Goal: Contribute content: Contribute content

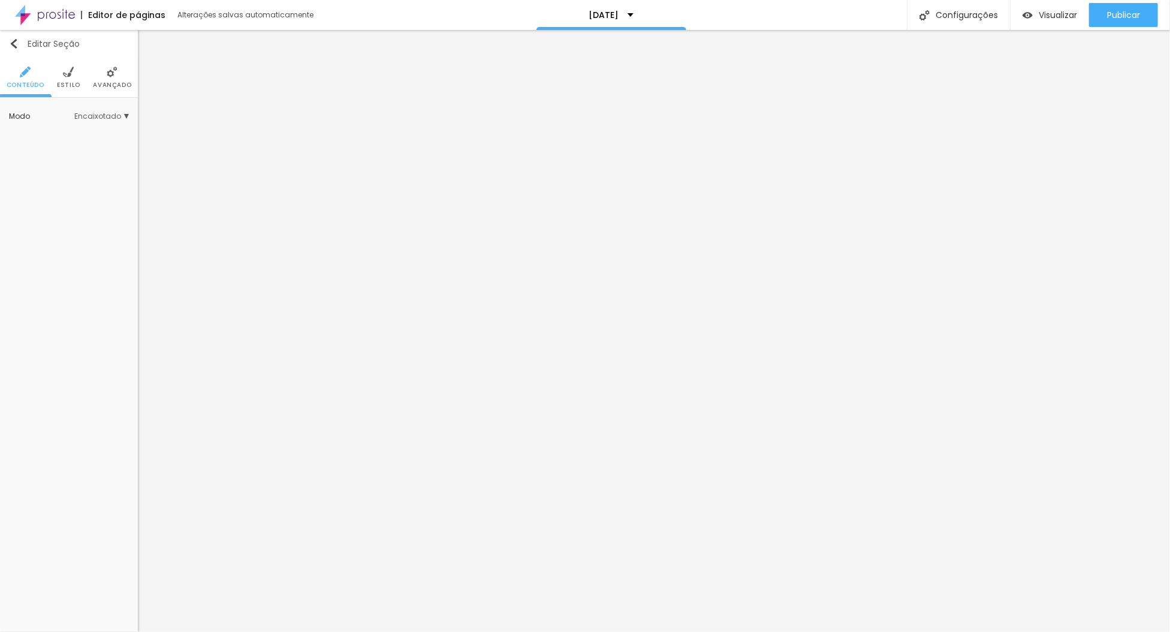
click at [16, 43] on img "button" at bounding box center [14, 44] width 10 height 10
click at [5, 41] on button "Editar Seção" at bounding box center [69, 44] width 138 height 28
click at [78, 116] on span "Adicionar imagem" at bounding box center [47, 111] width 77 height 10
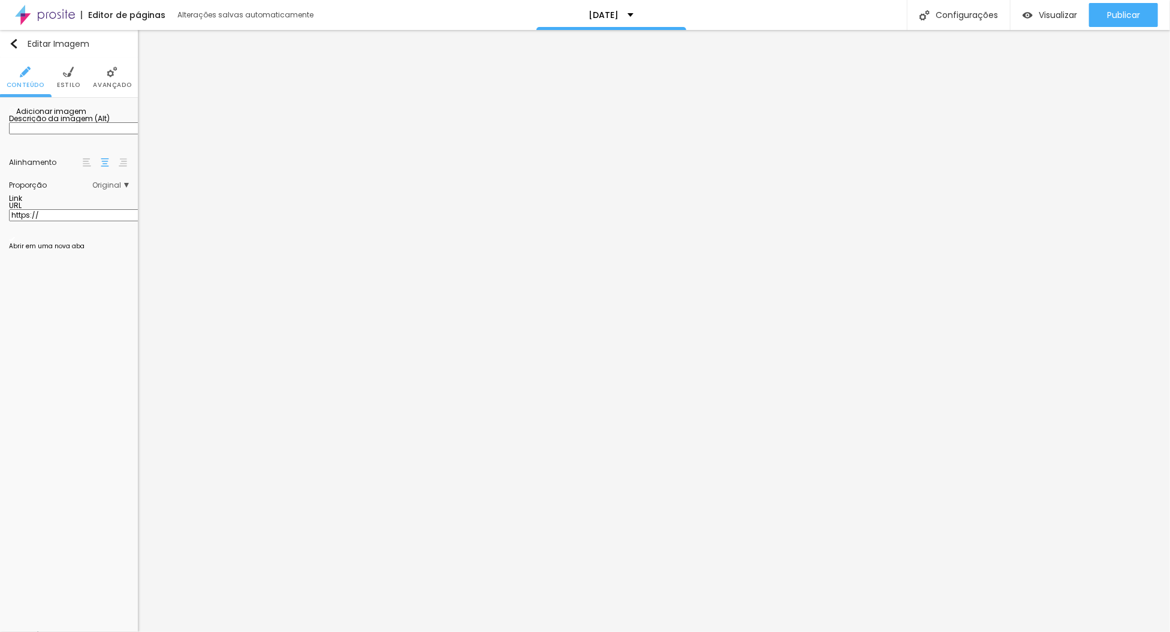
click at [14, 37] on button "Editar Seção" at bounding box center [69, 44] width 138 height 28
click at [102, 79] on li "Avançado" at bounding box center [99, 78] width 38 height 40
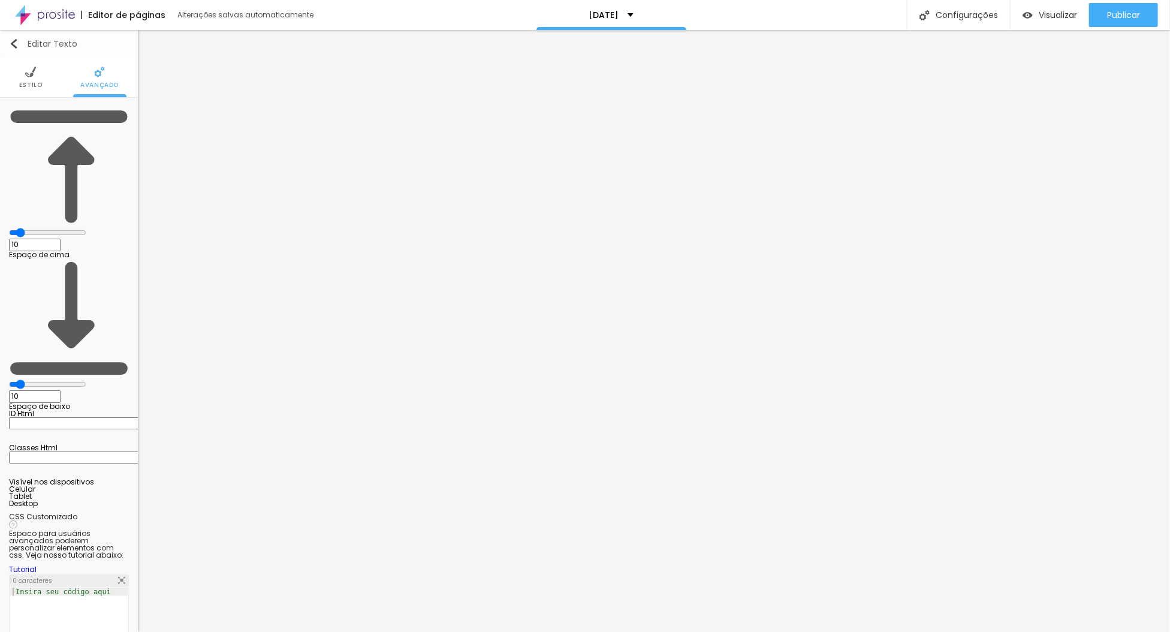
click at [10, 39] on img "button" at bounding box center [14, 44] width 10 height 10
click at [11, 40] on img "button" at bounding box center [14, 44] width 10 height 10
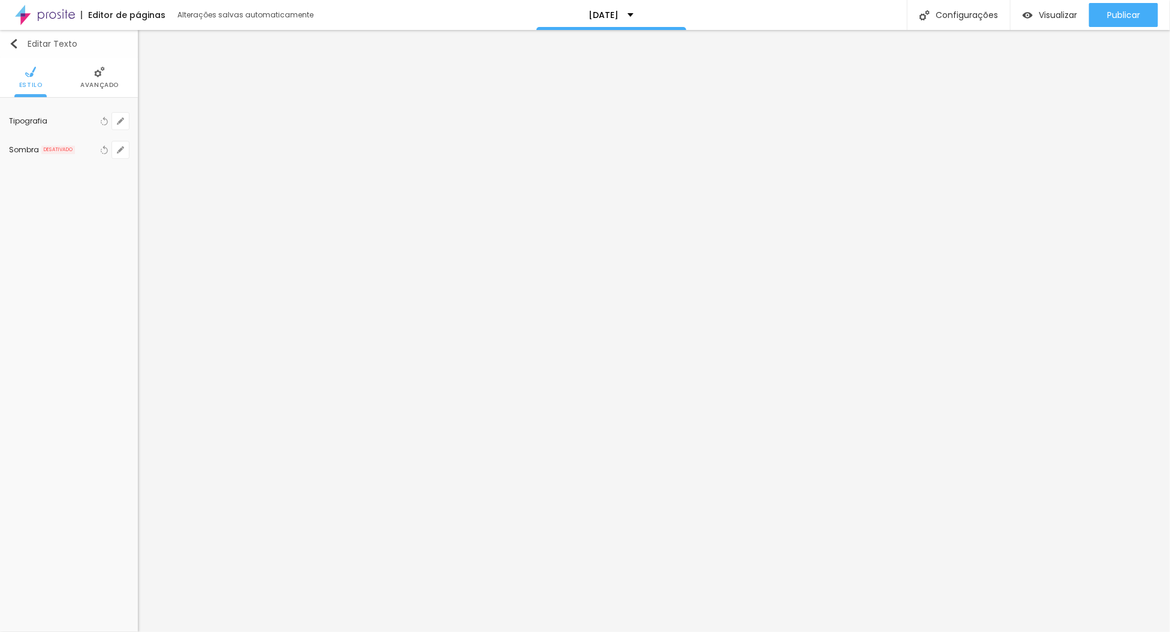
click at [14, 44] on img "button" at bounding box center [14, 44] width 10 height 10
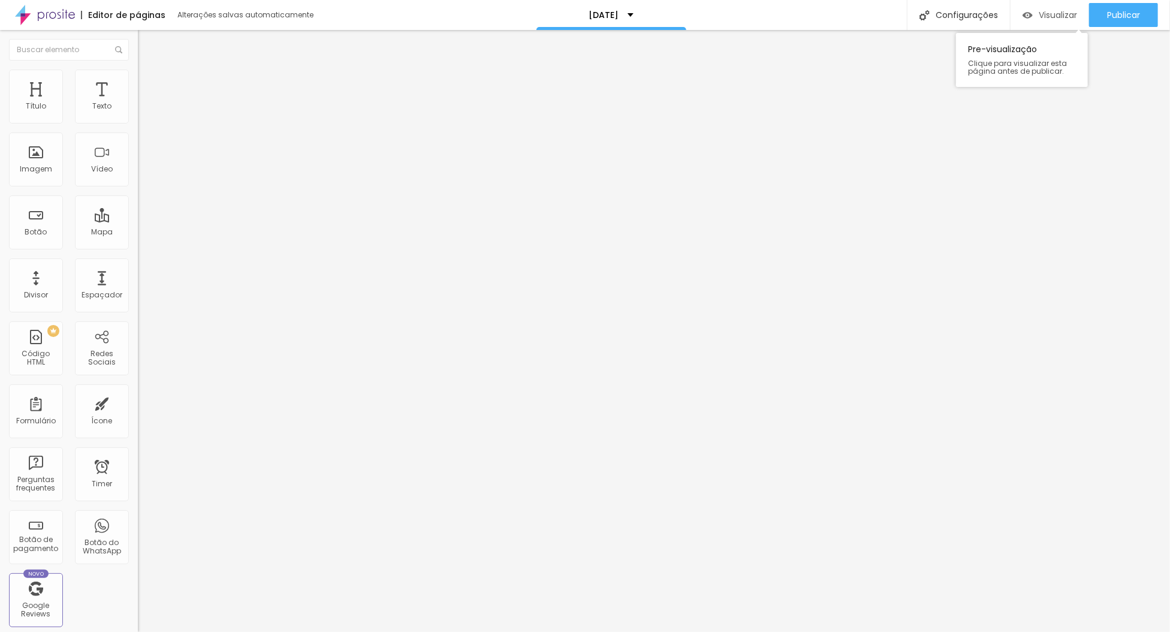
click at [1056, 14] on span "Visualizar" at bounding box center [1058, 15] width 38 height 10
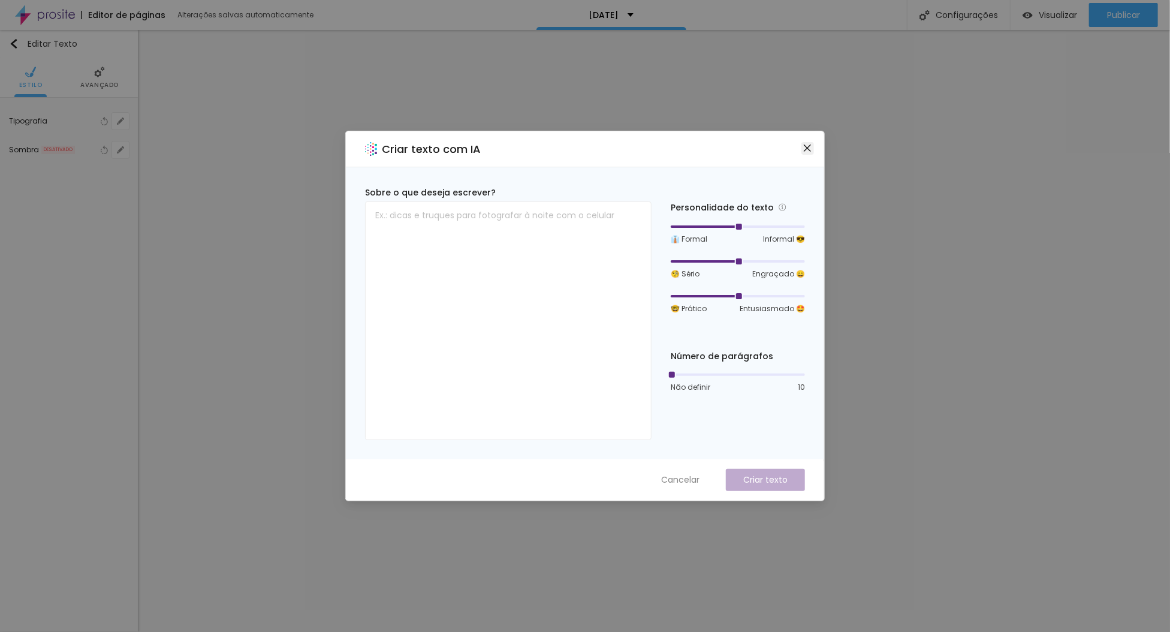
click at [810, 147] on icon "close" at bounding box center [808, 148] width 10 height 10
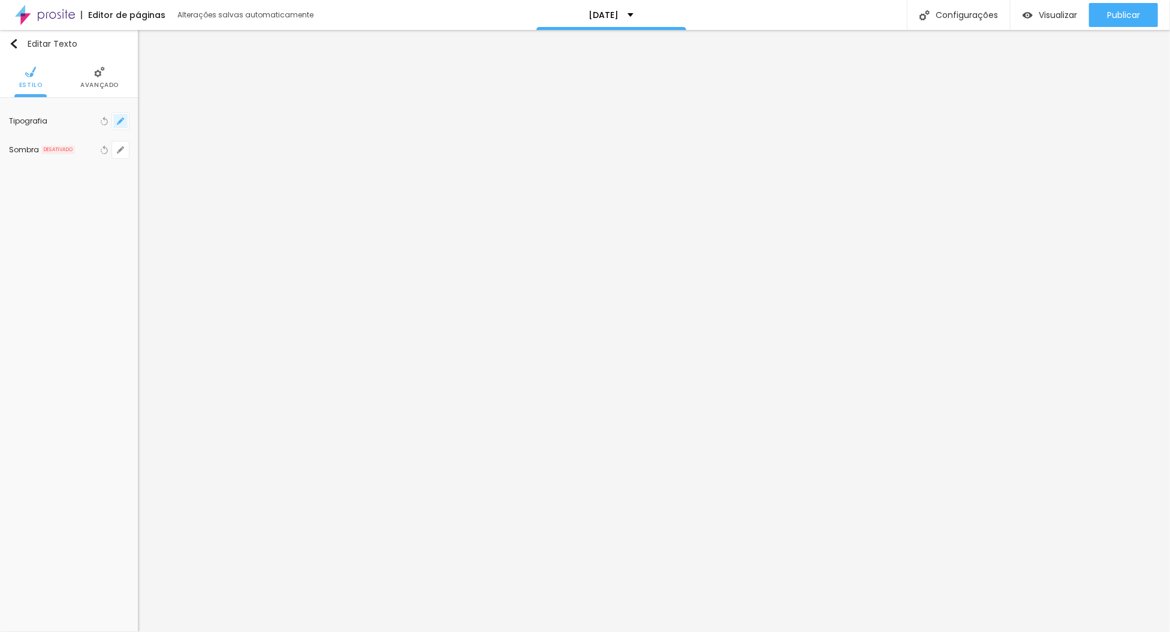
click at [119, 117] on icon "button" at bounding box center [120, 120] width 7 height 7
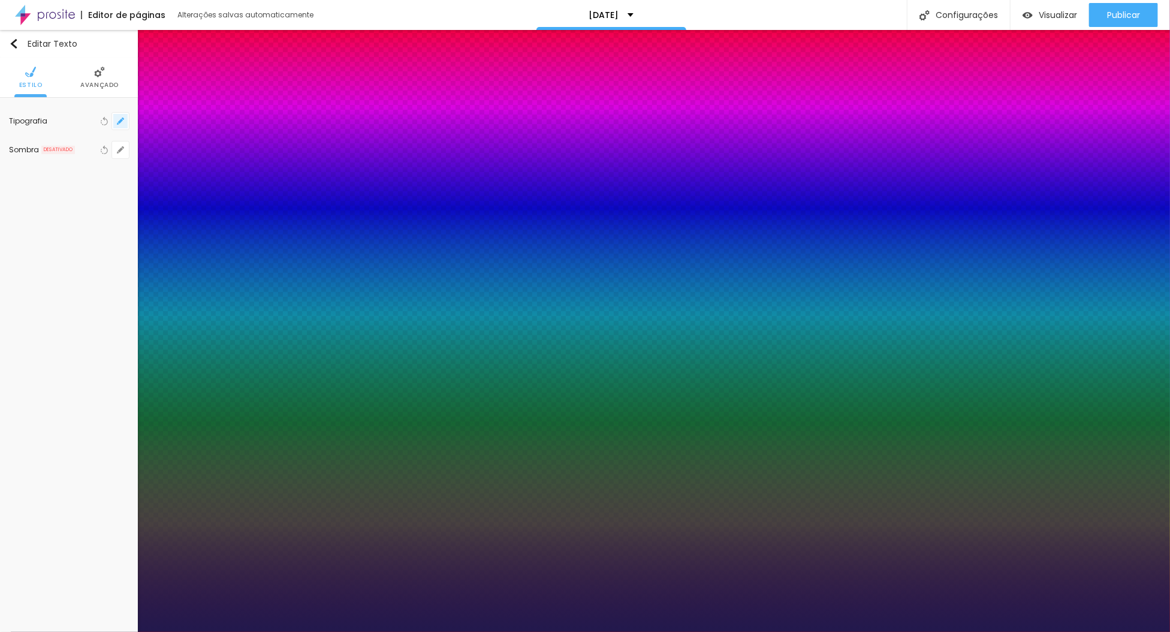
type input "1"
click at [497, 631] on div at bounding box center [585, 632] width 1170 height 0
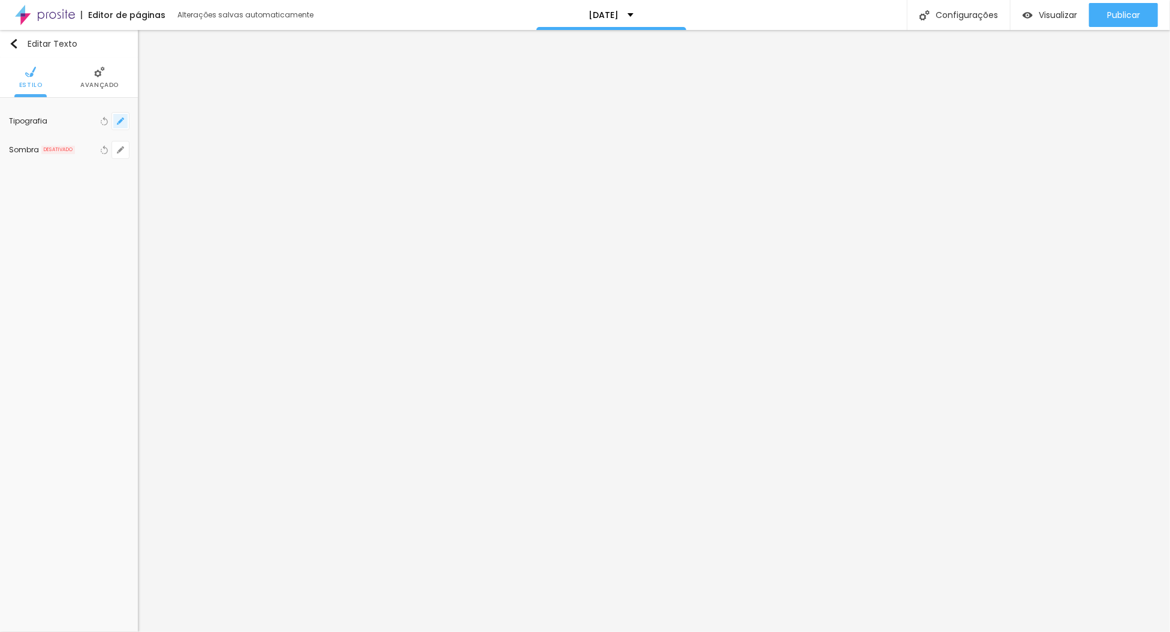
click at [116, 123] on button "button" at bounding box center [120, 121] width 17 height 17
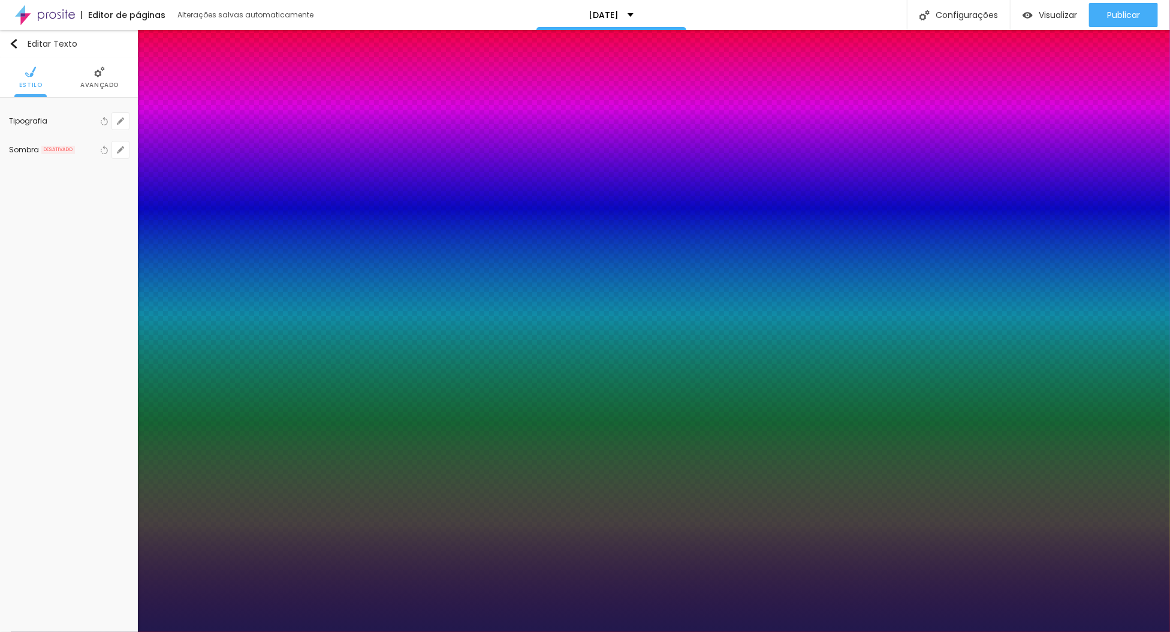
type input "1"
type input "0.1"
type input "1"
type input "0.6"
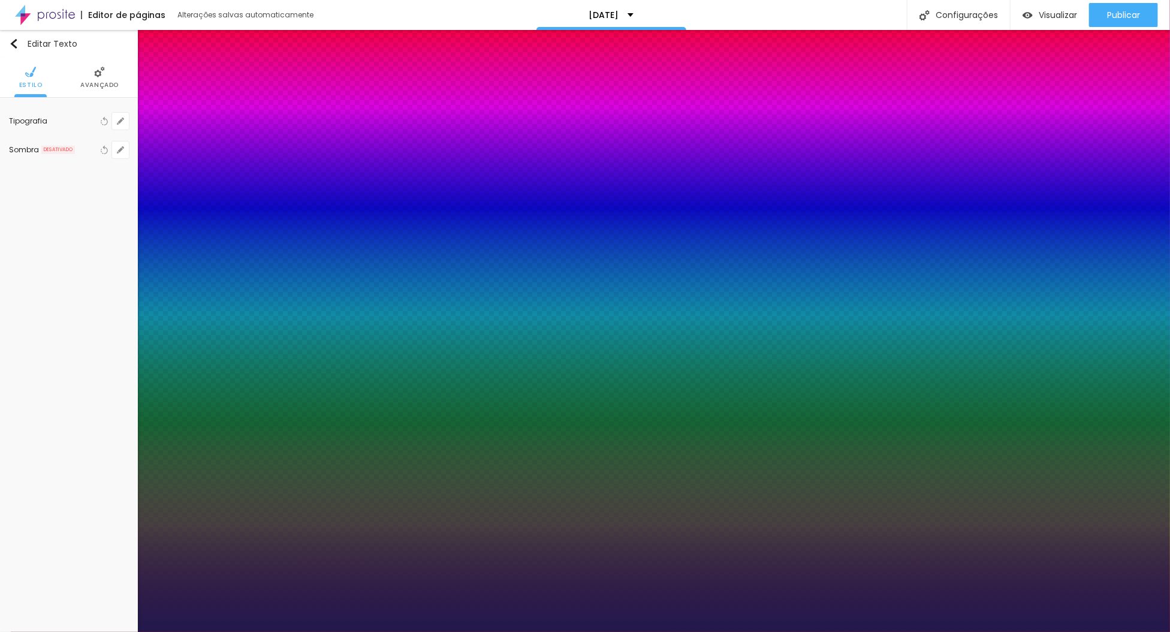
type input "0.6"
type input "1"
type input "1.2"
type input "1"
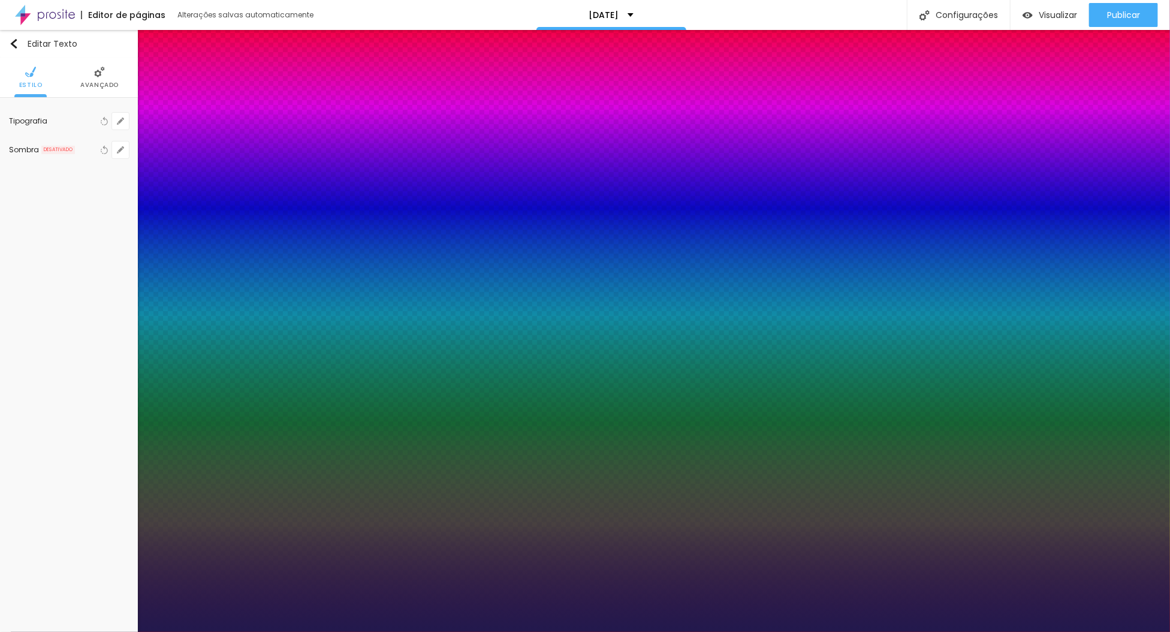
type input "1.5"
type input "1"
type input "2"
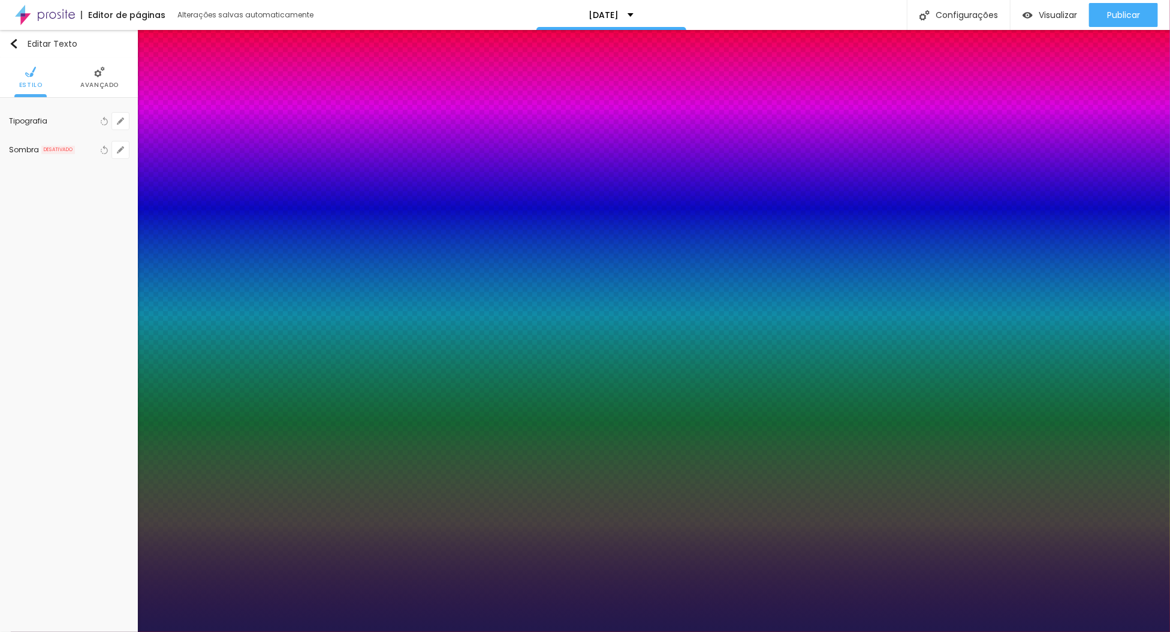
type input "1"
type input "2.5"
type input "1"
type input "3.7"
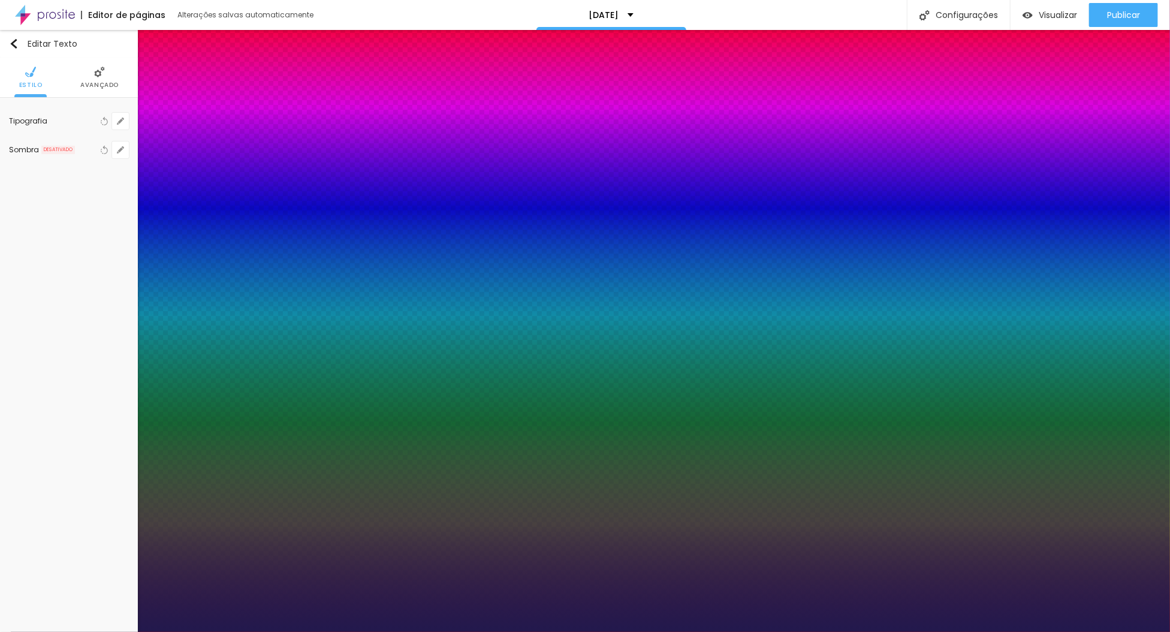
type input "3.7"
type input "1"
type input "4.5"
type input "1"
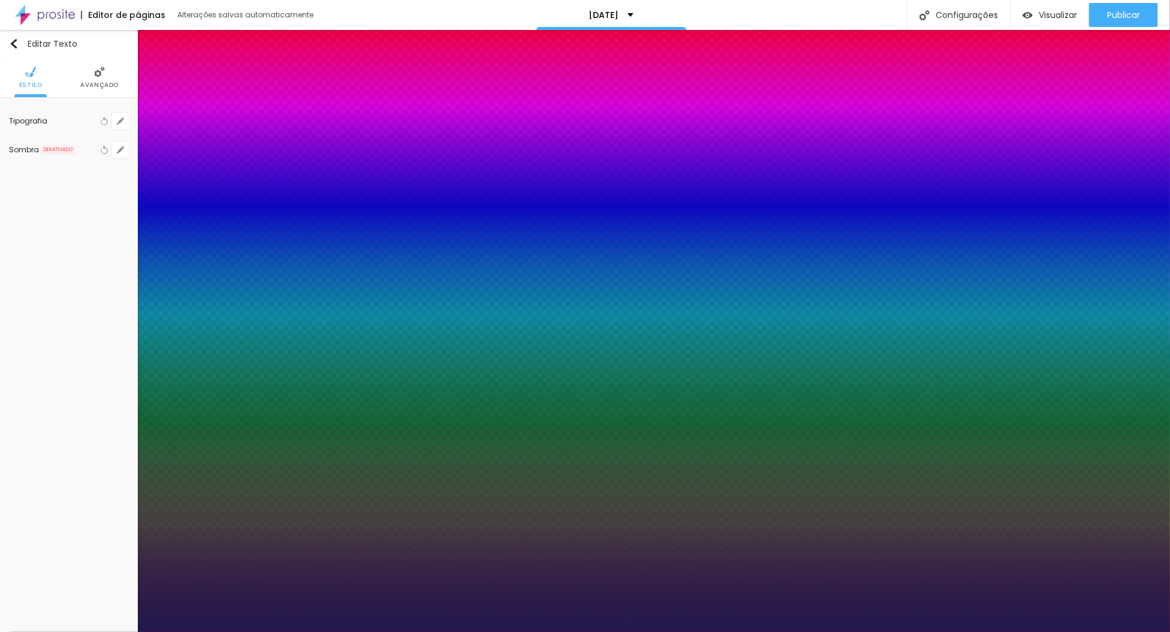
type input "5.3"
type input "1"
type input "6.6"
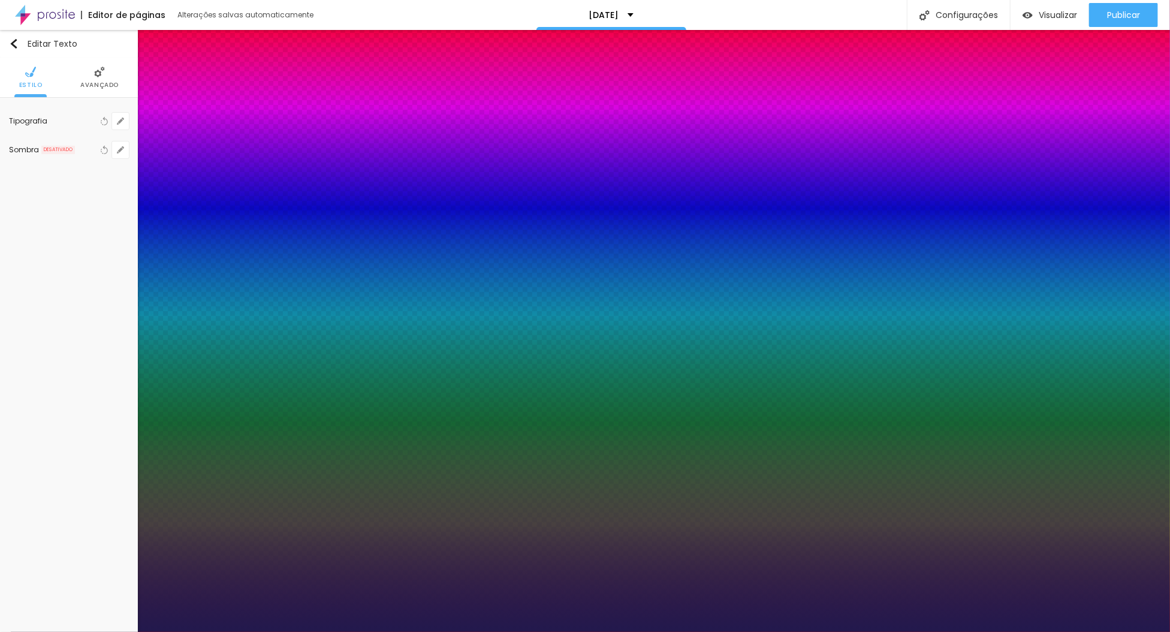
type input "1"
type input "7.2"
type input "1"
type input "7.8"
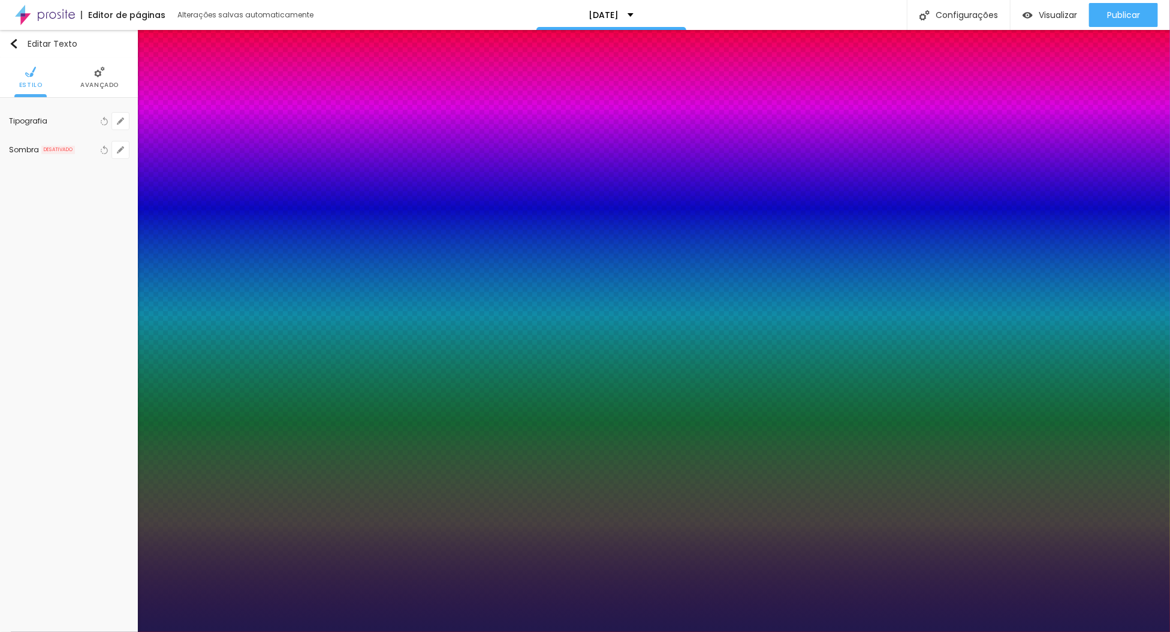
type input "7.8"
type input "1"
type input "8.2"
type input "1"
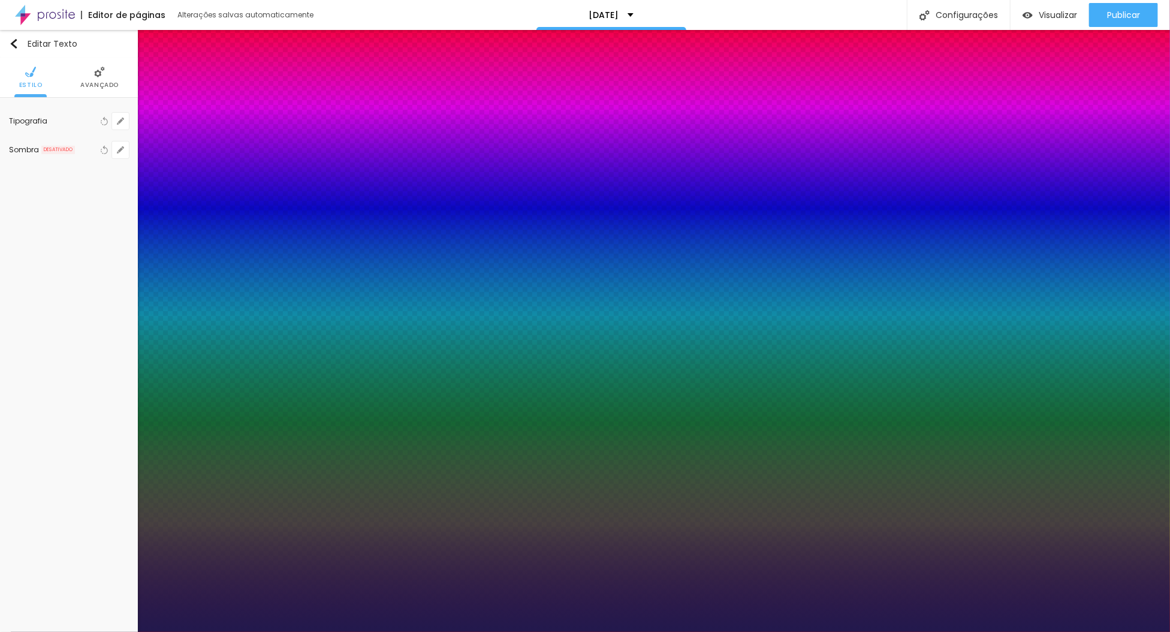
type input "8.5"
type input "1"
type input "8.9"
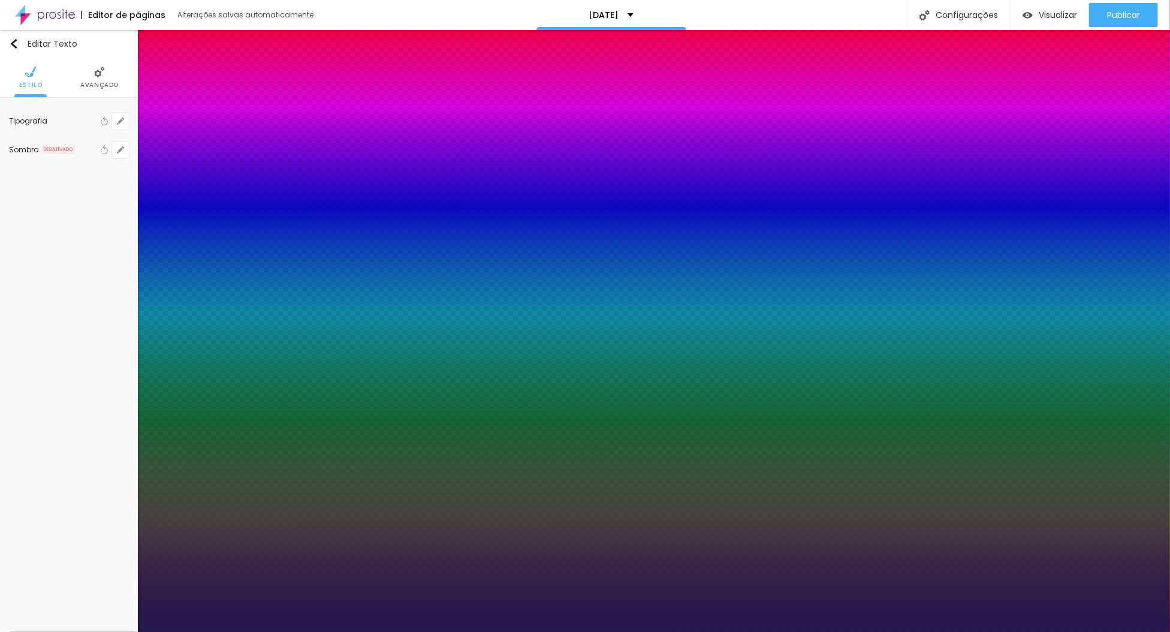
type input "1"
type input "9.1"
type input "1"
type input "9.5"
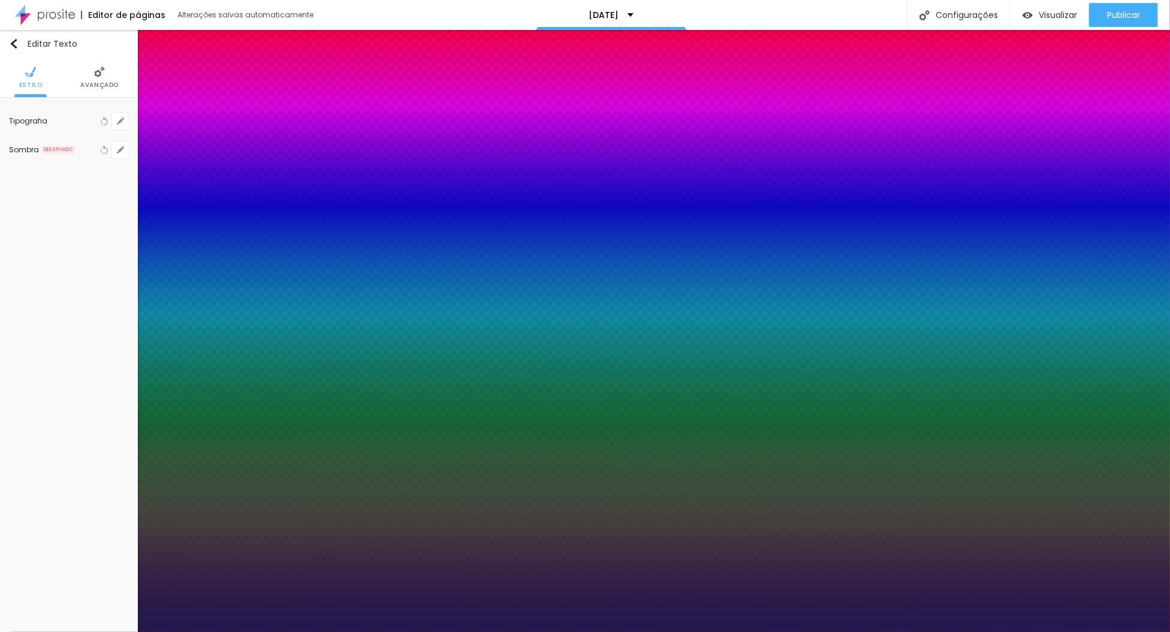
type input "9.5"
type input "1"
type input "9.6"
type input "1"
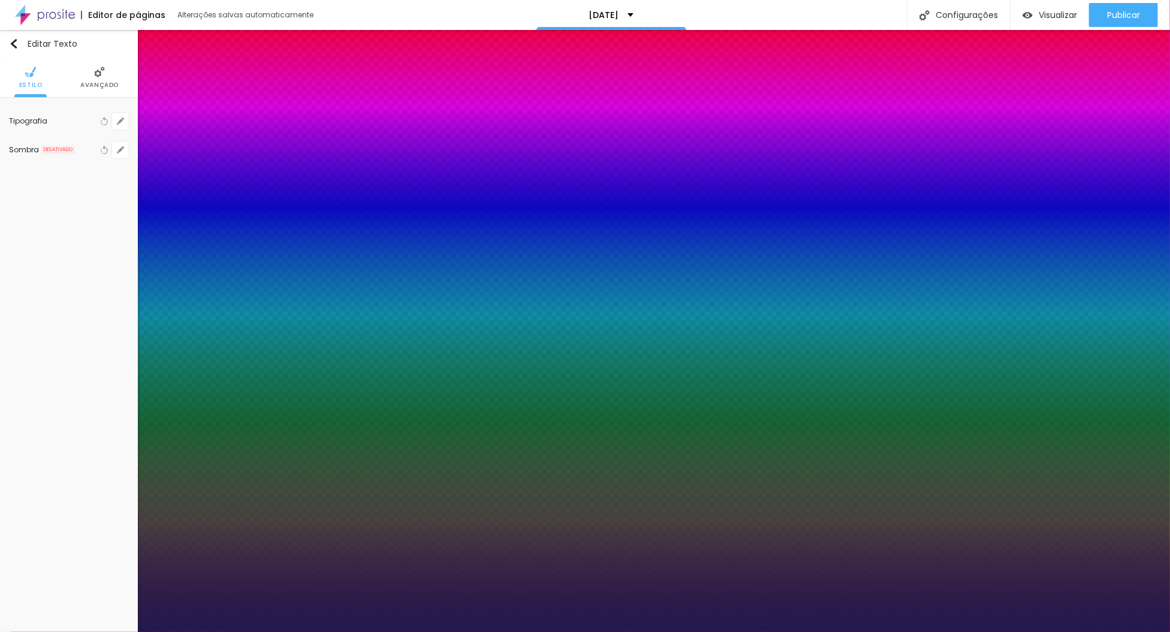
type input "9.4"
type input "1"
type input "9.3"
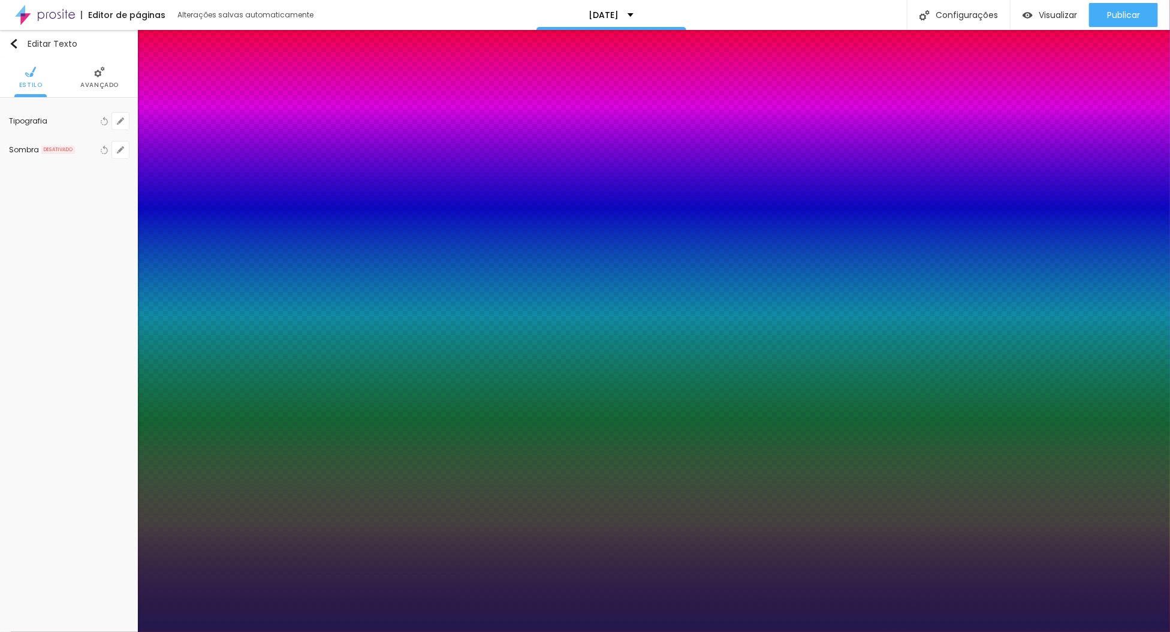
type input "1"
type input "8.8"
type input "1"
type input "6.8"
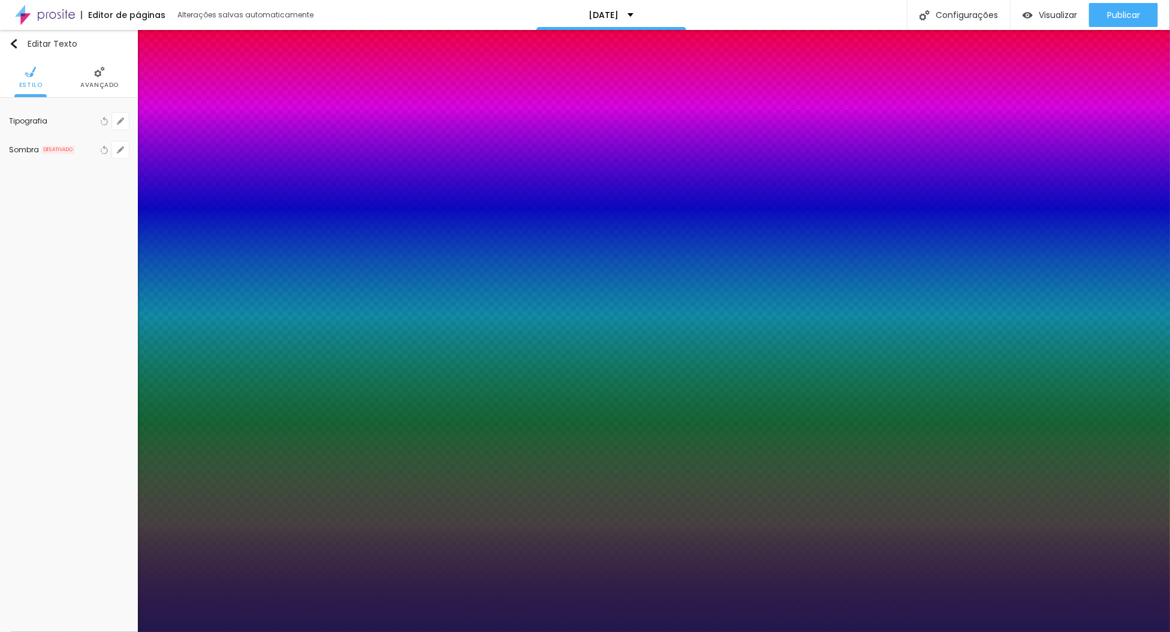
type input "6.8"
type input "1"
type input "5.5"
type input "1"
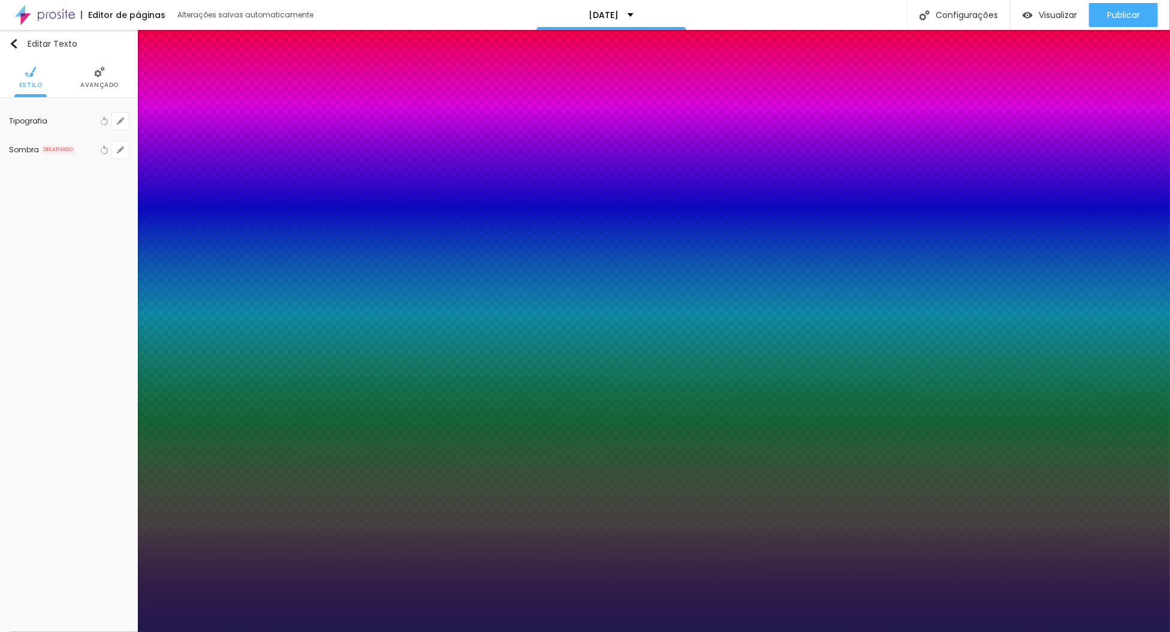
type input "4"
type input "1"
type input "2.1"
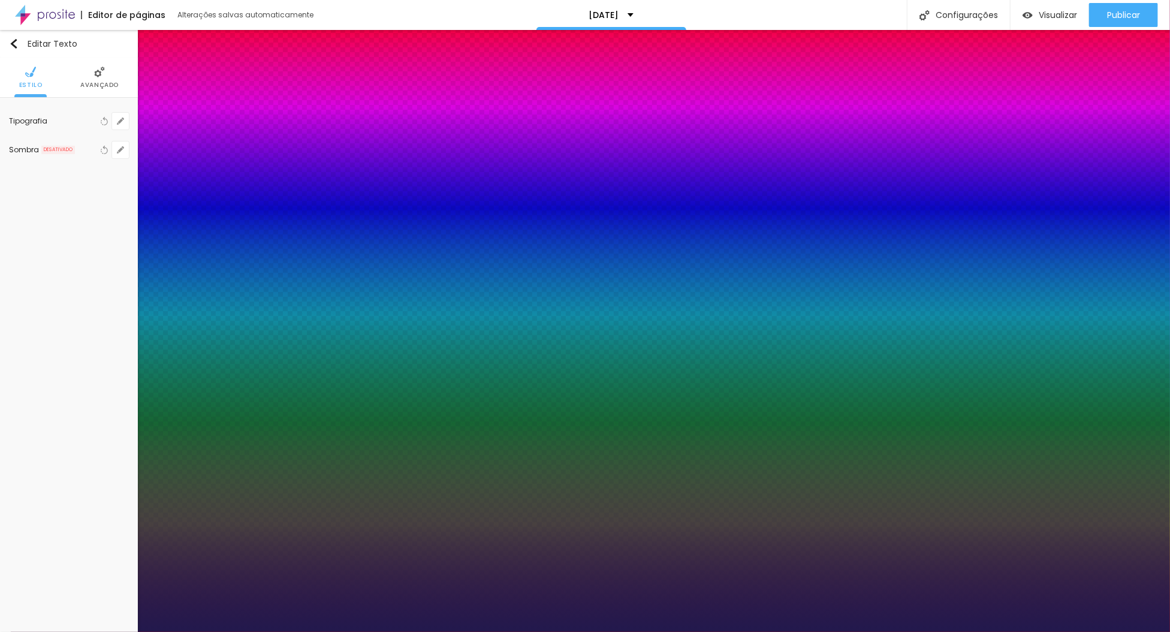
type input "1"
type input "0"
type input "1"
drag, startPoint x: 152, startPoint y: 231, endPoint x: 76, endPoint y: 238, distance: 76.4
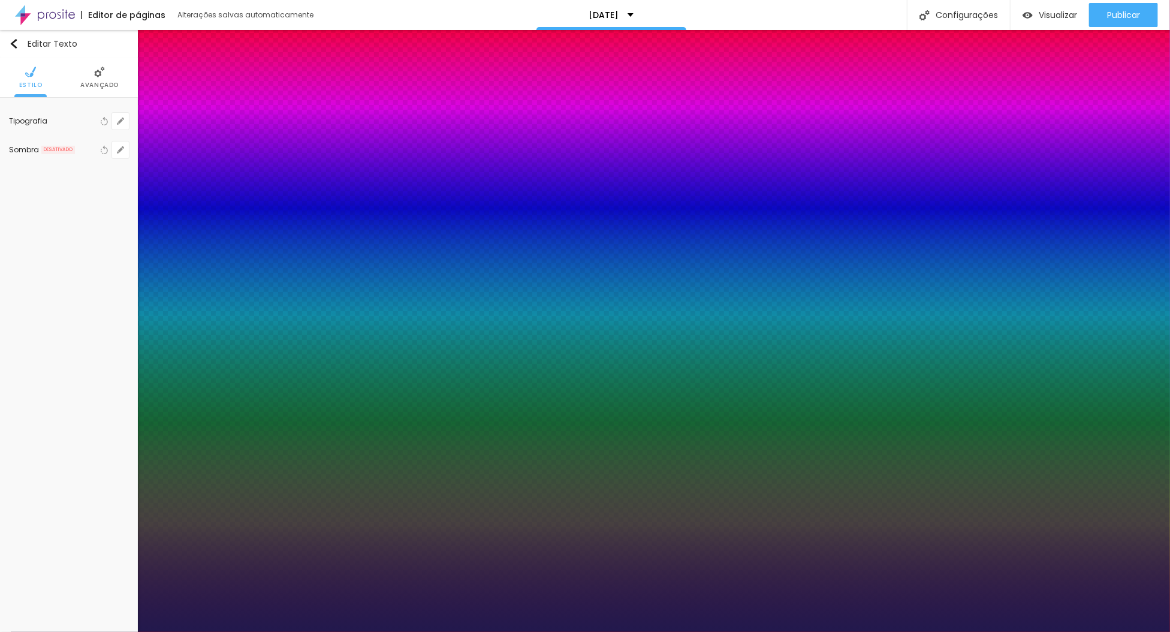
type input "18"
type input "1"
type input "20"
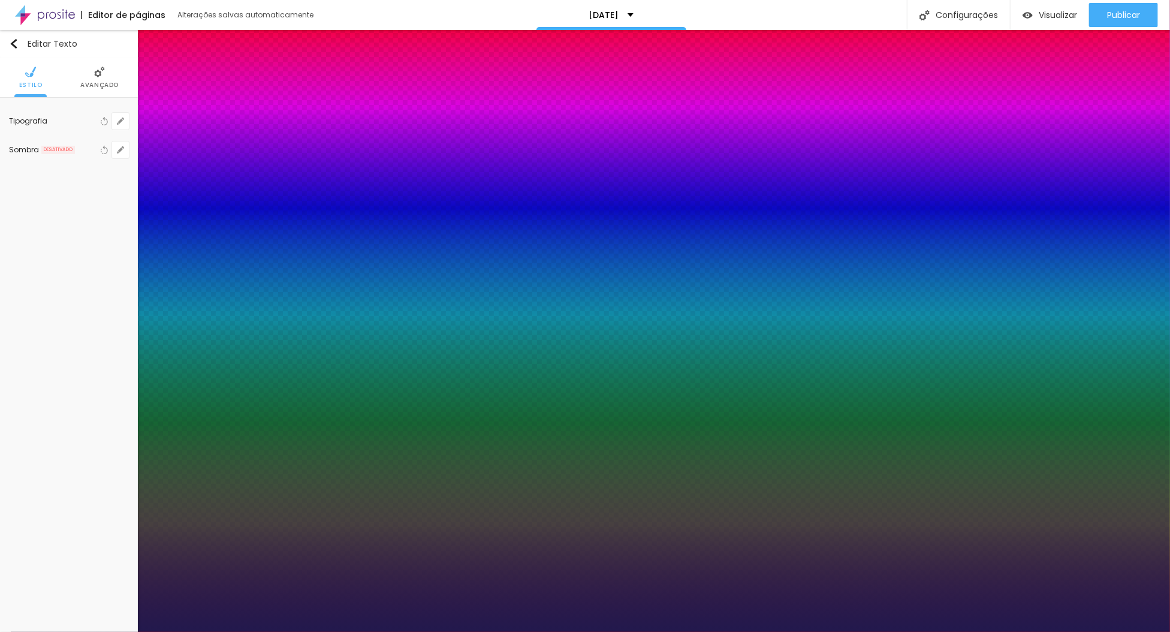
type input "20"
type input "1"
type input "22"
type input "1"
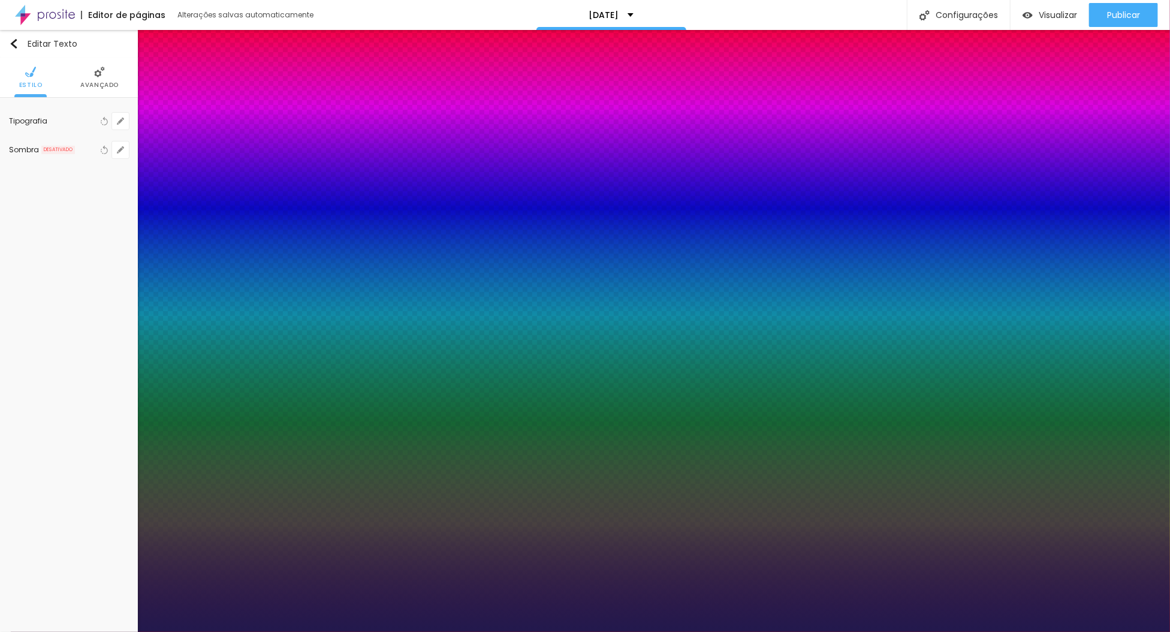
type input "23"
type input "1"
type input "24"
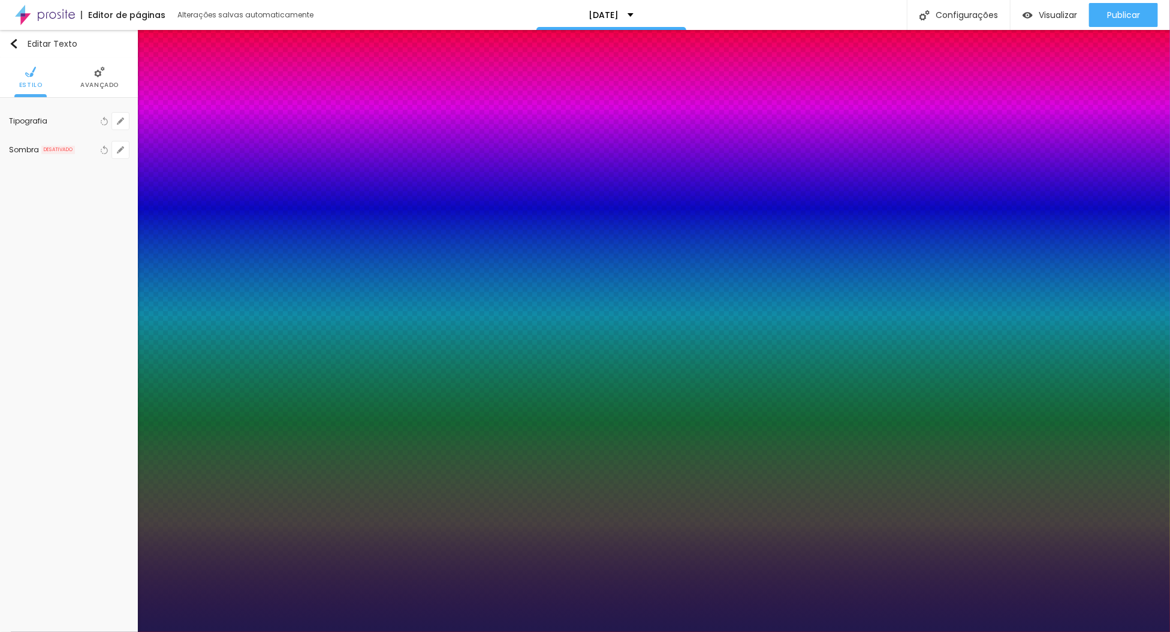
type input "1"
type input "25"
type input "1"
type input "26"
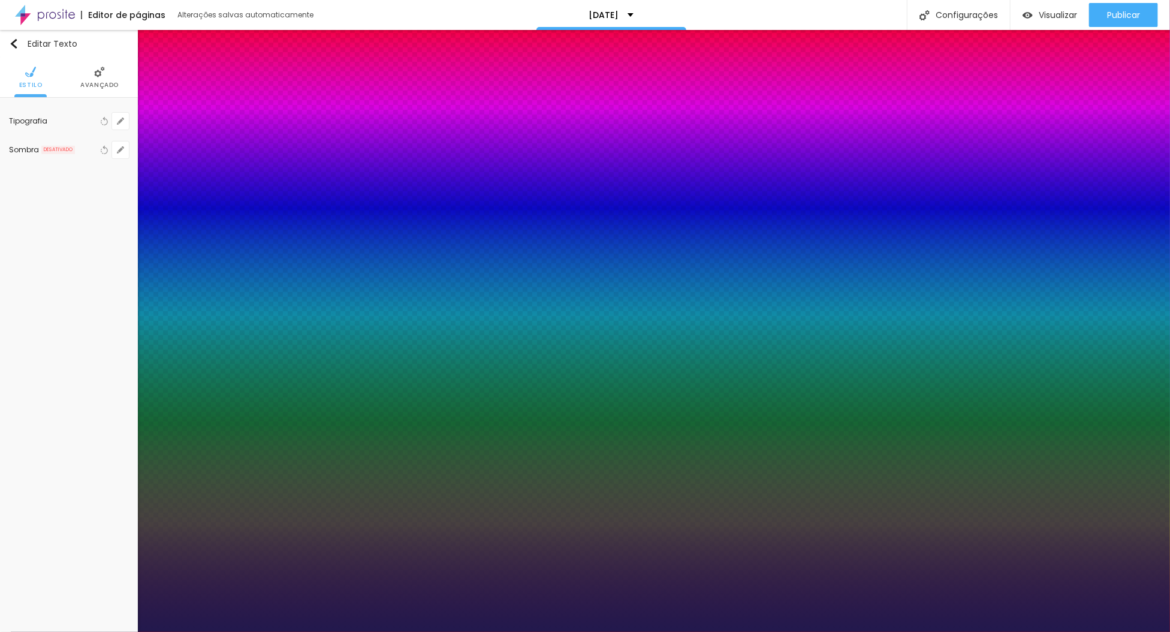
type input "26"
type input "1"
type input "28"
type input "1"
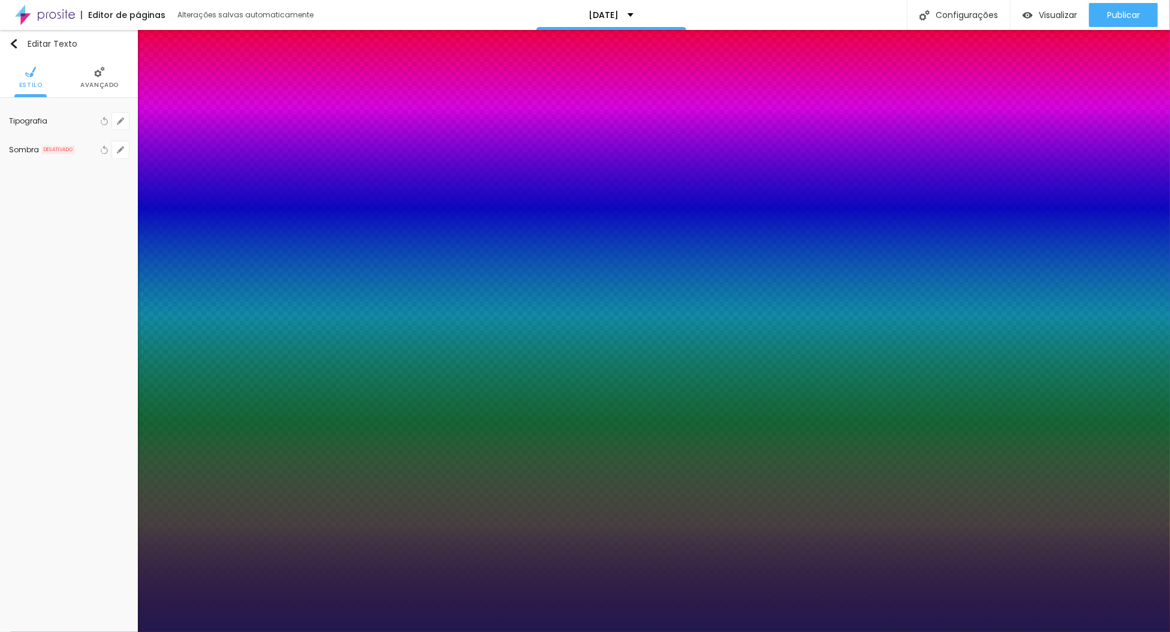
type input "29"
type input "1"
type input "32"
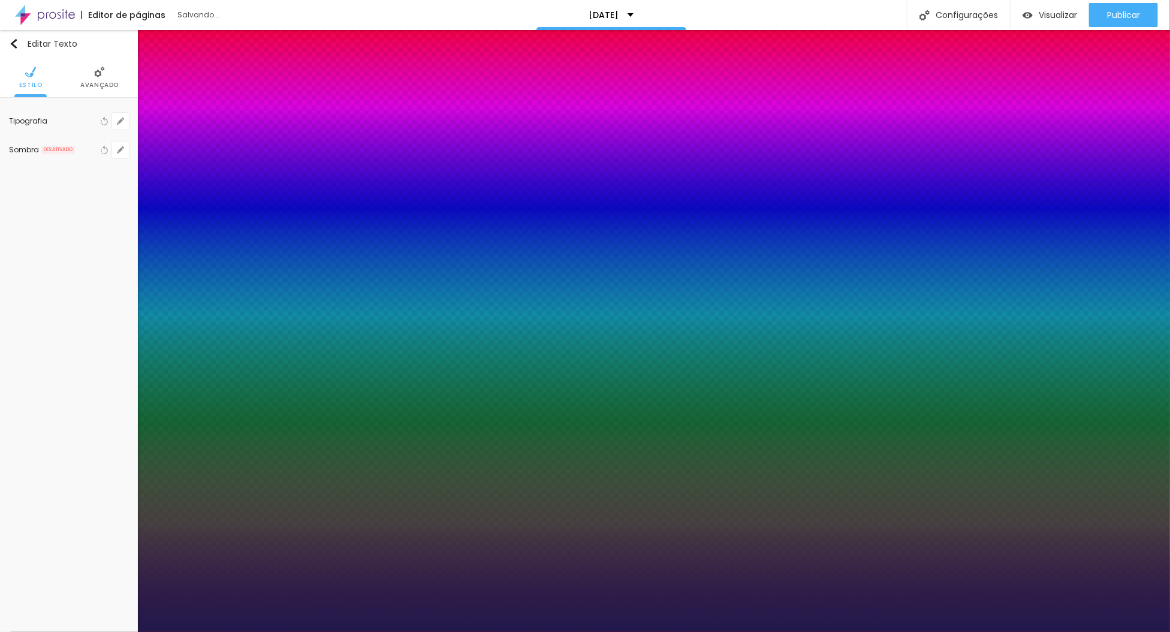
type input "1"
type input "31"
type input "1"
type input "30"
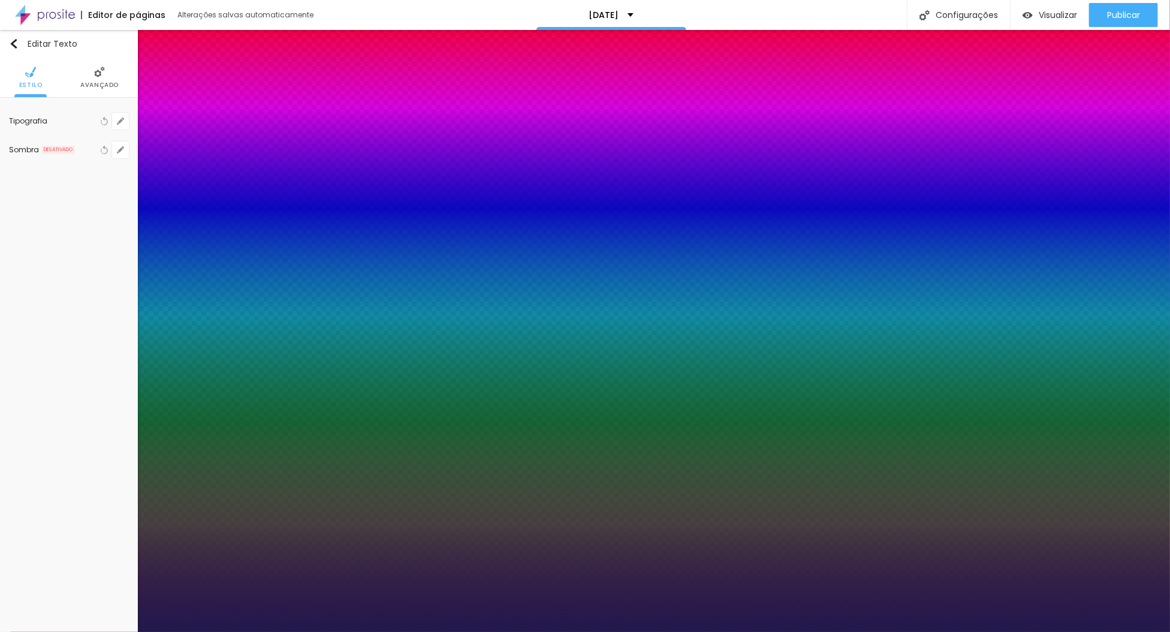
type input "30"
type input "1"
drag, startPoint x: 164, startPoint y: 201, endPoint x: 175, endPoint y: 196, distance: 12.6
type input "30"
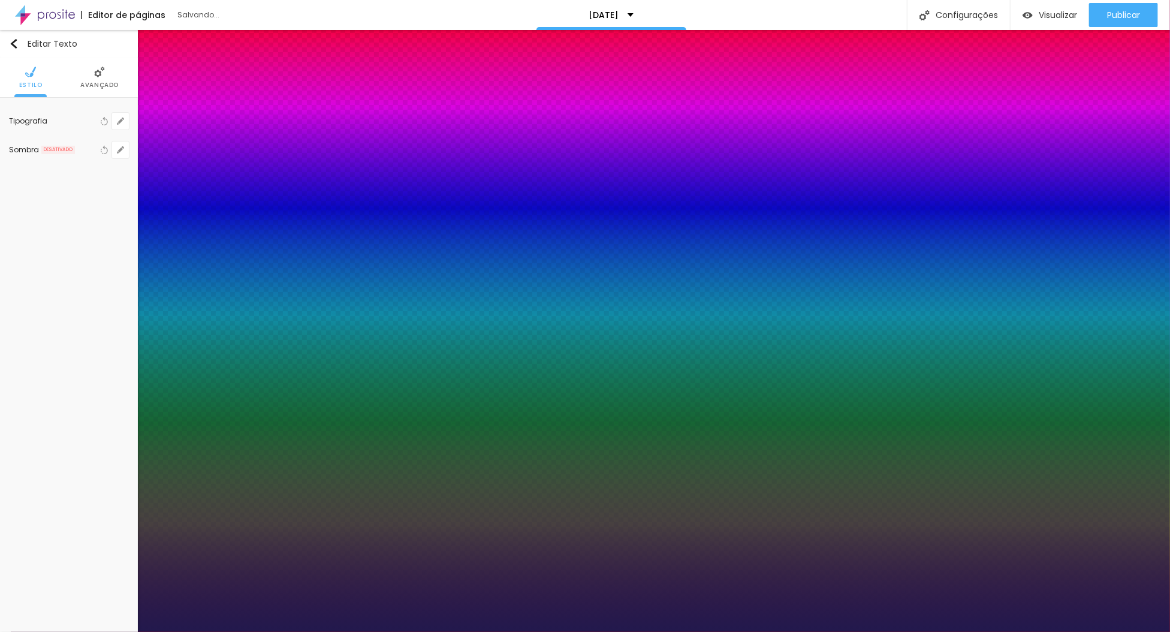
type input "1"
click at [1062, 631] on div at bounding box center [585, 632] width 1170 height 0
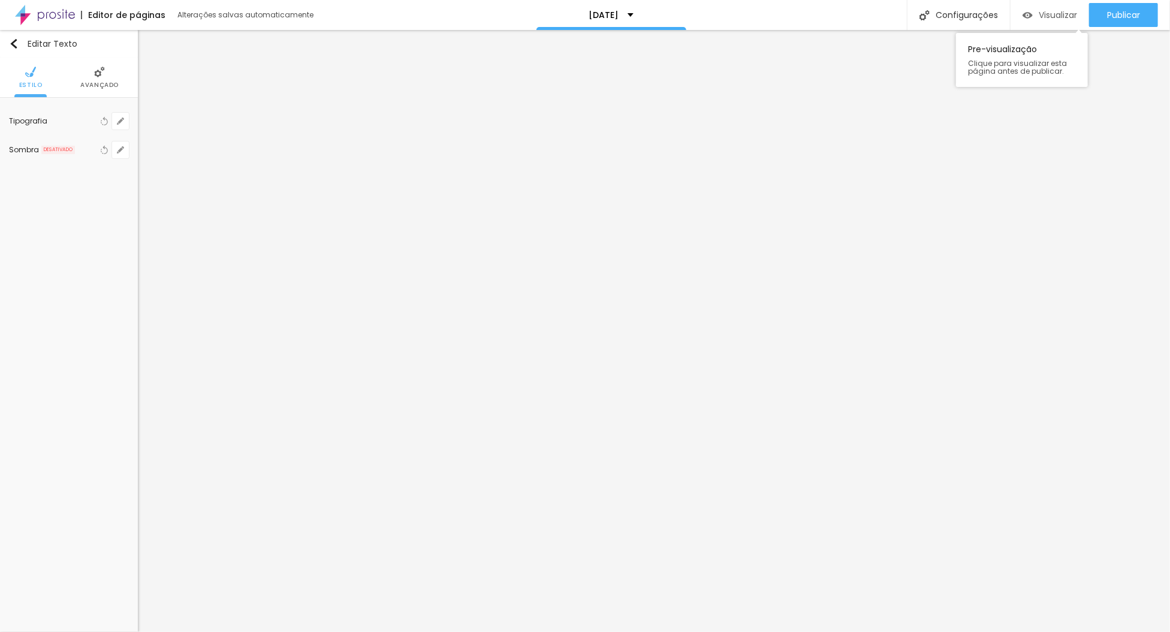
click at [1062, 14] on span "Visualizar" at bounding box center [1058, 15] width 38 height 10
click at [118, 122] on icon "button" at bounding box center [120, 120] width 7 height 7
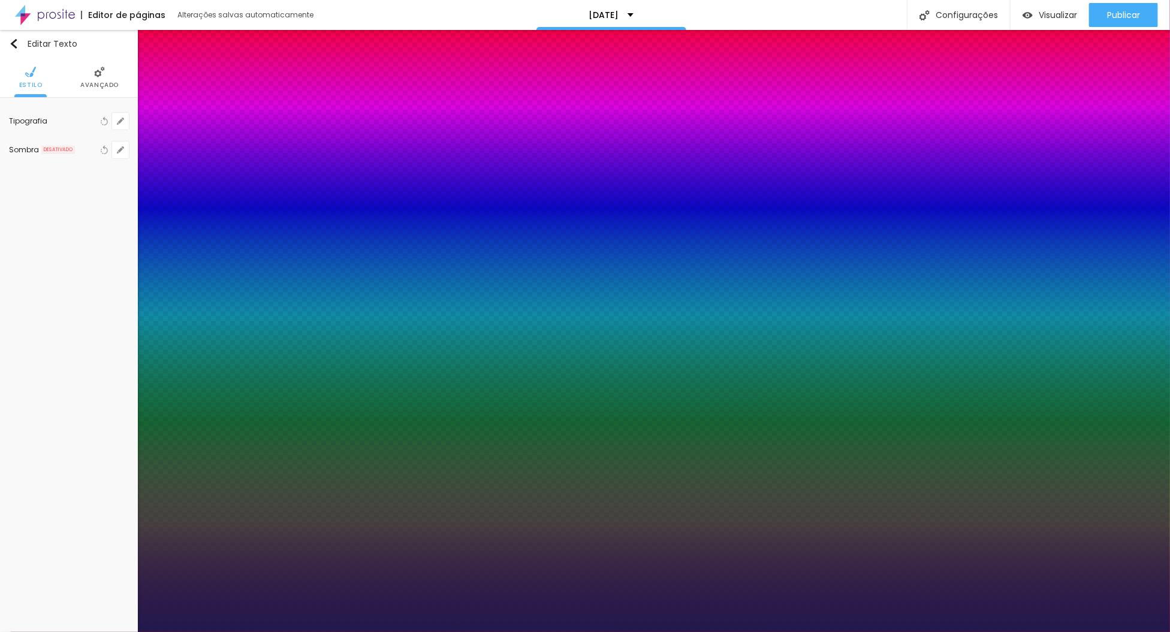
type input "1"
click at [117, 631] on div at bounding box center [585, 632] width 1170 height 0
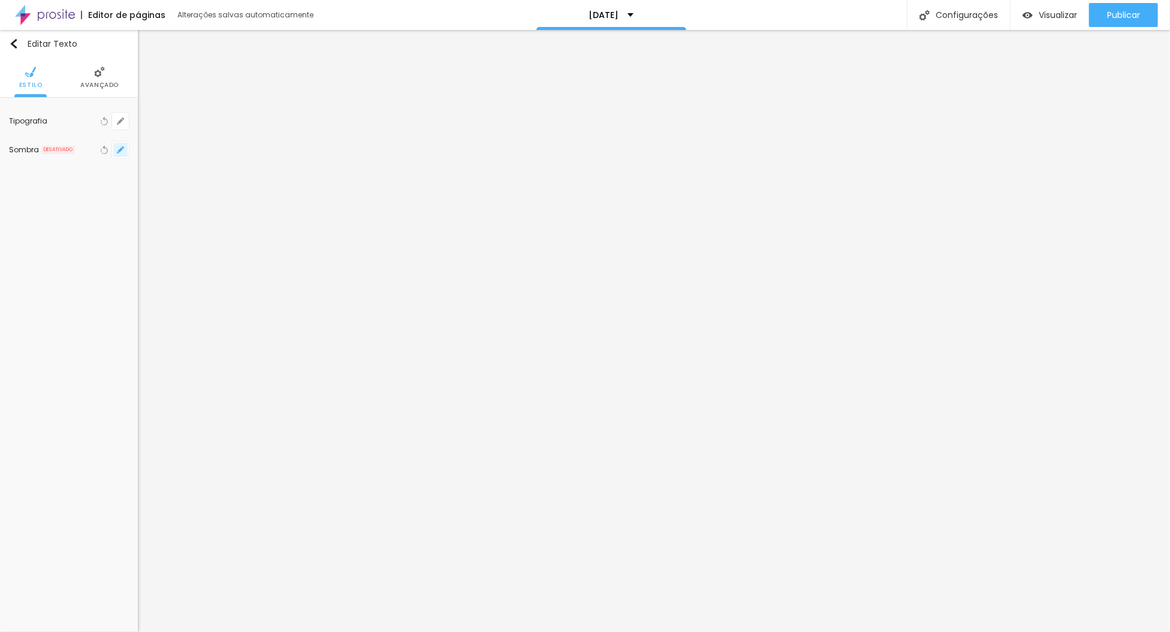
click at [117, 147] on icon "button" at bounding box center [120, 149] width 7 height 7
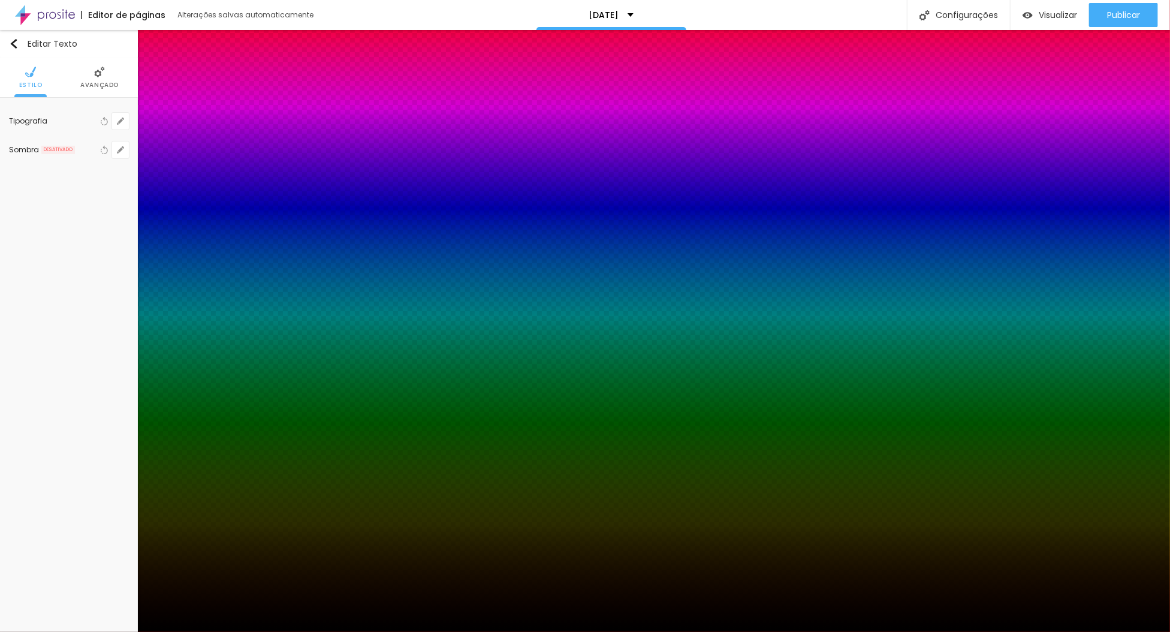
click at [117, 631] on div at bounding box center [585, 632] width 1170 height 0
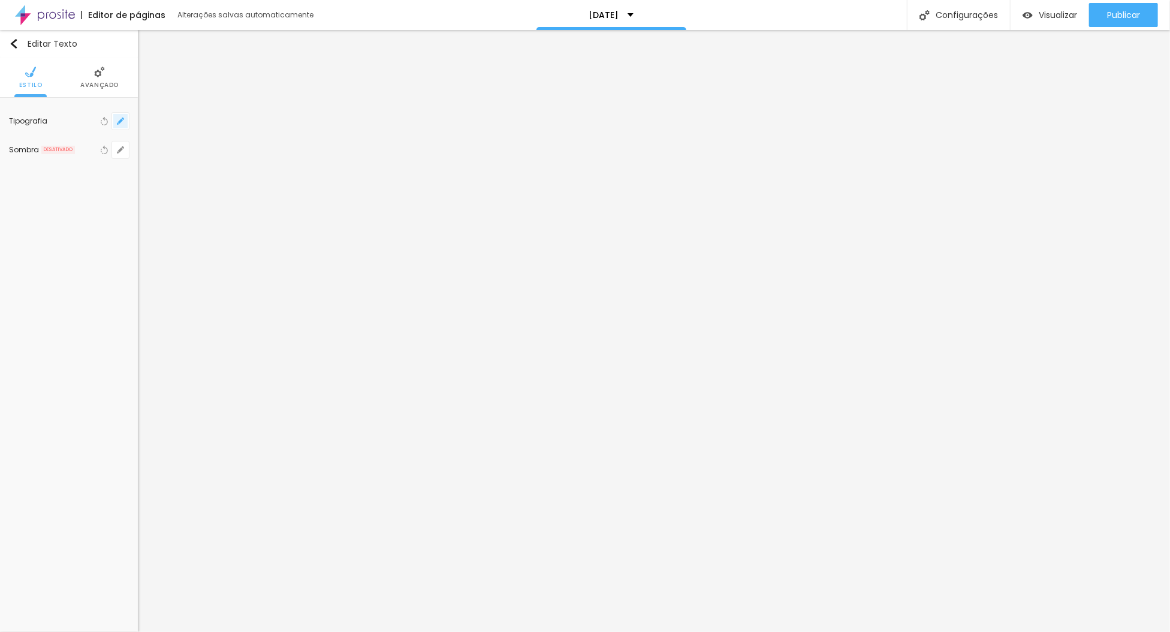
click at [120, 117] on icon "button" at bounding box center [120, 120] width 7 height 7
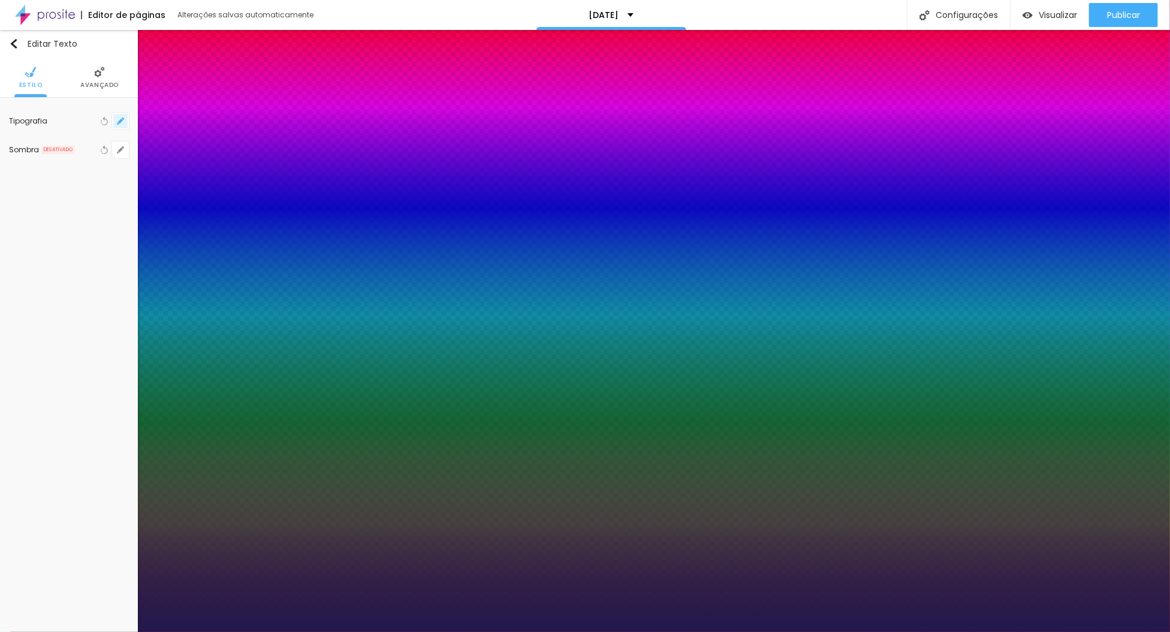
type input "1"
type input "26"
type input "1"
type input "25"
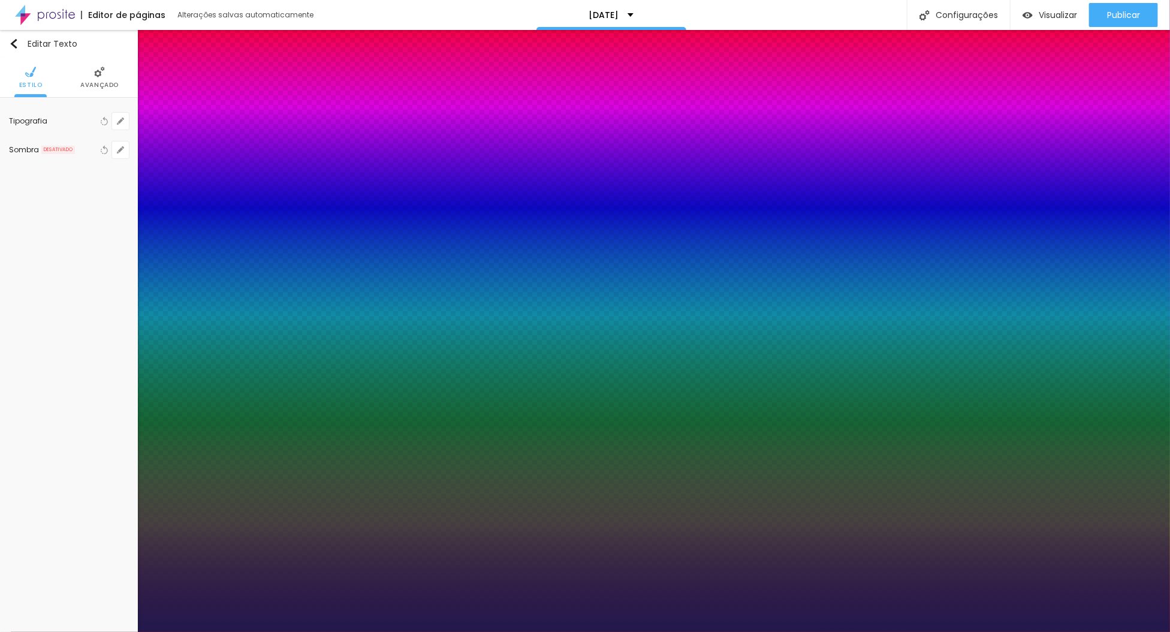
type input "25"
type input "1"
type input "25"
type input "1"
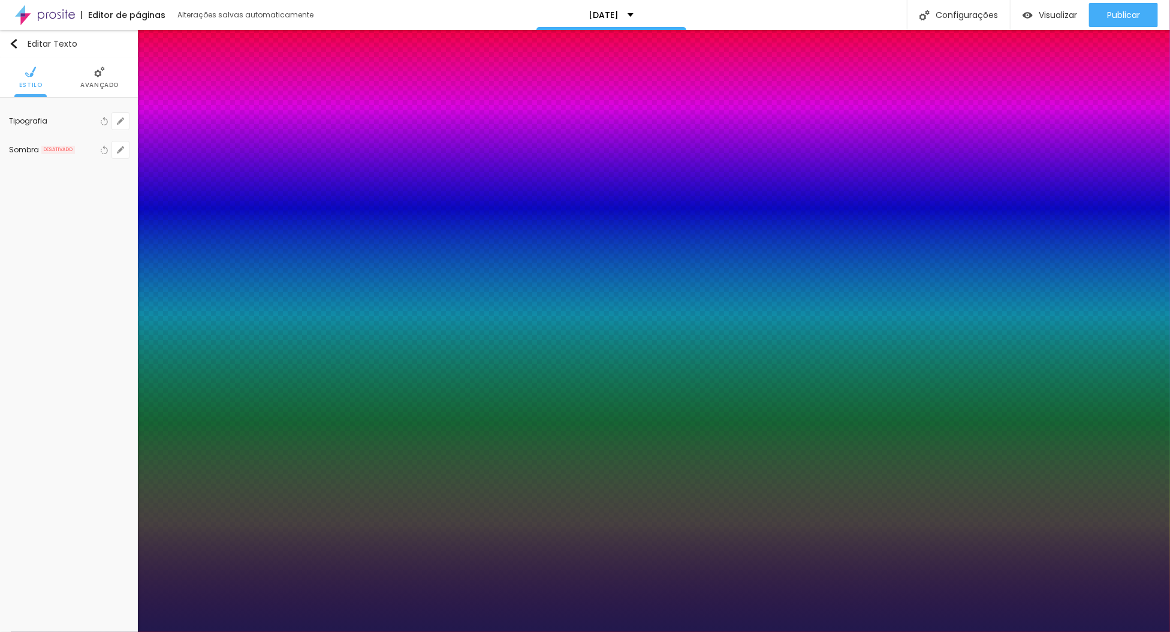
type input "26"
type input "1"
type input "26"
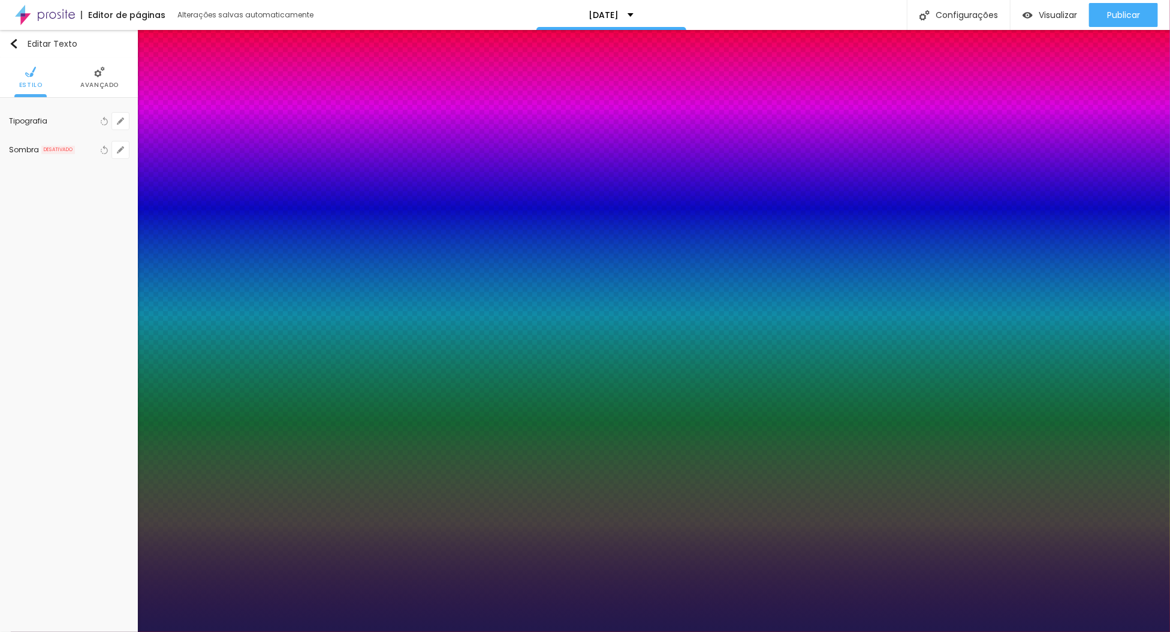
click at [64, 631] on div at bounding box center [585, 632] width 1170 height 0
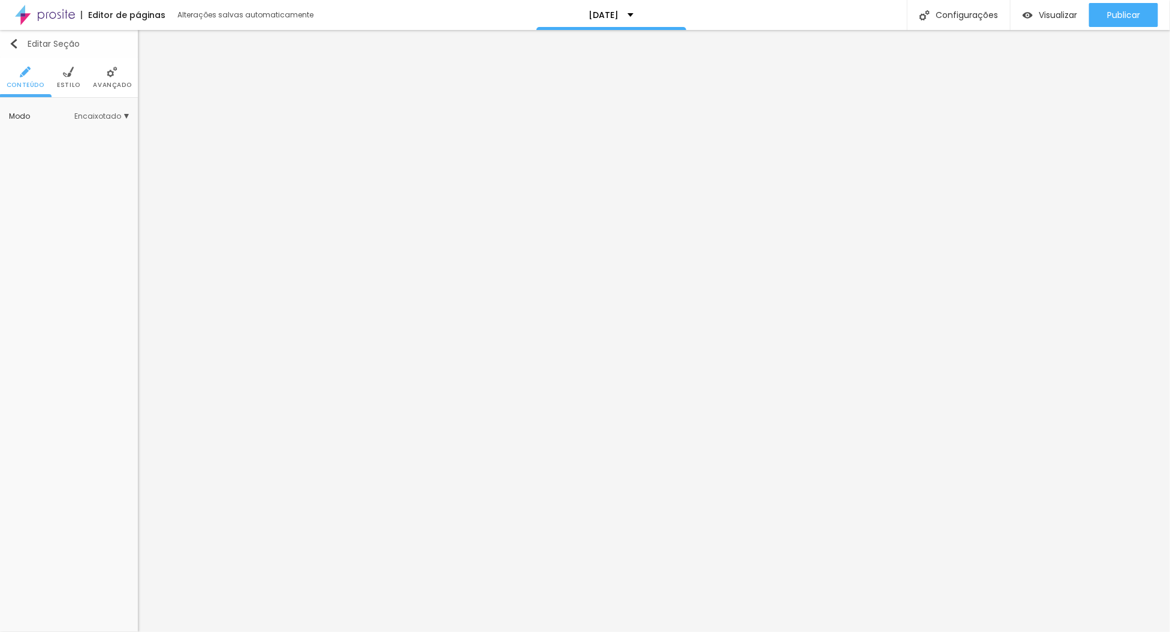
click at [9, 43] on img "button" at bounding box center [14, 44] width 10 height 10
click at [64, 92] on span "Estilo" at bounding box center [68, 95] width 23 height 6
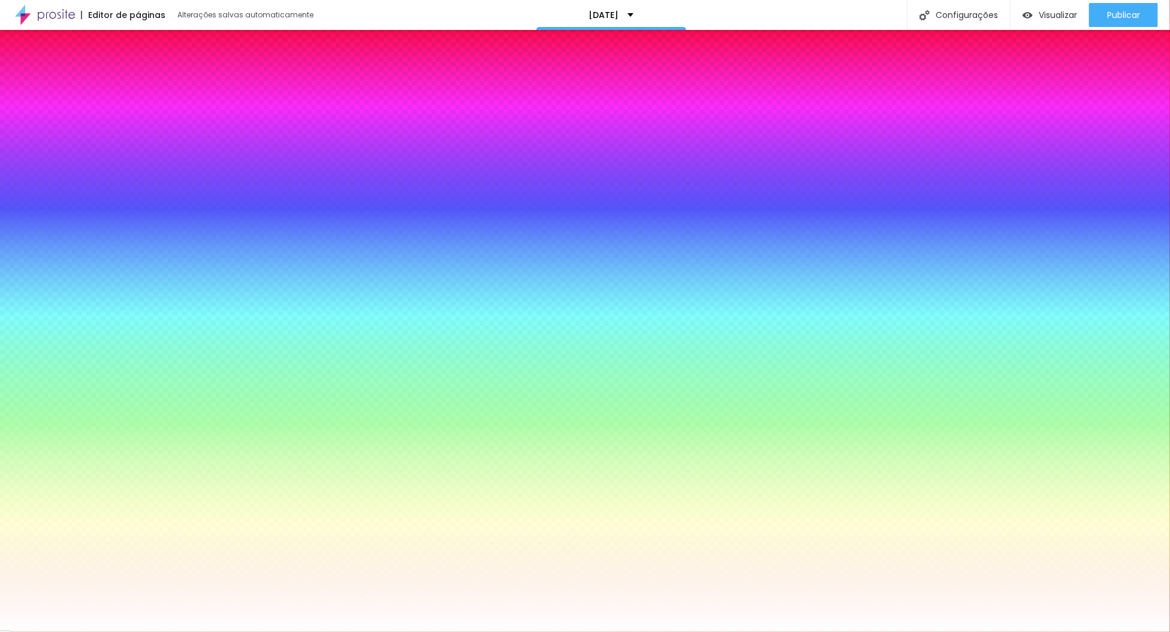
click at [111, 84] on img at bounding box center [112, 81] width 11 height 11
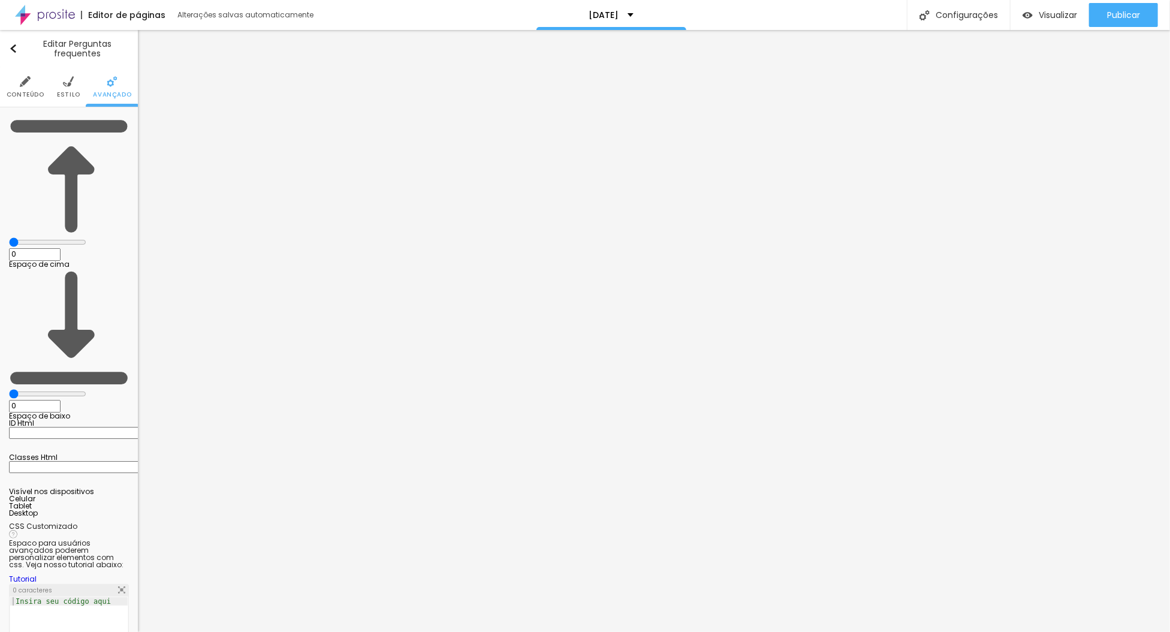
click at [17, 87] on li "Conteúdo" at bounding box center [26, 87] width 38 height 40
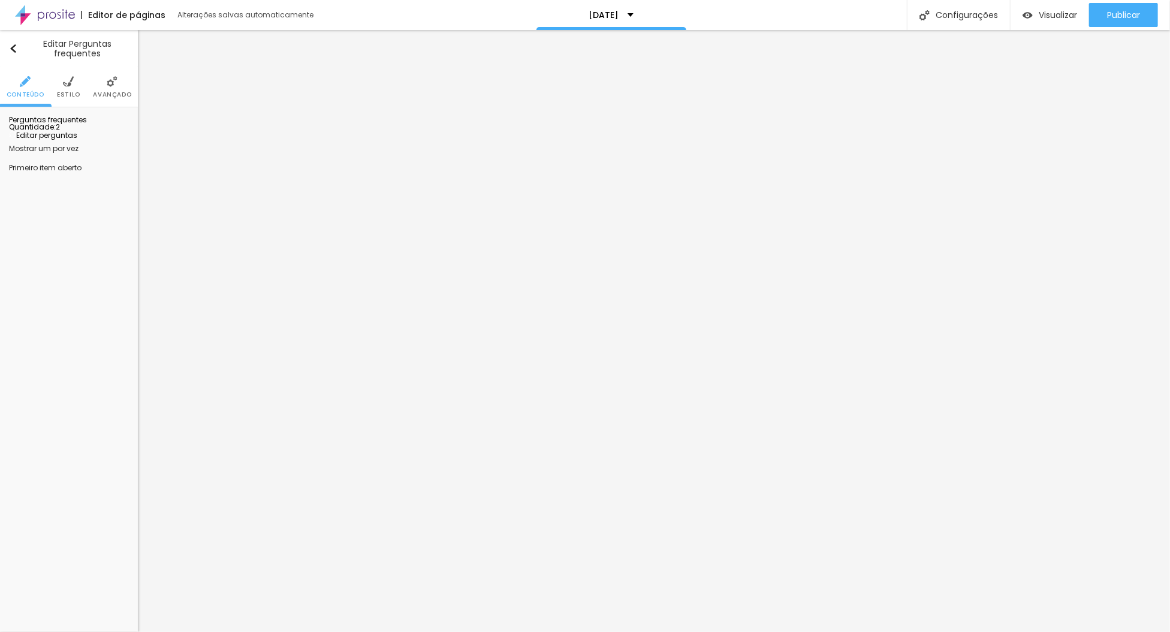
click at [23, 89] on li "Conteúdo" at bounding box center [26, 87] width 38 height 40
click at [113, 131] on div "Quantidade : 2" at bounding box center [69, 126] width 120 height 7
click at [75, 140] on span "Editar perguntas" at bounding box center [43, 135] width 68 height 10
drag, startPoint x: 505, startPoint y: 203, endPoint x: 371, endPoint y: 186, distance: 134.6
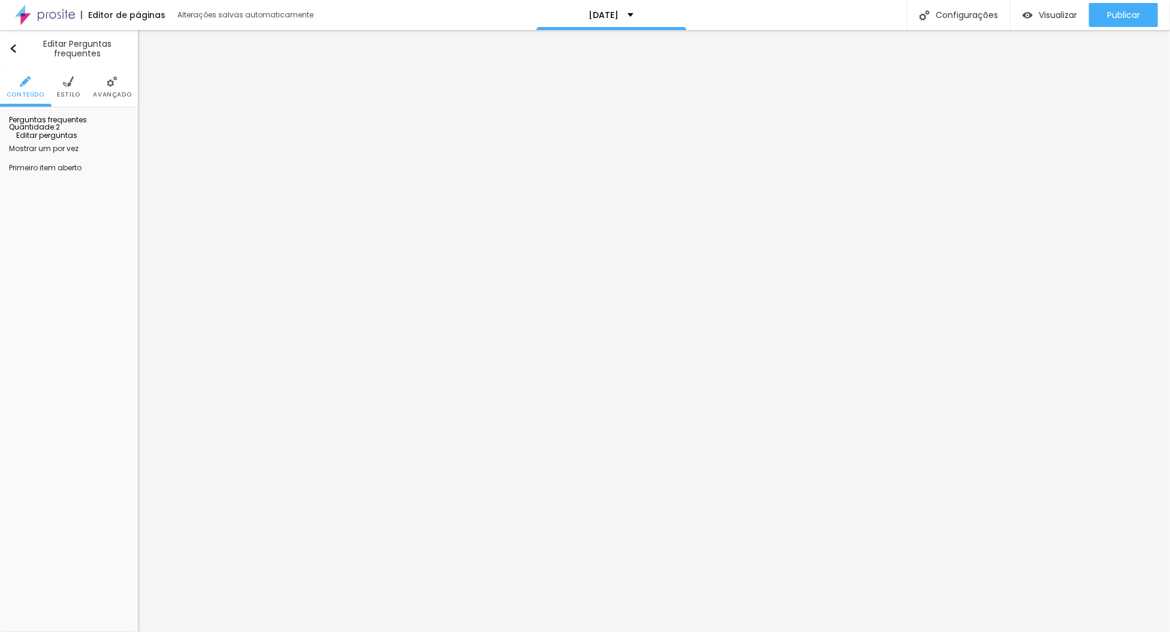
drag, startPoint x: 562, startPoint y: 328, endPoint x: 399, endPoint y: 310, distance: 164.6
drag, startPoint x: 448, startPoint y: 330, endPoint x: 442, endPoint y: 332, distance: 6.3
drag, startPoint x: 900, startPoint y: 325, endPoint x: 791, endPoint y: 317, distance: 109.4
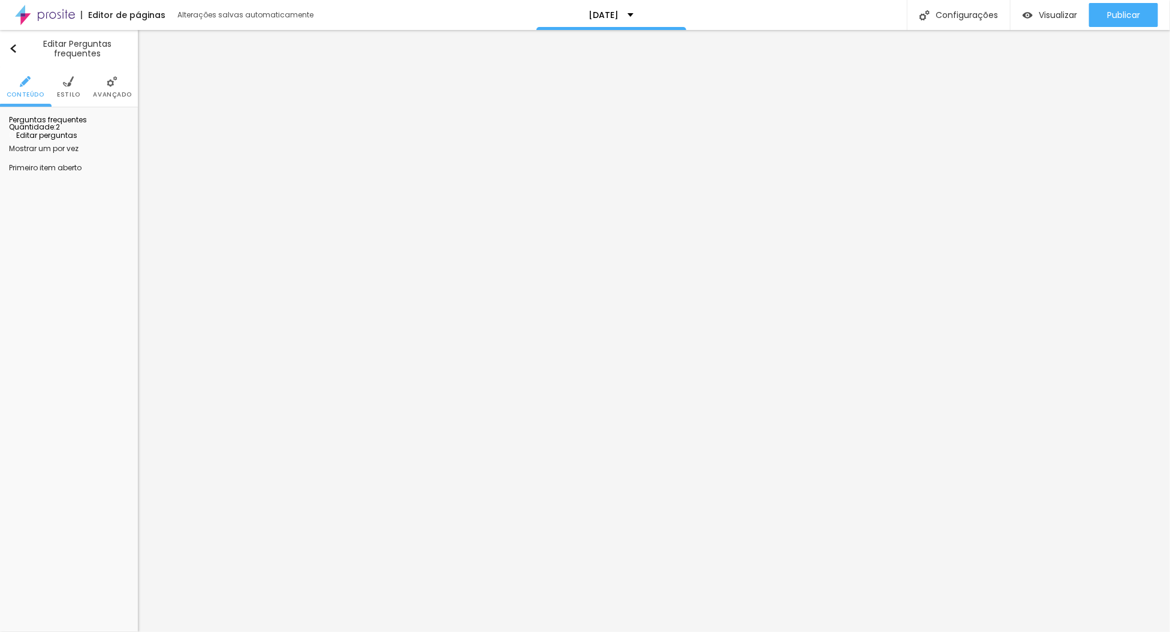
drag, startPoint x: 589, startPoint y: 208, endPoint x: 370, endPoint y: 185, distance: 220.6
drag, startPoint x: 557, startPoint y: 325, endPoint x: 385, endPoint y: 300, distance: 173.2
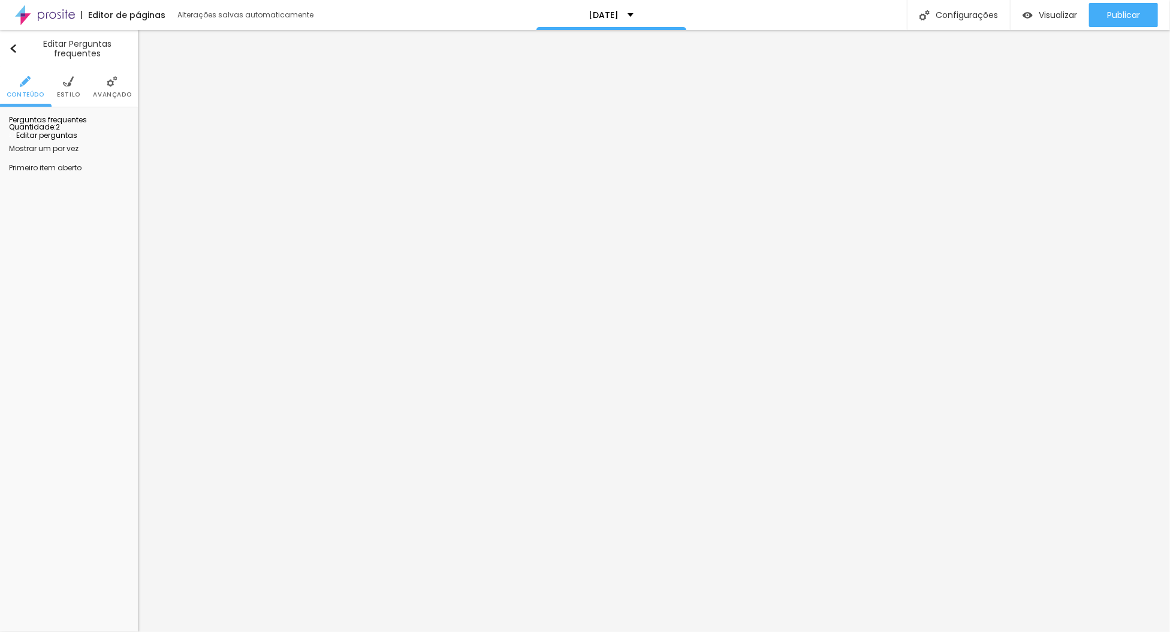
drag, startPoint x: 855, startPoint y: 341, endPoint x: 399, endPoint y: 337, distance: 456.8
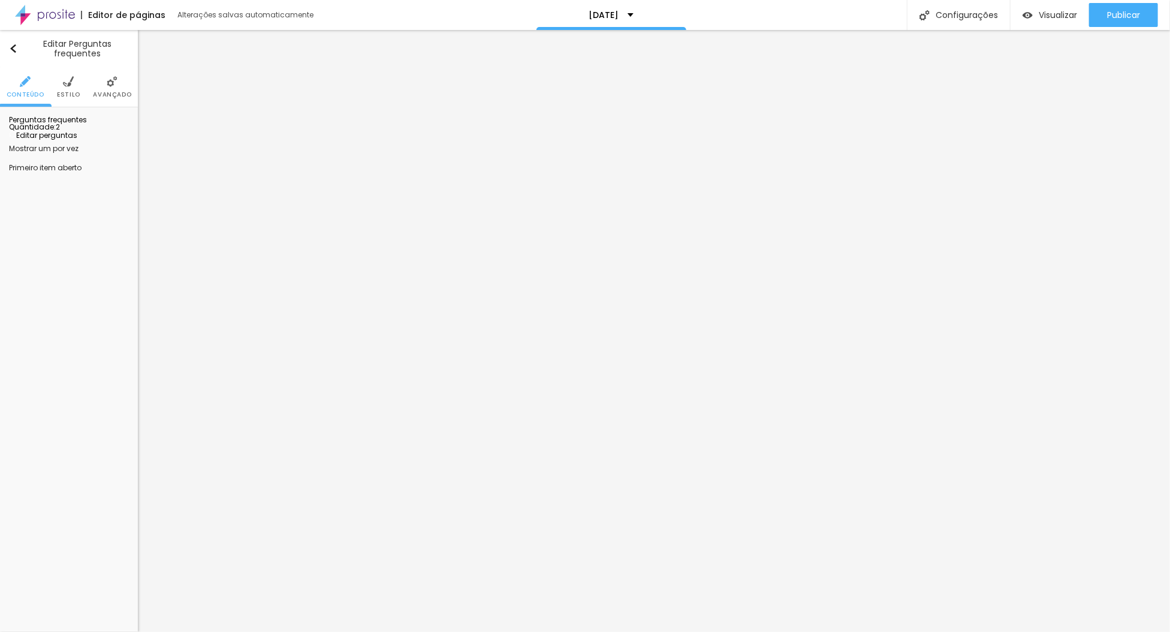
copy p "Ensaios realizados em Outubro tem o valor de R$280,00 de seg a sexta e R$360,00…"
drag, startPoint x: 569, startPoint y: 355, endPoint x: 539, endPoint y: 355, distance: 30.6
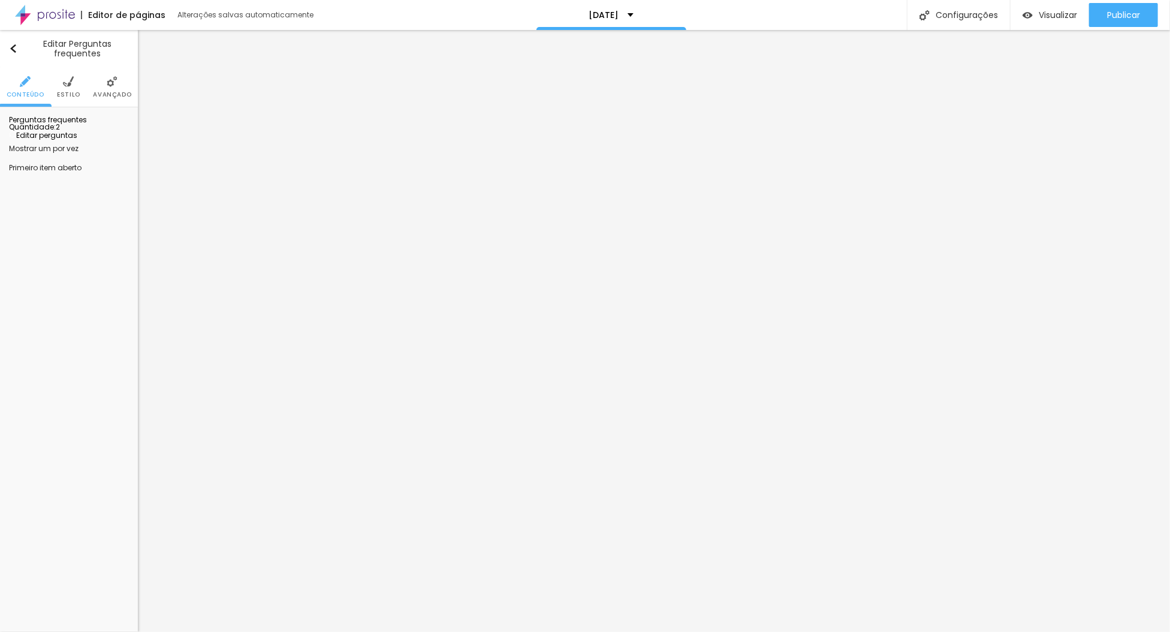
drag, startPoint x: 572, startPoint y: 371, endPoint x: 534, endPoint y: 370, distance: 38.4
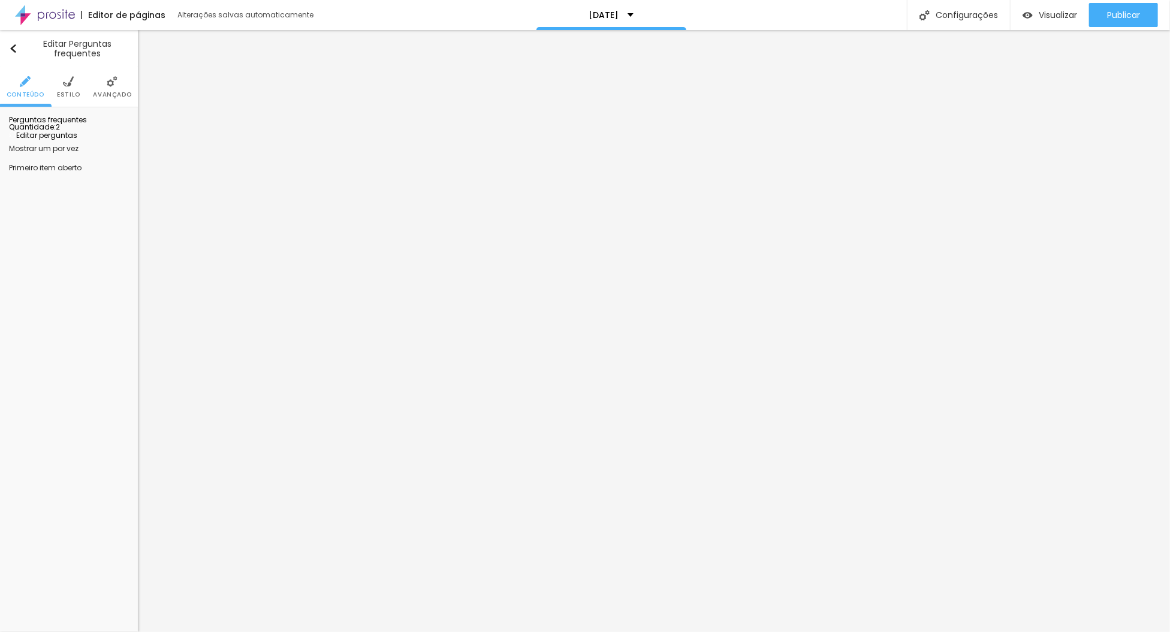
drag, startPoint x: 509, startPoint y: 209, endPoint x: 417, endPoint y: 201, distance: 92.6
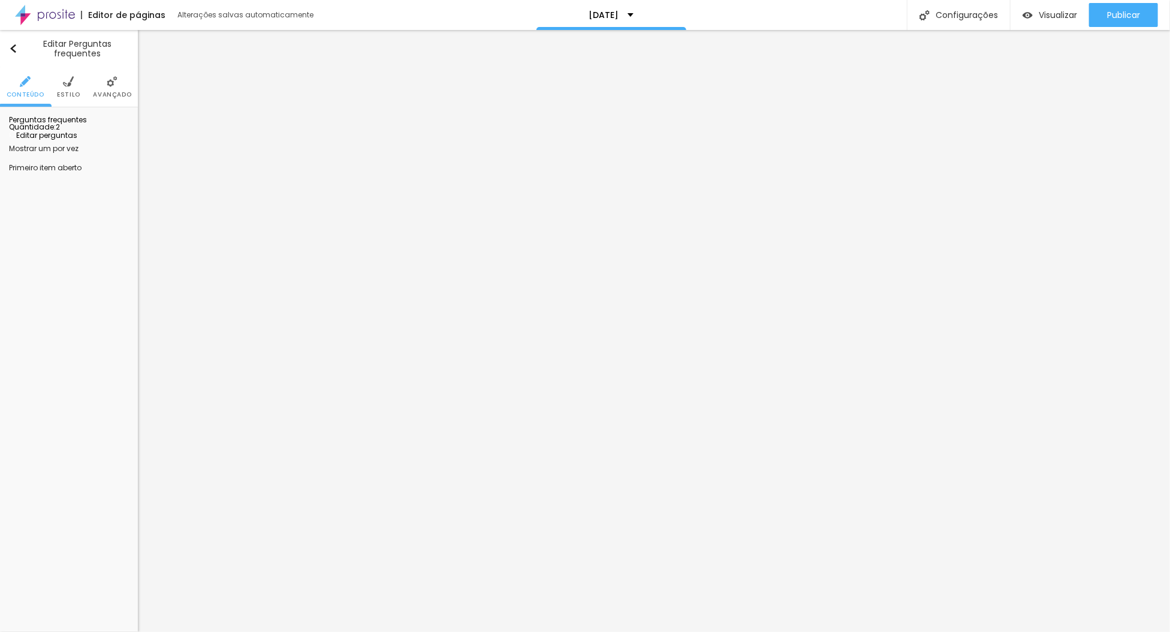
drag, startPoint x: 557, startPoint y: 321, endPoint x: 336, endPoint y: 323, distance: 220.6
drag, startPoint x: 487, startPoint y: 320, endPoint x: 465, endPoint y: 321, distance: 21.6
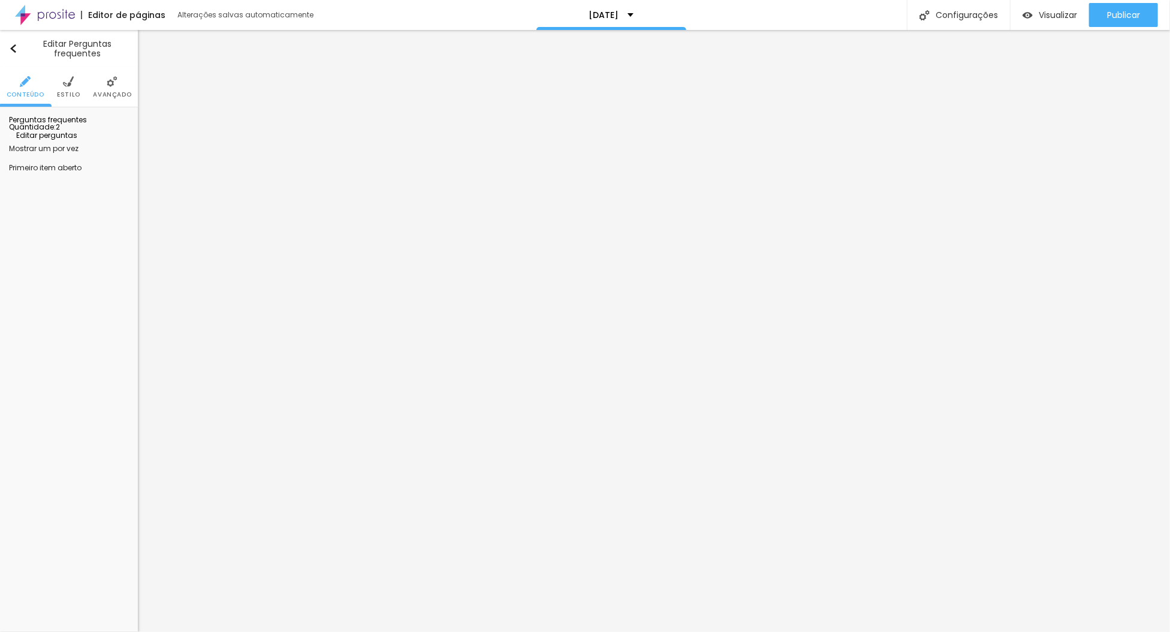
drag, startPoint x: 643, startPoint y: 323, endPoint x: 643, endPoint y: 331, distance: 8.4
drag, startPoint x: 650, startPoint y: 322, endPoint x: 674, endPoint y: 378, distance: 60.4
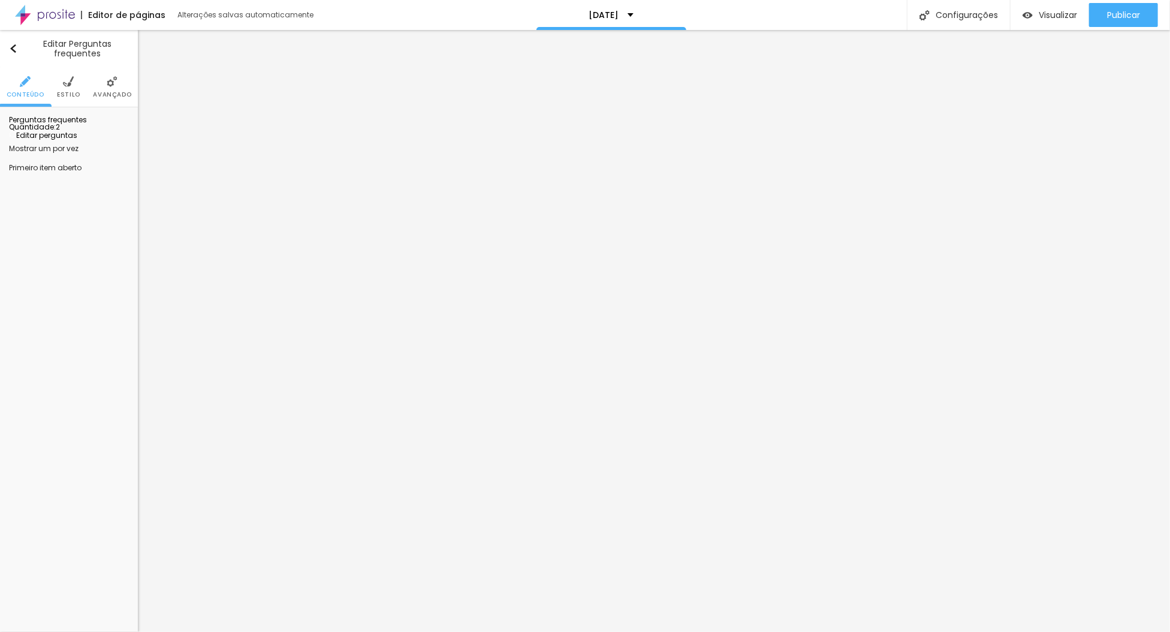
drag, startPoint x: 570, startPoint y: 206, endPoint x: 411, endPoint y: 195, distance: 159.2
drag, startPoint x: 566, startPoint y: 325, endPoint x: 372, endPoint y: 302, distance: 196.1
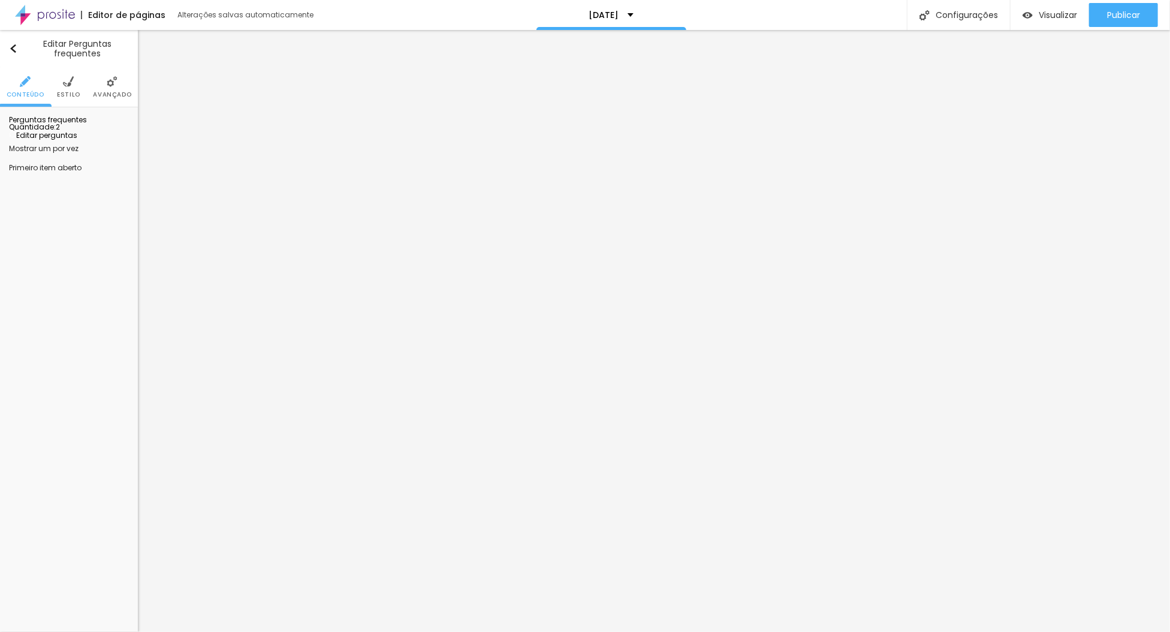
drag, startPoint x: 311, startPoint y: 142, endPoint x: 314, endPoint y: 126, distance: 15.9
drag, startPoint x: 563, startPoint y: 212, endPoint x: 383, endPoint y: 192, distance: 180.9
drag, startPoint x: 328, startPoint y: 305, endPoint x: 303, endPoint y: 300, distance: 25.7
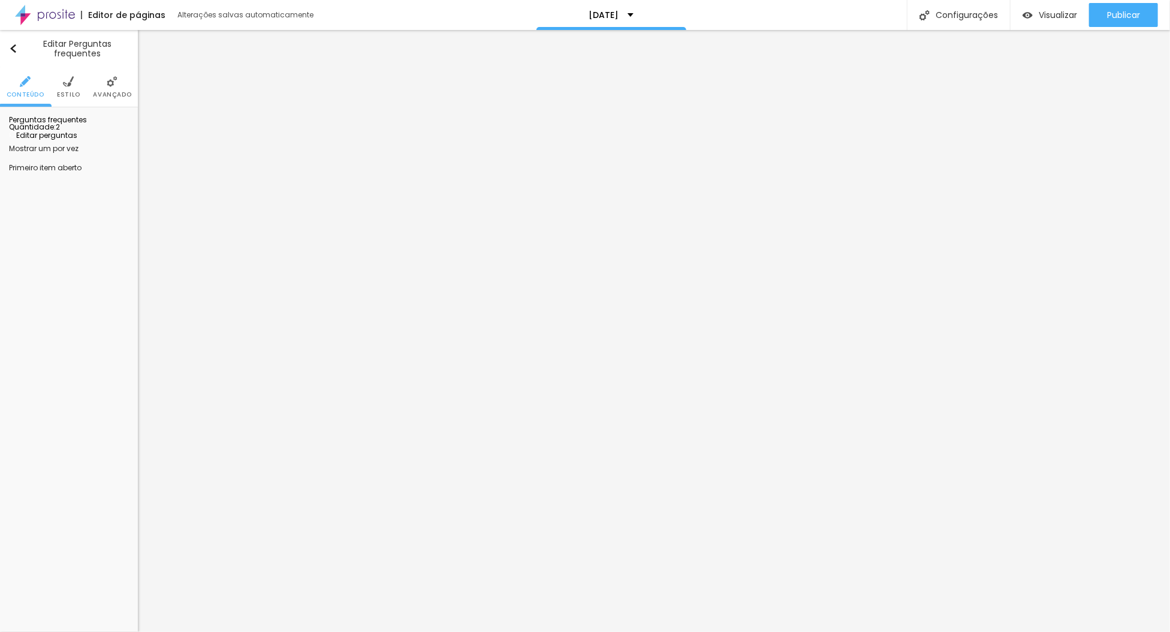
drag, startPoint x: 670, startPoint y: 210, endPoint x: 586, endPoint y: 210, distance: 84.5
drag, startPoint x: 580, startPoint y: 329, endPoint x: 400, endPoint y: 316, distance: 180.9
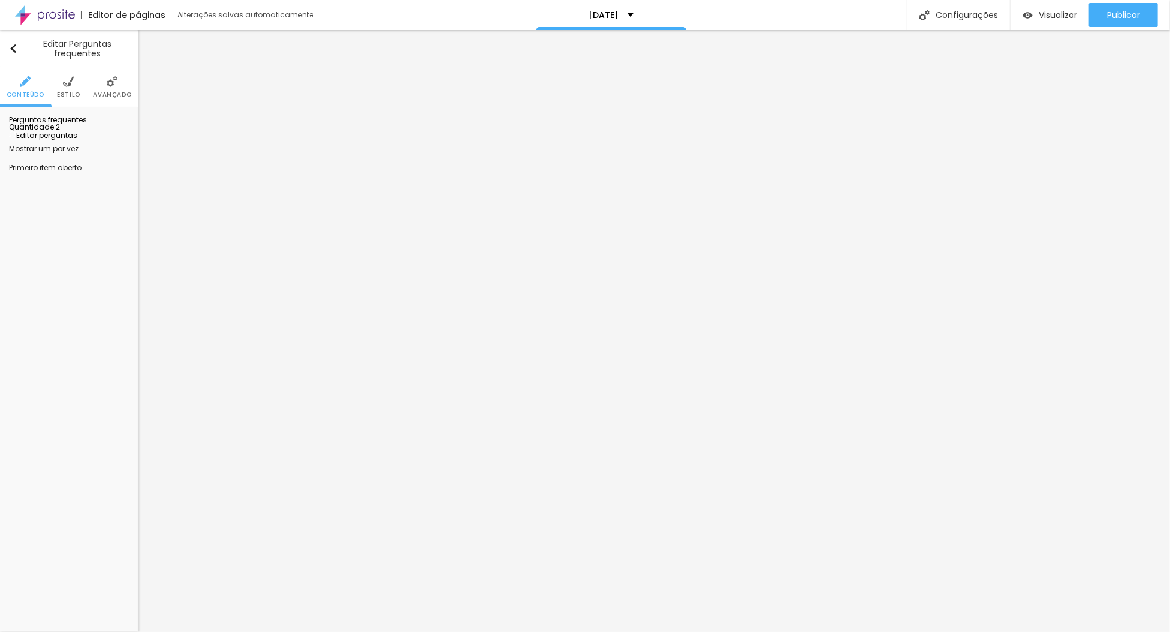
drag, startPoint x: 533, startPoint y: 210, endPoint x: 357, endPoint y: 189, distance: 176.9
drag, startPoint x: 555, startPoint y: 320, endPoint x: 368, endPoint y: 278, distance: 191.7
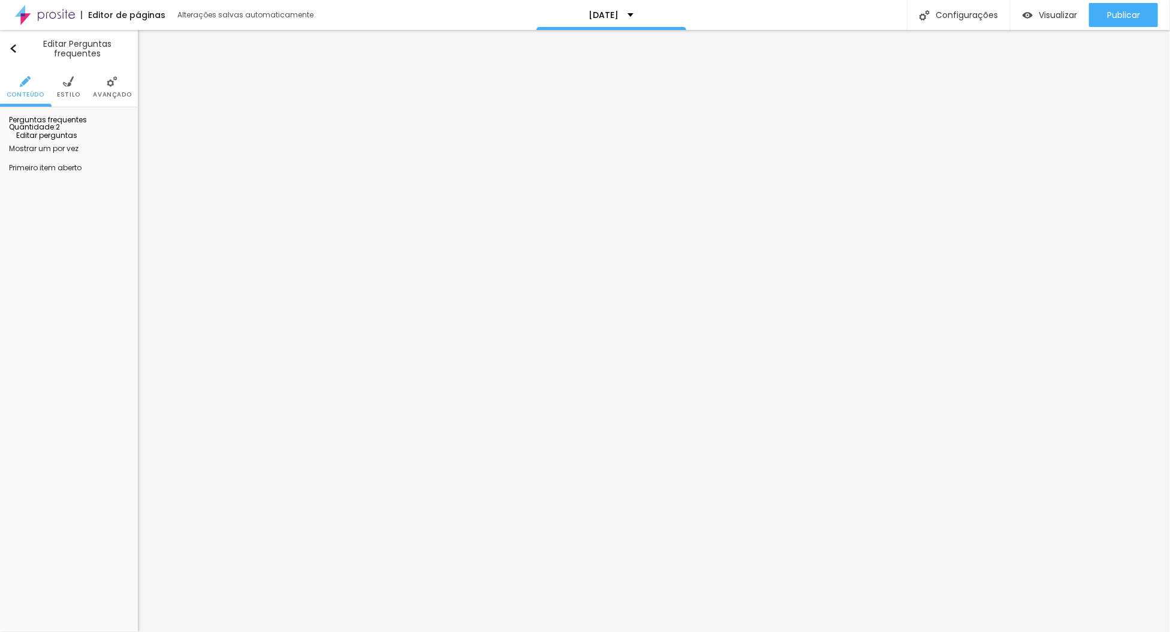
drag, startPoint x: 510, startPoint y: 198, endPoint x: 372, endPoint y: 187, distance: 138.9
drag, startPoint x: 574, startPoint y: 325, endPoint x: 340, endPoint y: 293, distance: 236.0
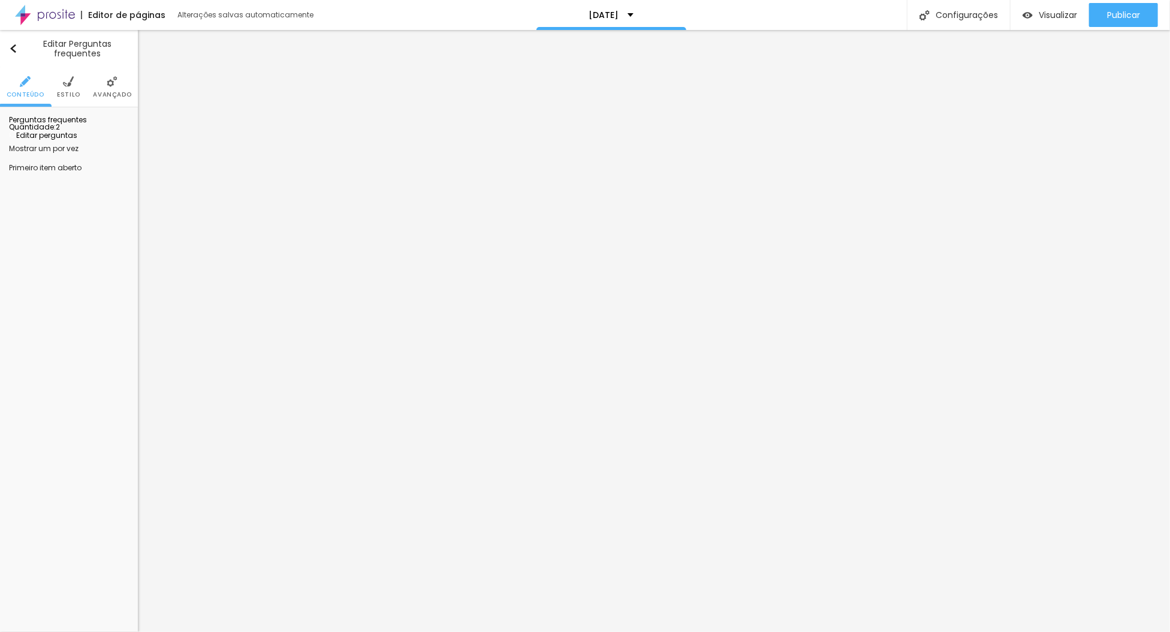
drag, startPoint x: 546, startPoint y: 207, endPoint x: 366, endPoint y: 201, distance: 180.5
drag, startPoint x: 448, startPoint y: 306, endPoint x: 337, endPoint y: 288, distance: 111.7
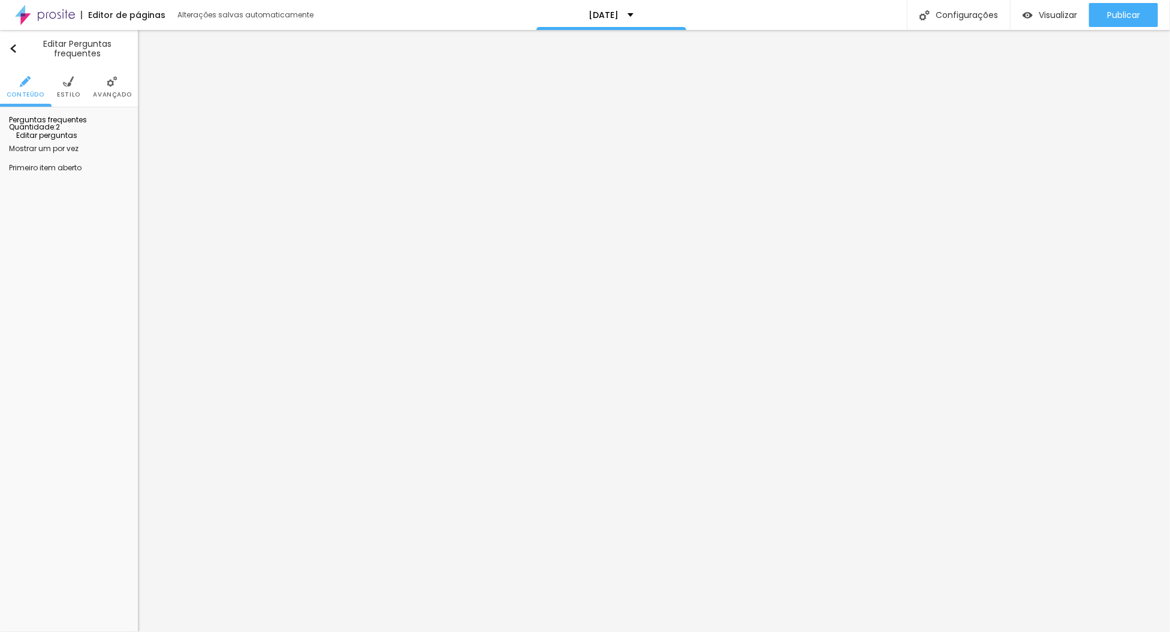
click at [17, 44] on div "Editar Perguntas frequentes" at bounding box center [69, 48] width 120 height 19
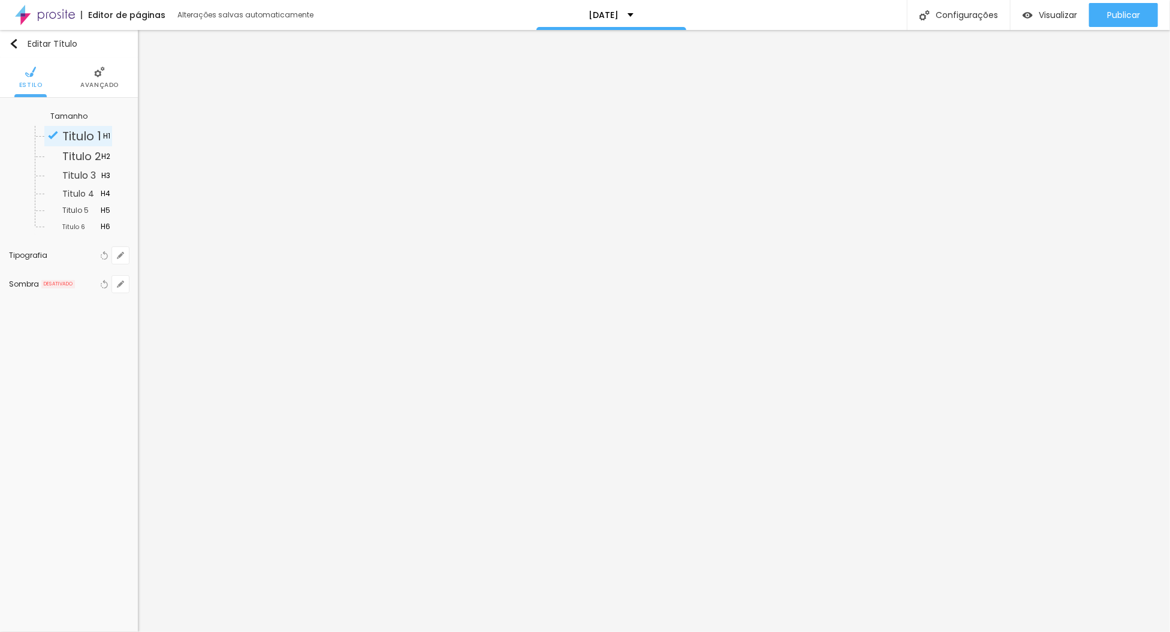
click at [89, 132] on span "Titulo 1" at bounding box center [82, 136] width 41 height 12
click at [114, 252] on button "button" at bounding box center [120, 255] width 17 height 17
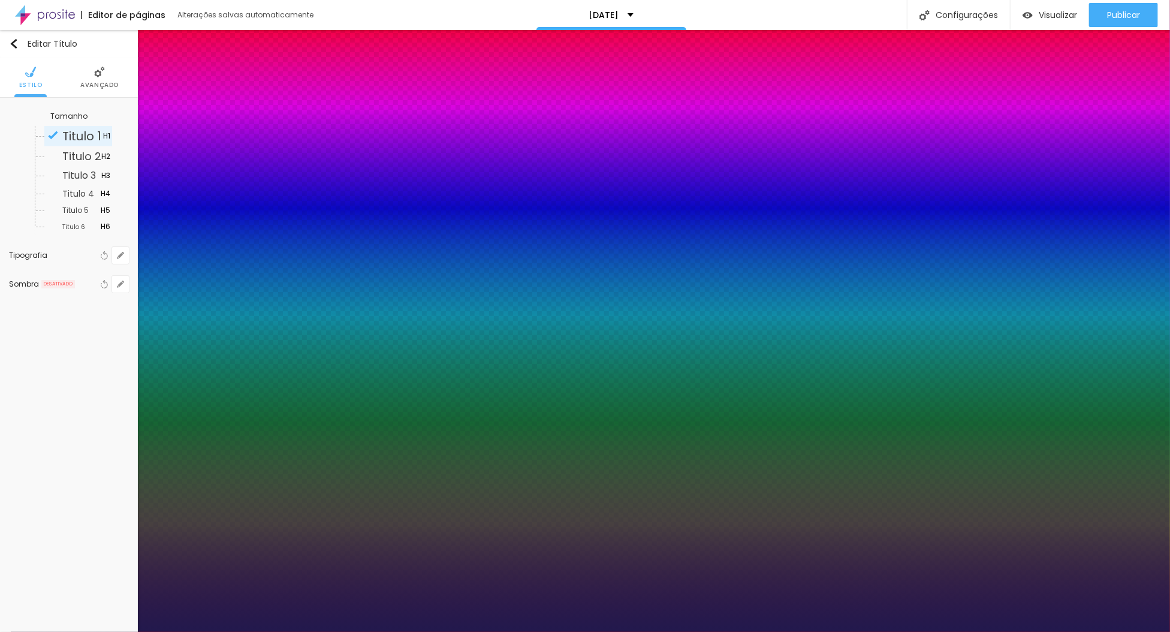
type input "1"
type input "19"
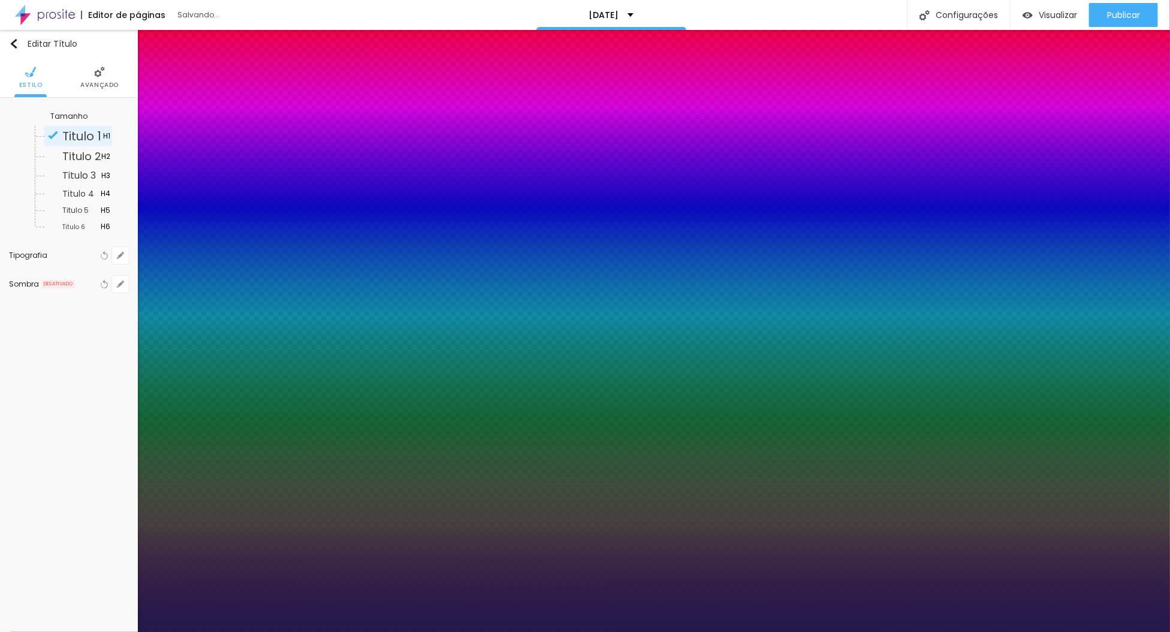
type input "1"
type input "21"
type input "1"
type input "22"
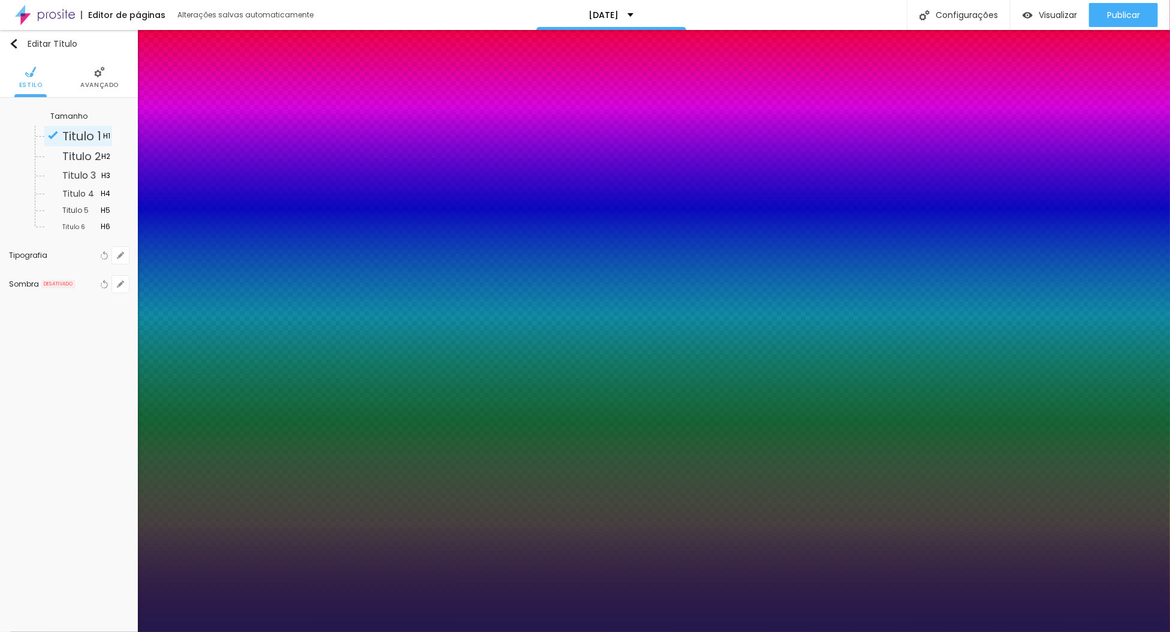
type input "22"
type input "1"
type input "23"
type input "1"
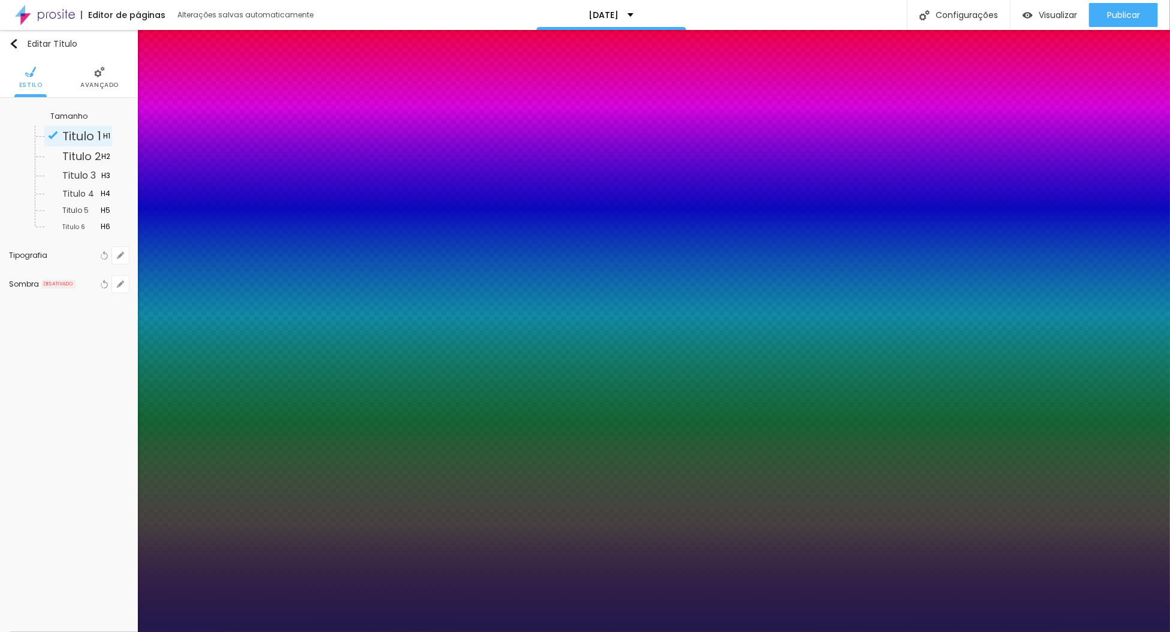
type input "25"
type input "1"
type input "24"
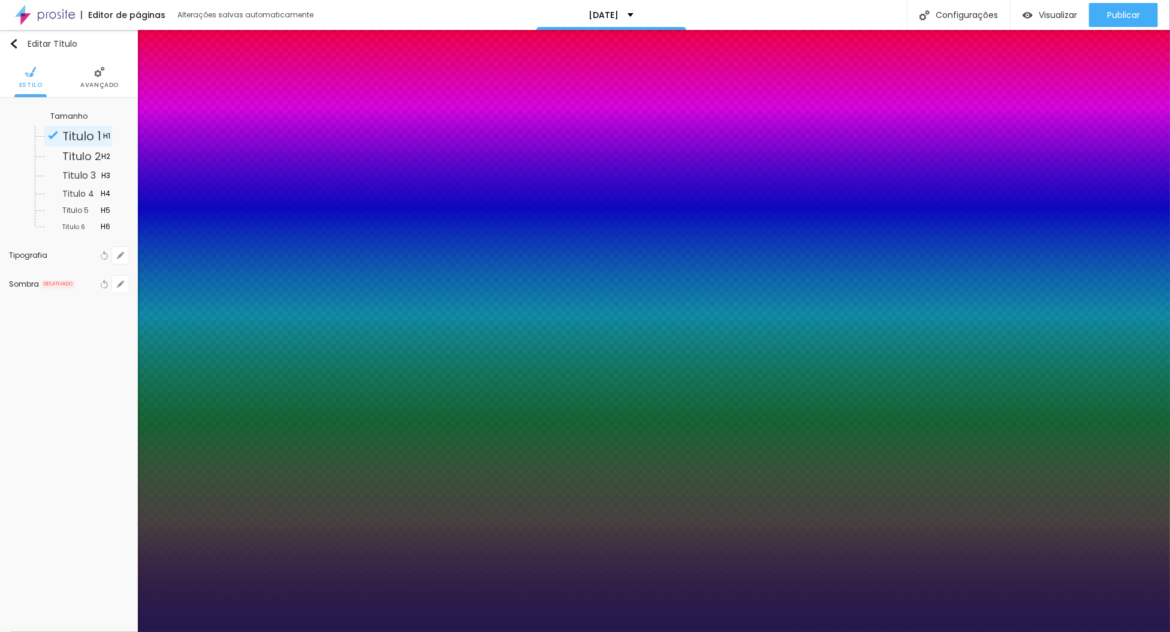
type input "1"
drag, startPoint x: 164, startPoint y: 335, endPoint x: 170, endPoint y: 335, distance: 6.6
type input "24"
type input "1"
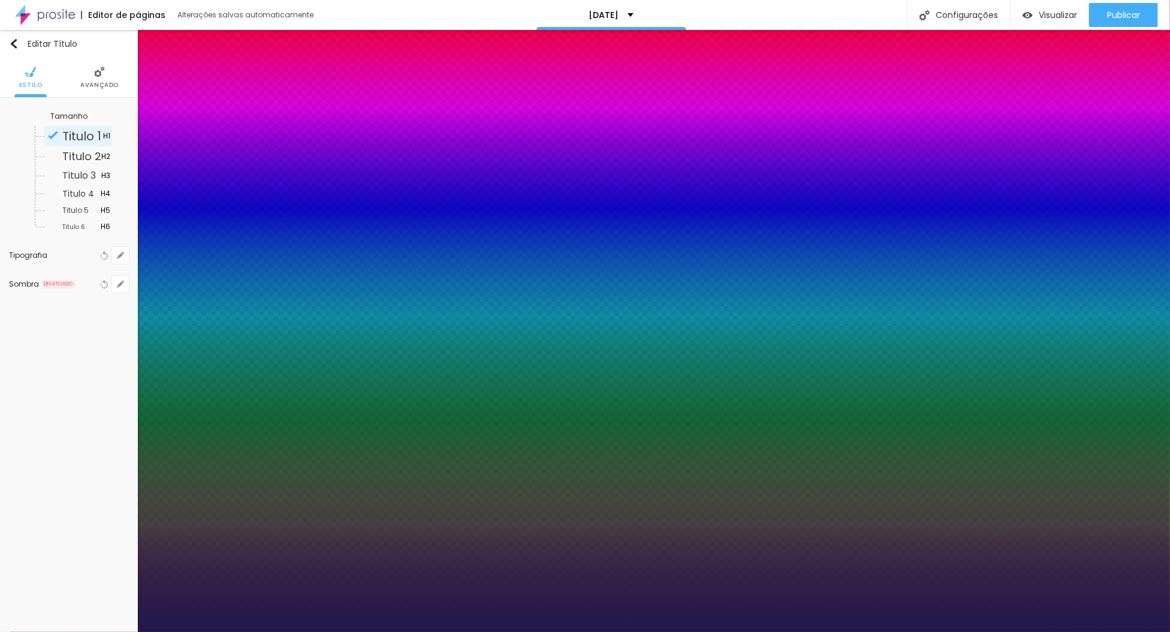
click at [48, 631] on div at bounding box center [585, 632] width 1170 height 0
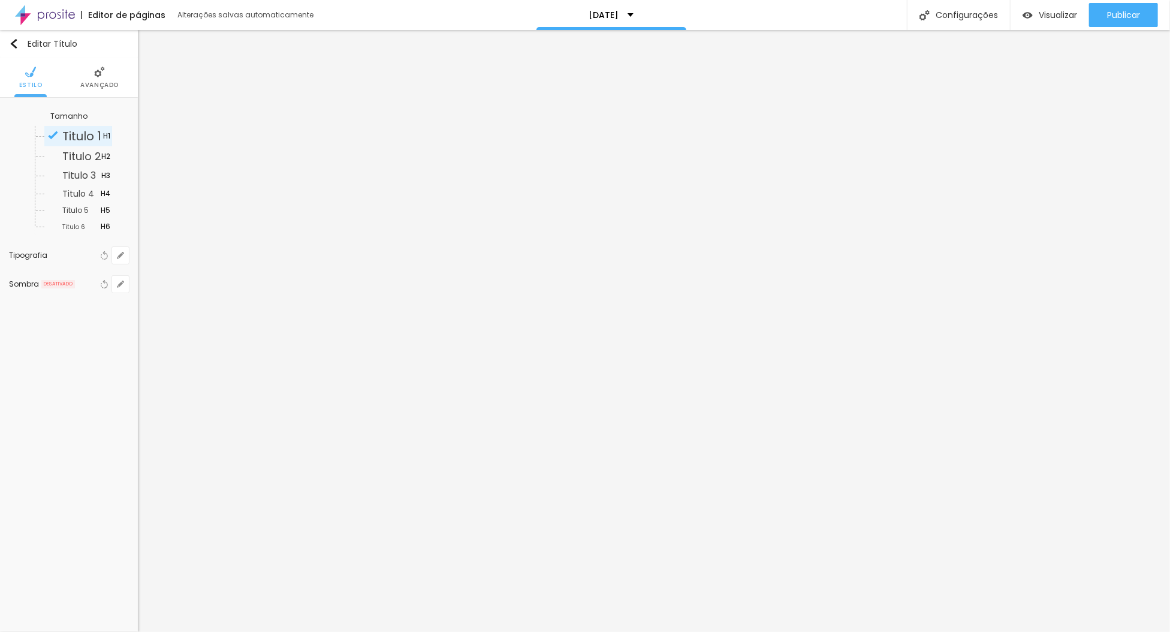
click at [98, 73] on img at bounding box center [99, 72] width 11 height 11
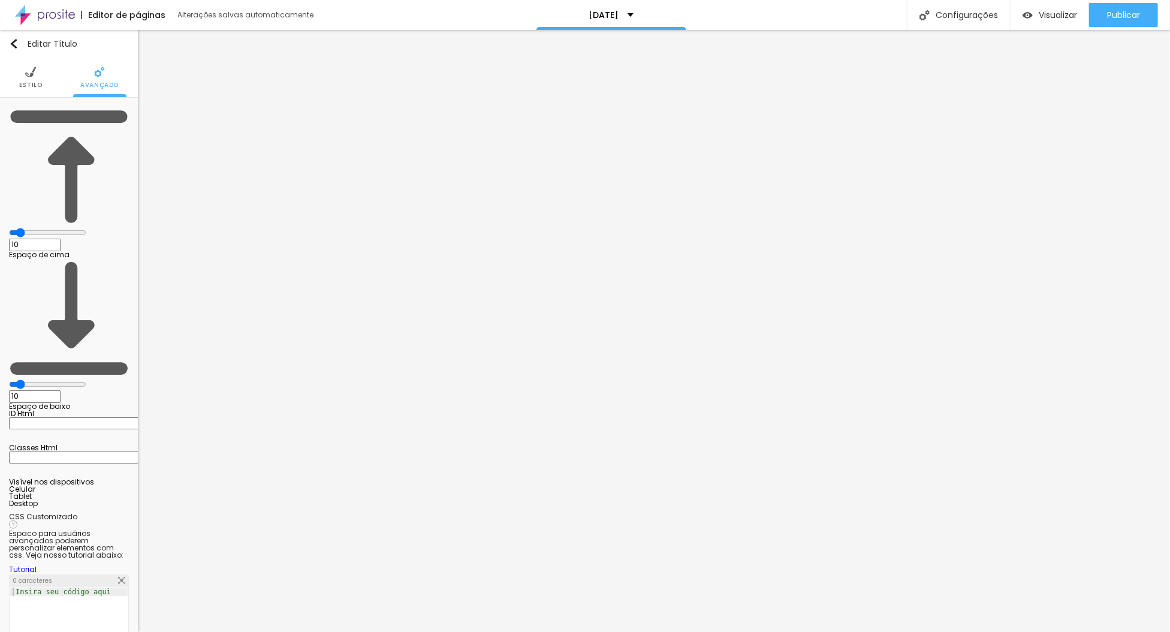
click at [26, 74] on img at bounding box center [30, 72] width 11 height 11
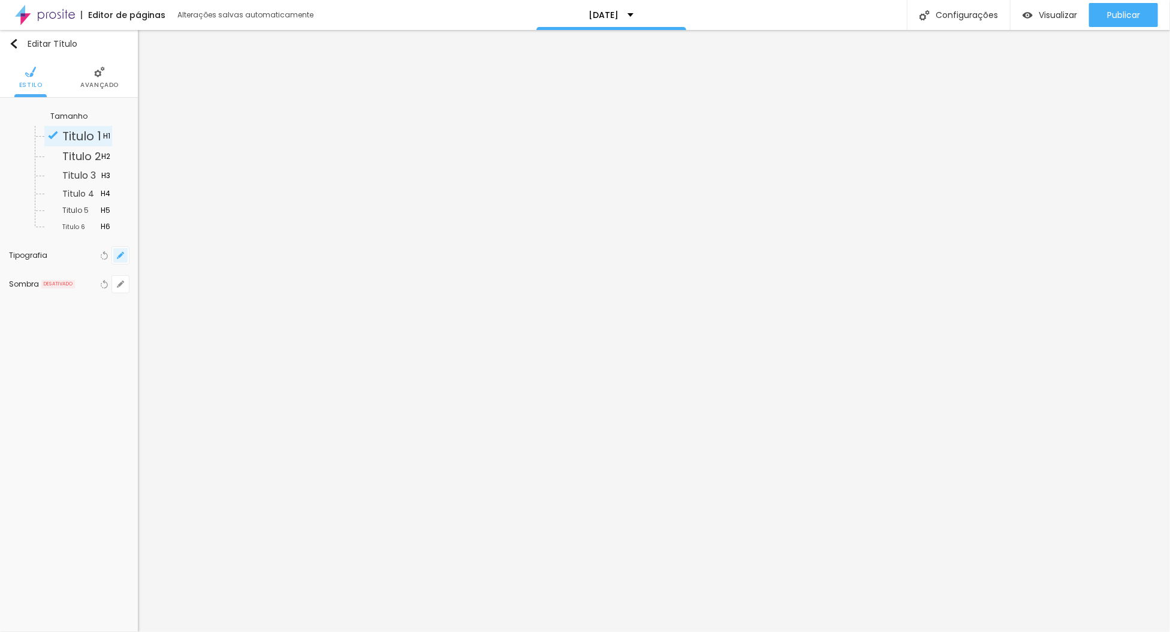
click at [114, 251] on button "button" at bounding box center [120, 255] width 17 height 17
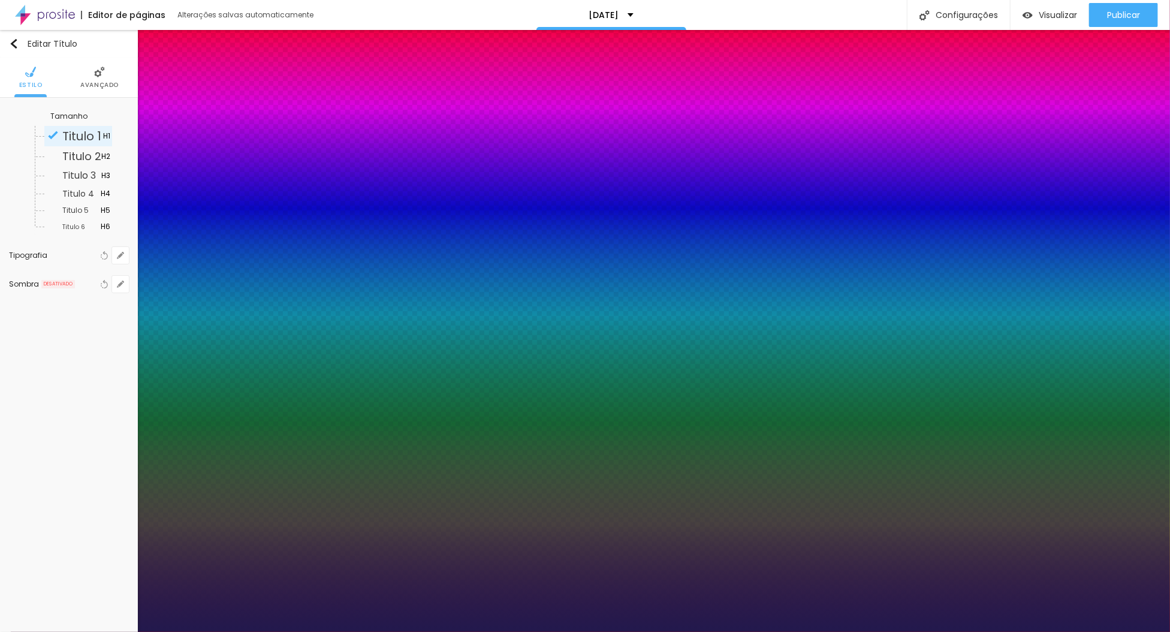
type input "1"
click at [82, 631] on div at bounding box center [585, 632] width 1170 height 0
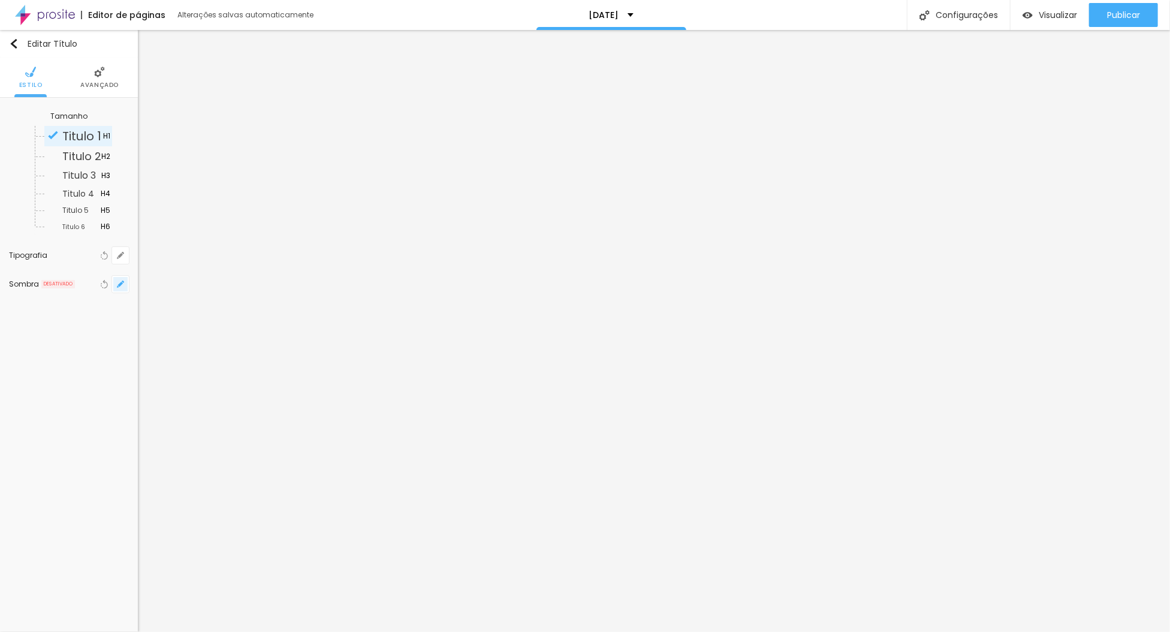
click at [114, 279] on button "button" at bounding box center [120, 284] width 17 height 17
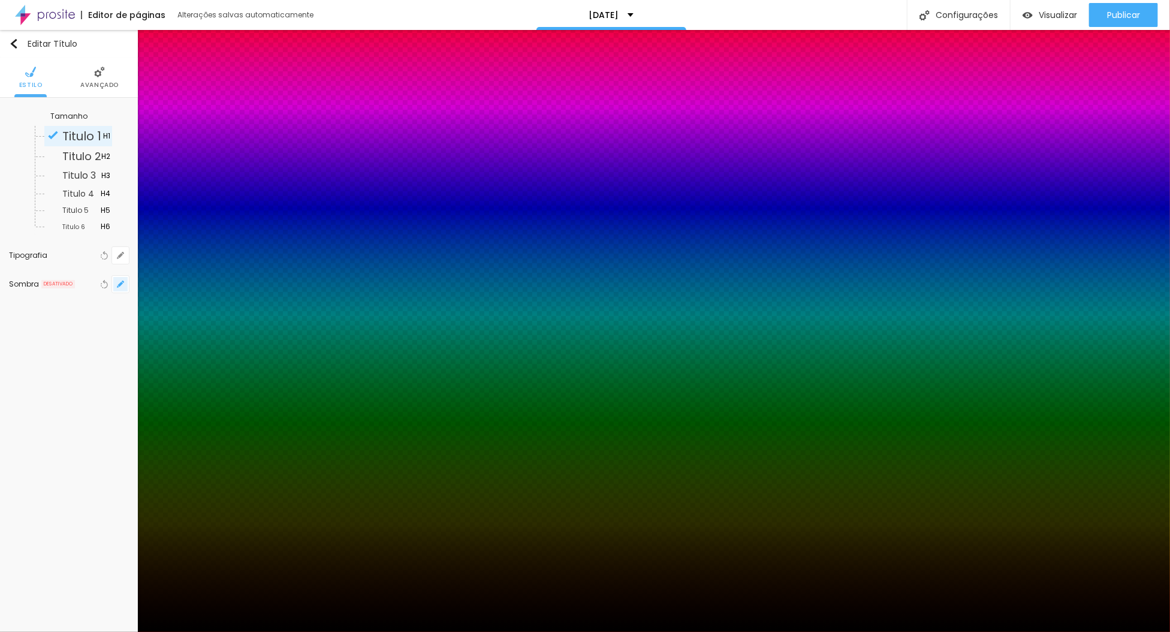
click at [114, 631] on div at bounding box center [585, 632] width 1170 height 0
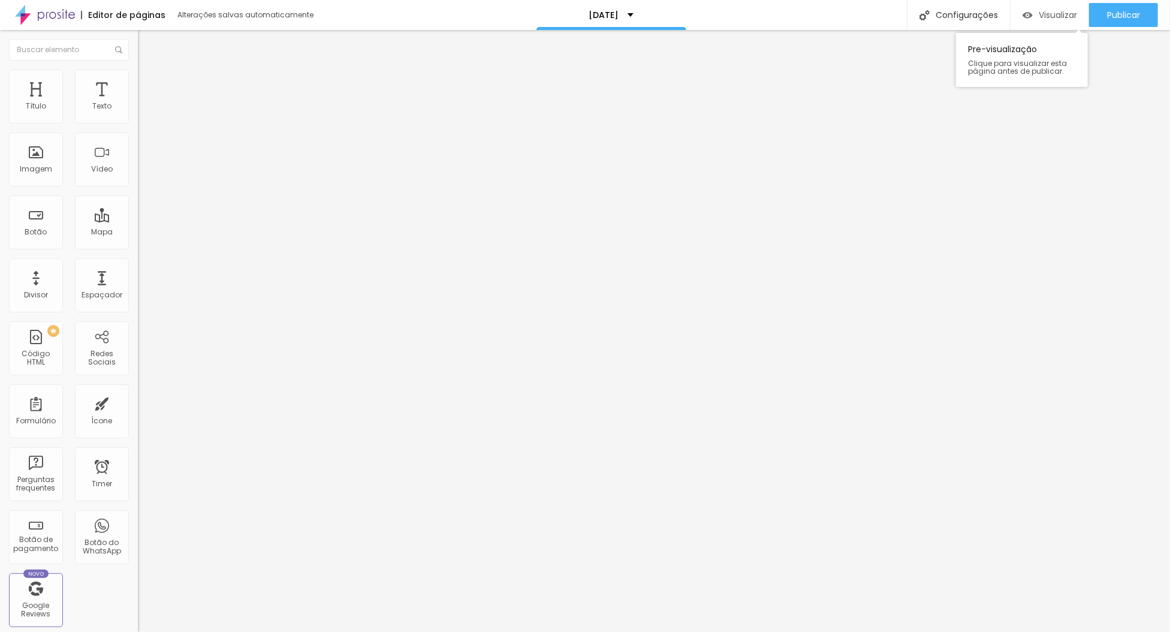
click at [1051, 16] on span "Visualizar" at bounding box center [1058, 15] width 38 height 10
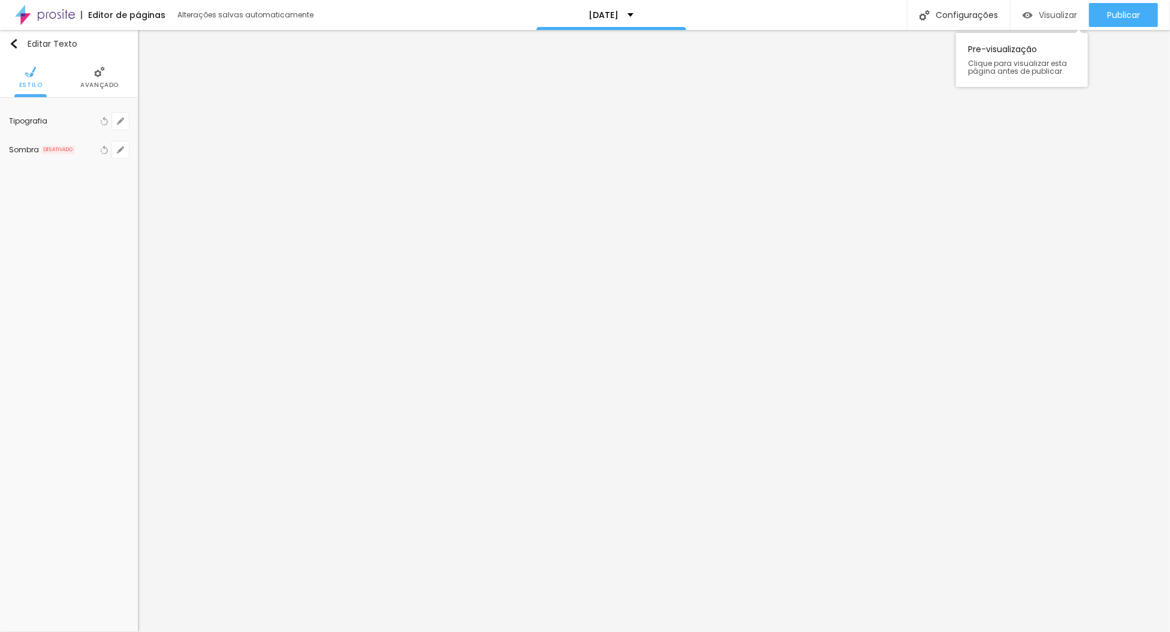
click at [1045, 11] on span "Visualizar" at bounding box center [1058, 15] width 38 height 10
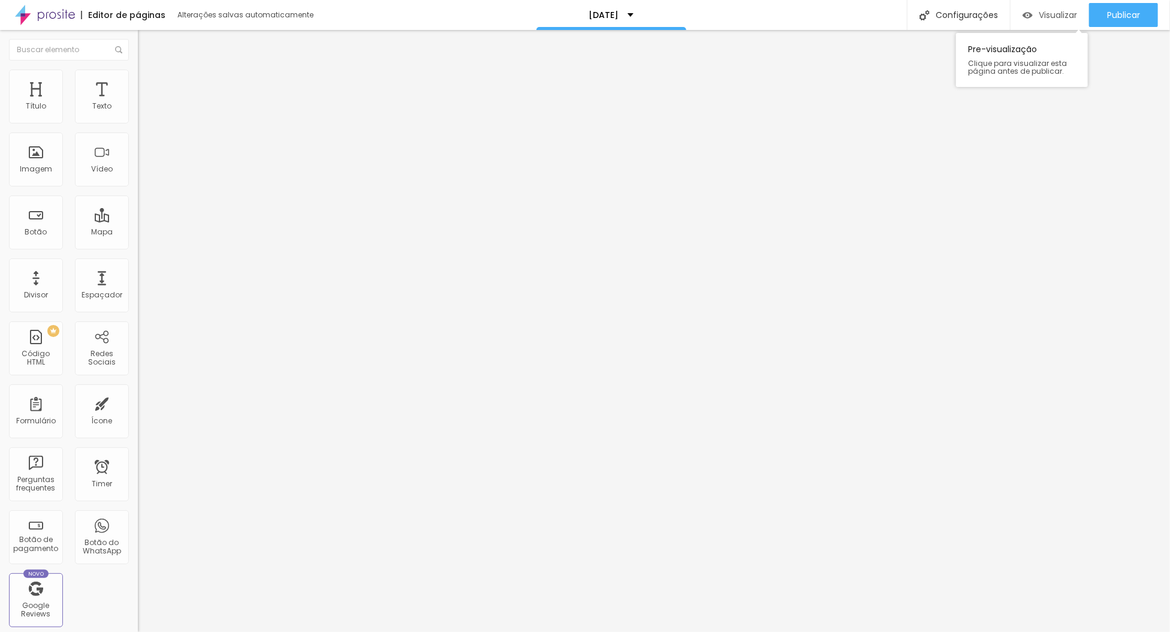
click at [1041, 10] on span "Visualizar" at bounding box center [1058, 15] width 38 height 10
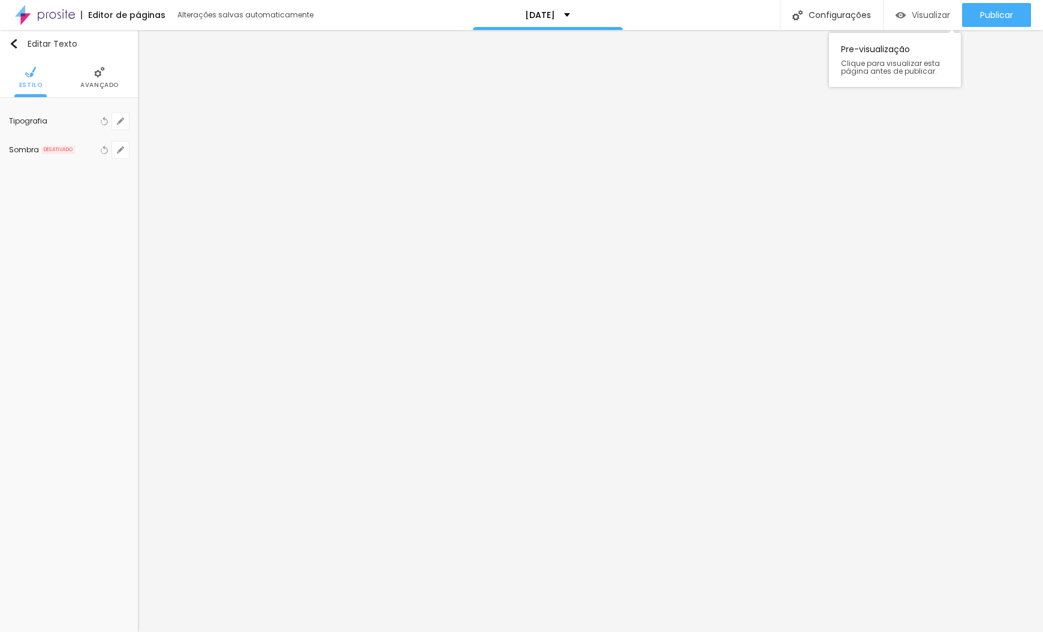
click at [926, 16] on span "Visualizar" at bounding box center [931, 15] width 38 height 10
click at [106, 82] on span "Avançado" at bounding box center [99, 85] width 38 height 6
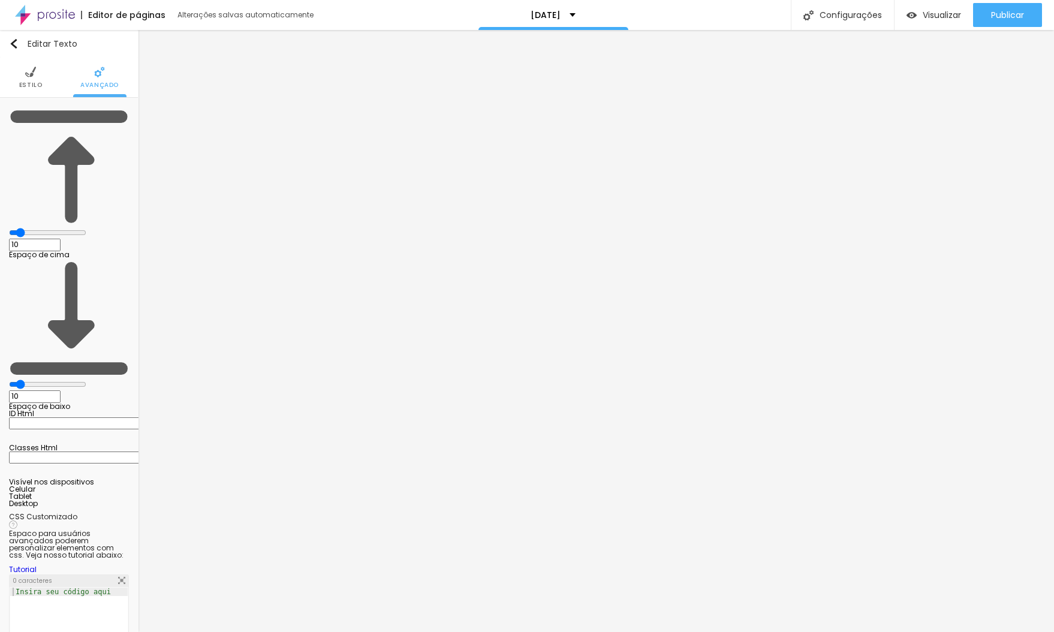
click at [27, 62] on li "Estilo" at bounding box center [30, 78] width 23 height 40
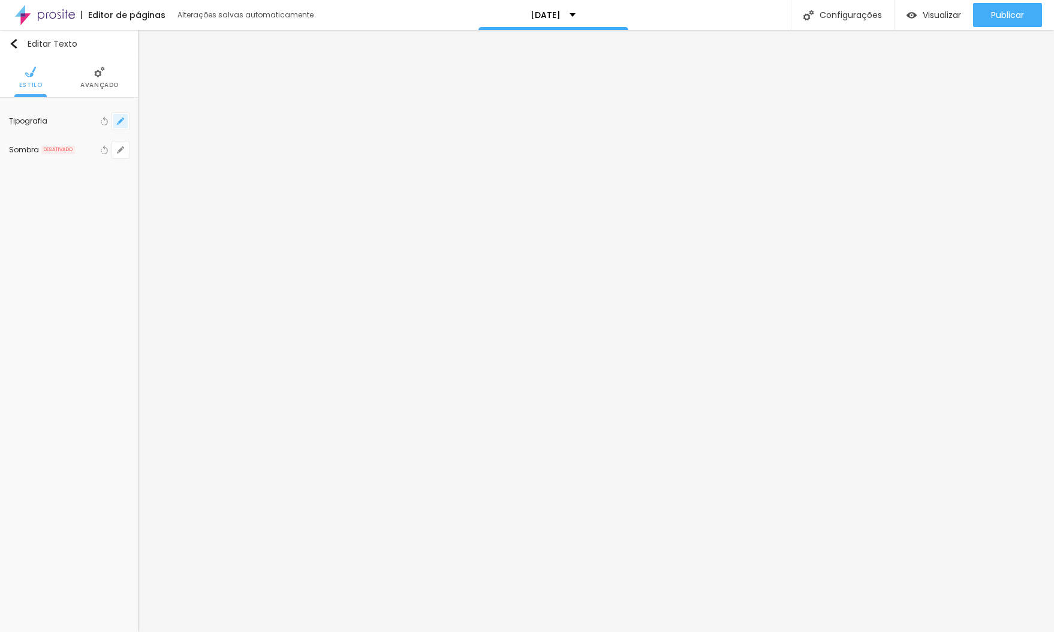
click at [120, 120] on icon "button" at bounding box center [120, 121] width 5 height 5
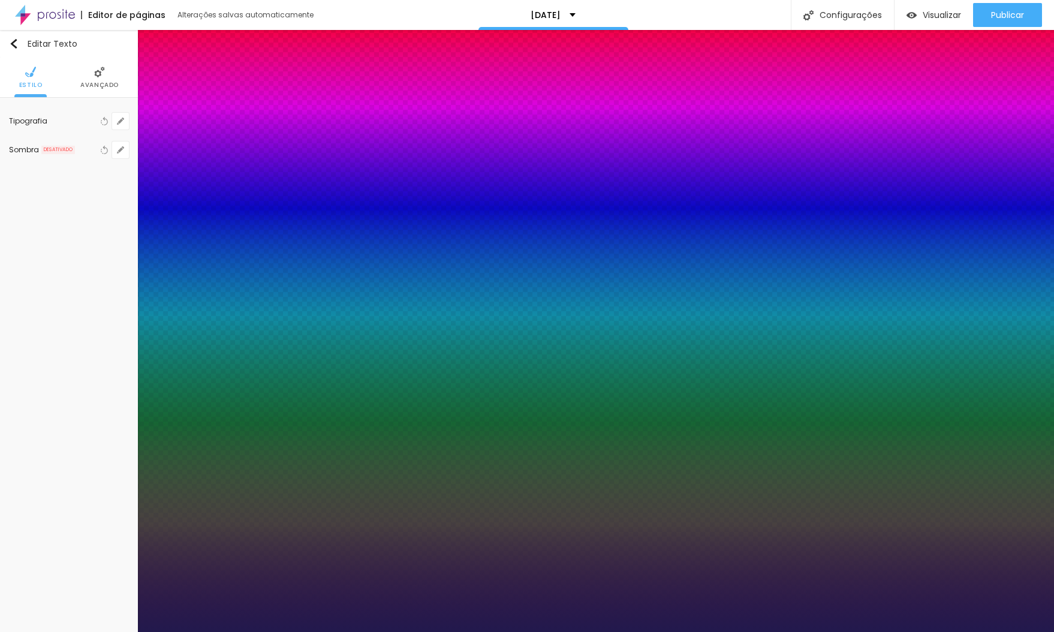
type input "1"
click at [40, 631] on div at bounding box center [527, 632] width 1054 height 0
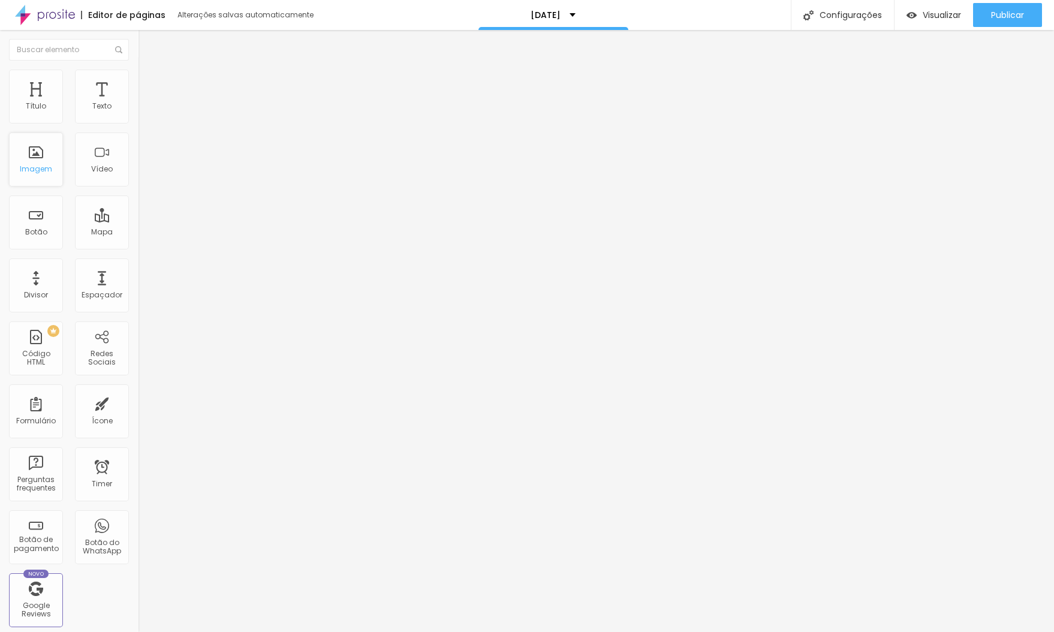
click at [39, 173] on div "Imagem" at bounding box center [36, 169] width 32 height 8
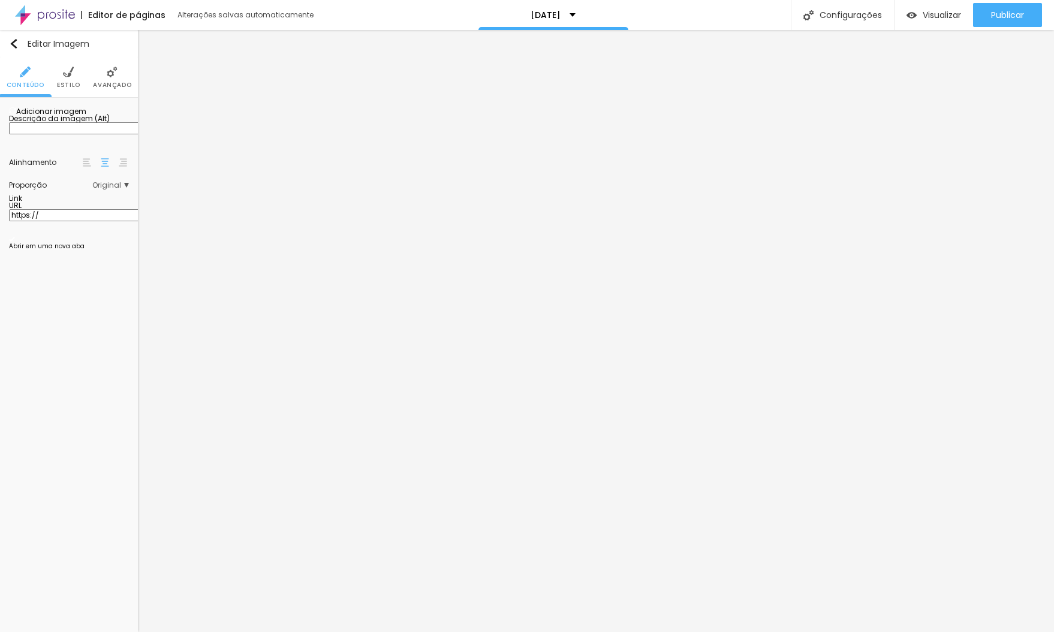
click at [70, 72] on img at bounding box center [68, 72] width 11 height 11
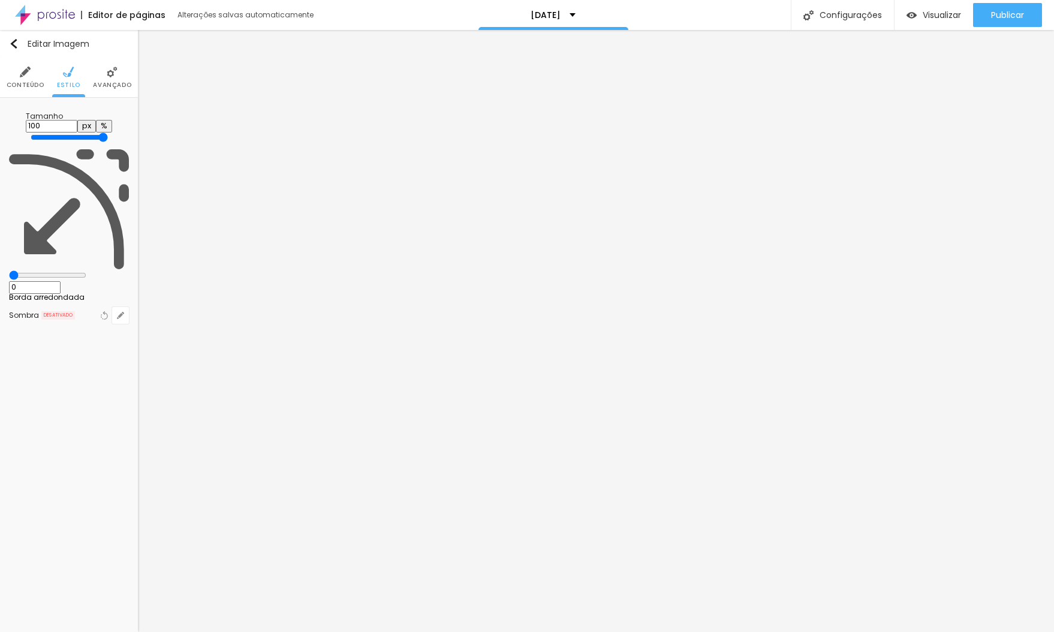
type input "13"
type input "25"
type input "33"
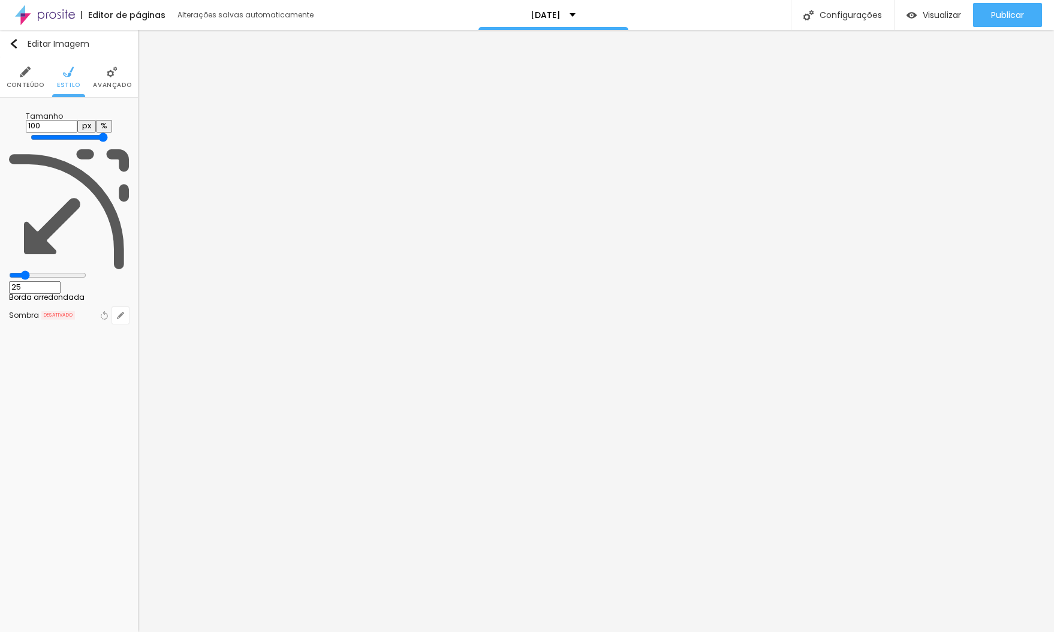
type input "33"
type input "57"
type input "61"
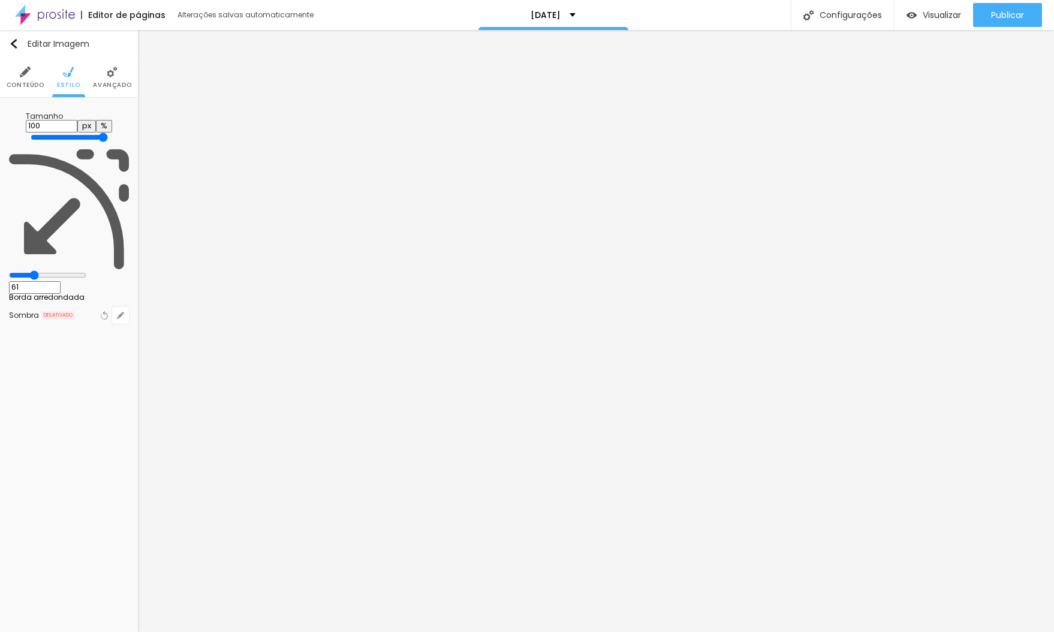
type input "65"
type input "67"
type input "71"
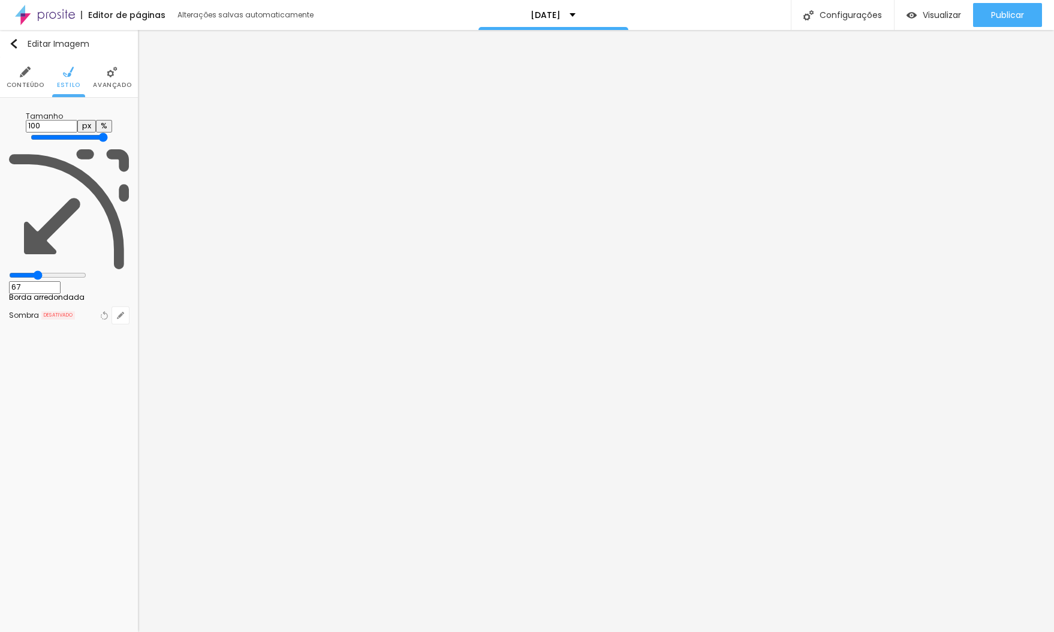
type input "71"
type input "75"
type input "77"
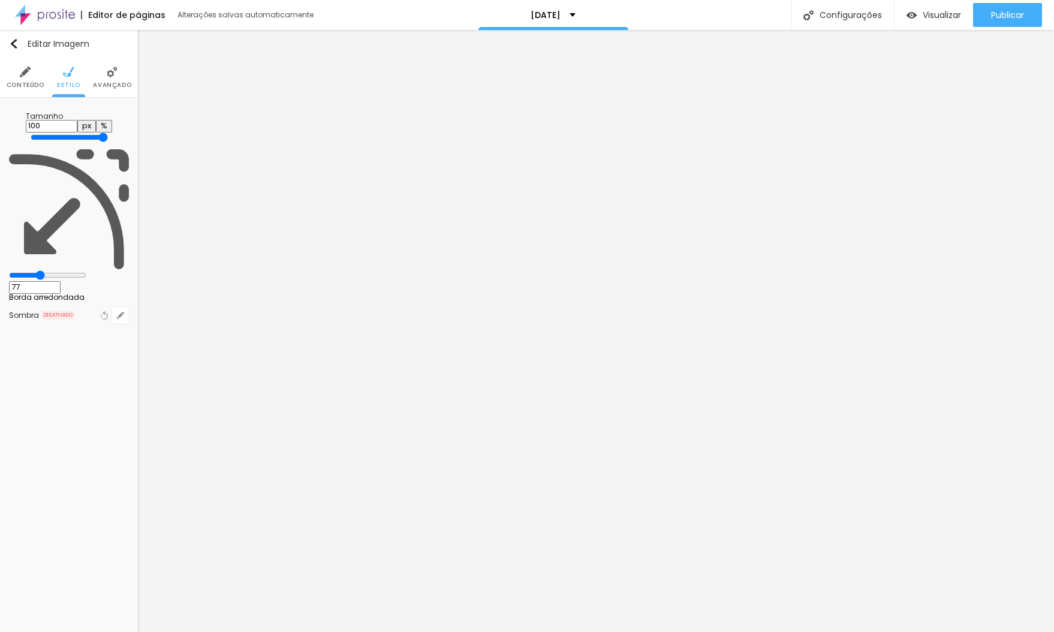
type input "81"
type input "83"
type input "90"
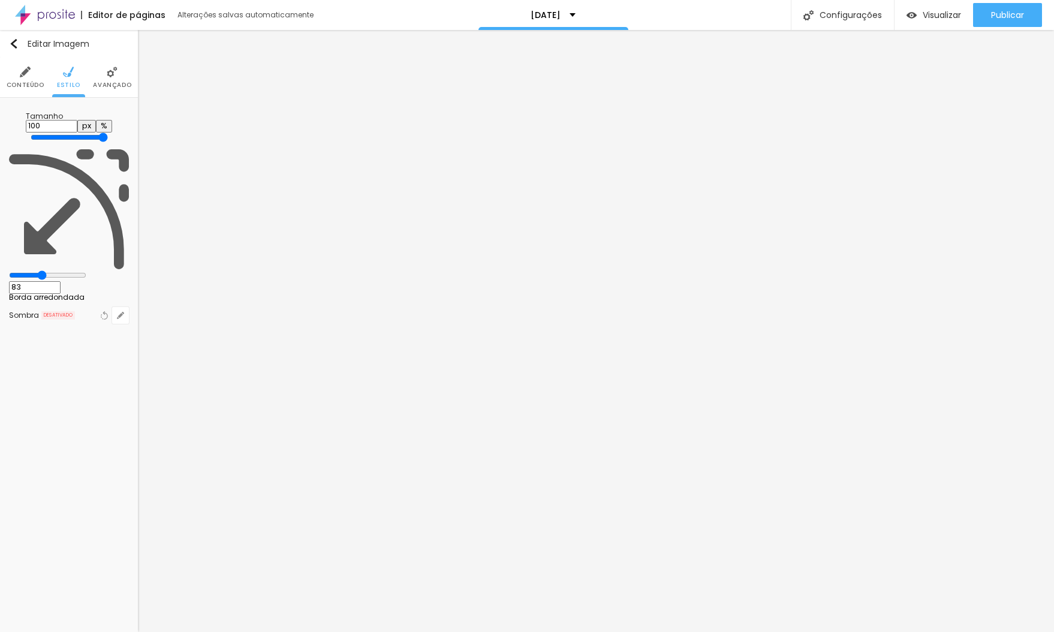
type input "90"
type input "92"
type input "89"
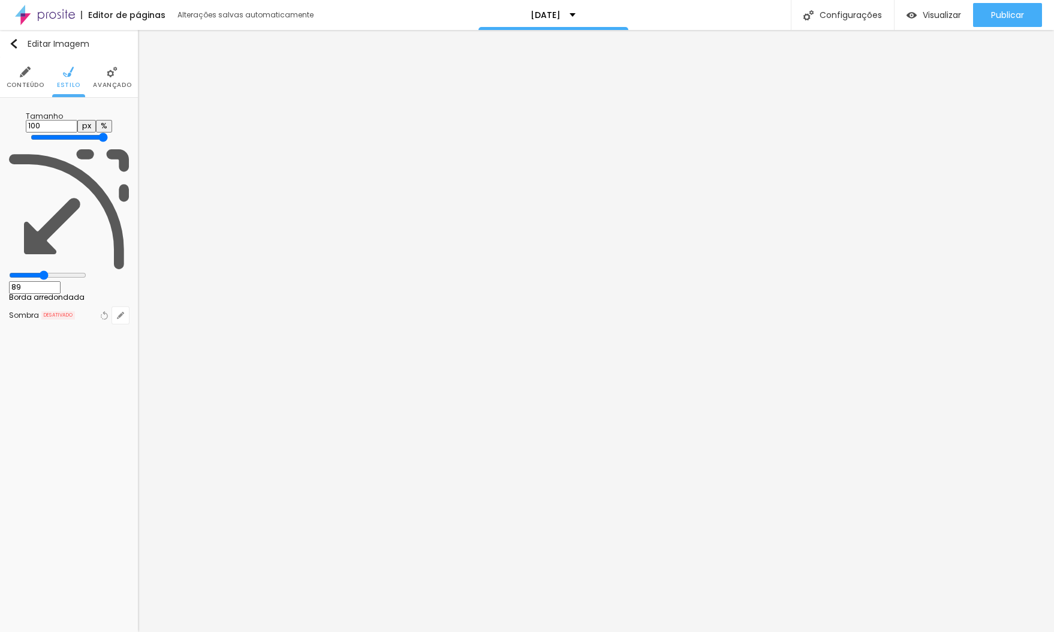
type input "25"
type input "0"
drag, startPoint x: 37, startPoint y: 151, endPoint x: 80, endPoint y: 120, distance: 52.9
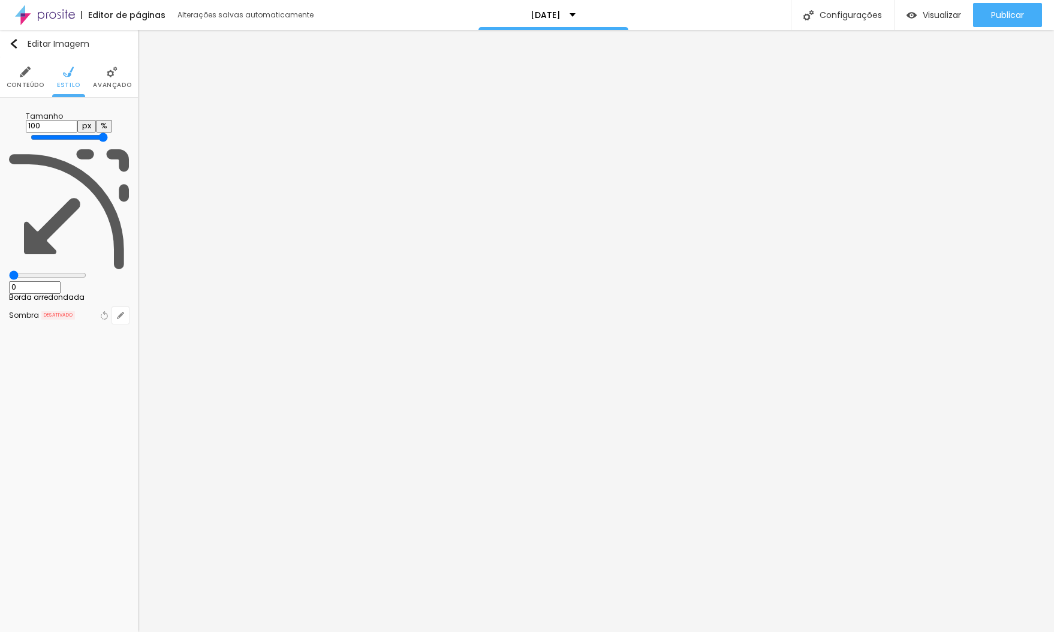
click at [9, 270] on input "range" at bounding box center [47, 275] width 77 height 10
type input "95"
type input "90"
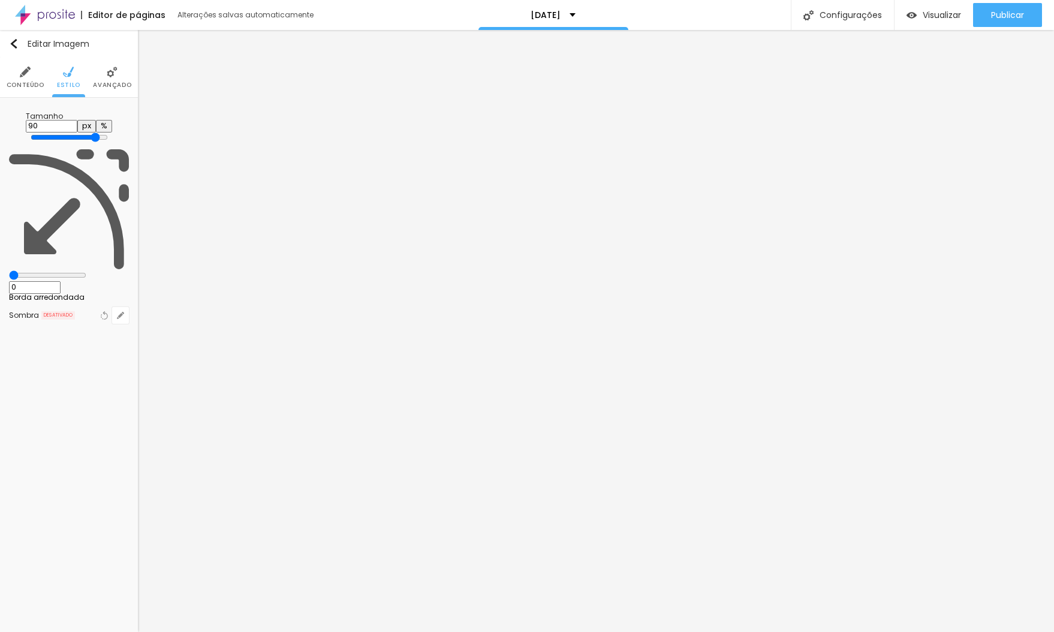
type input "85"
type input "80"
type input "75"
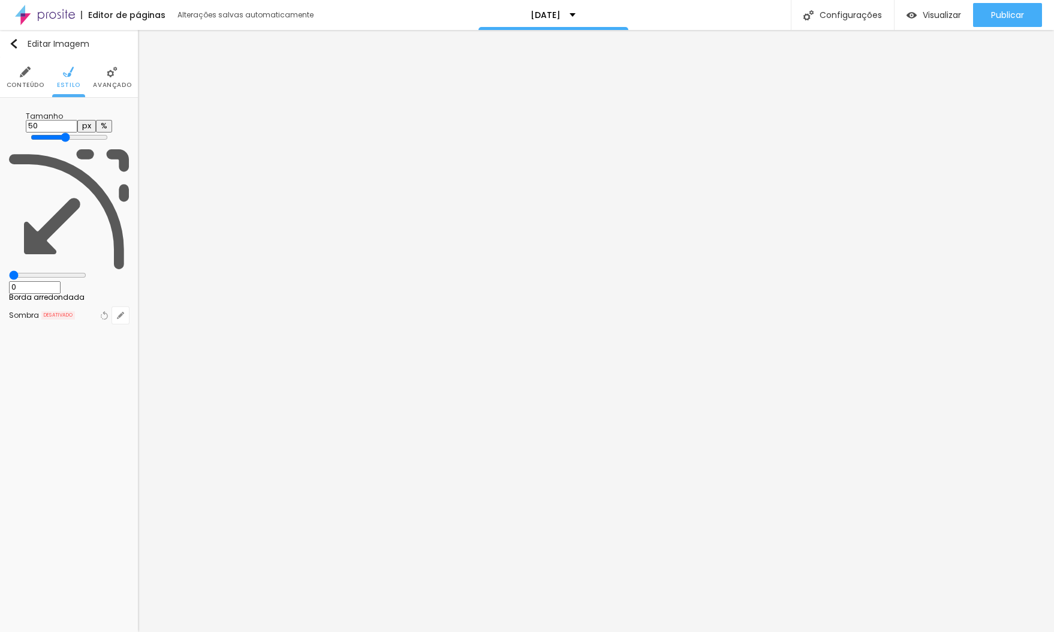
drag, startPoint x: 125, startPoint y: 127, endPoint x: 60, endPoint y: 133, distance: 65.6
click at [60, 133] on input "range" at bounding box center [69, 137] width 77 height 10
click at [105, 84] on span "Avançado" at bounding box center [112, 85] width 38 height 6
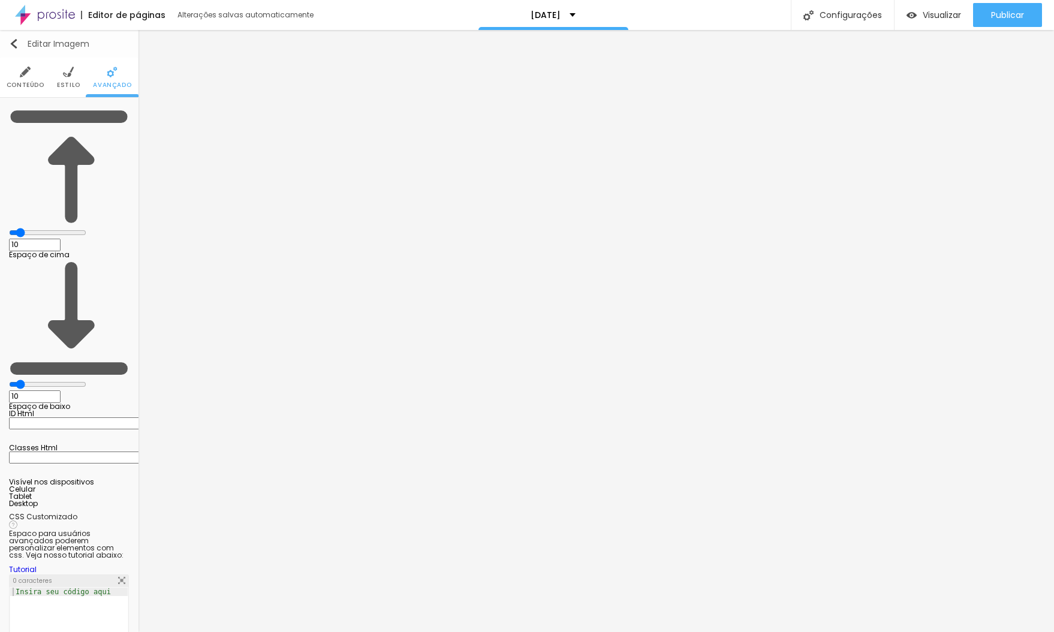
click at [9, 44] on img "button" at bounding box center [14, 44] width 10 height 10
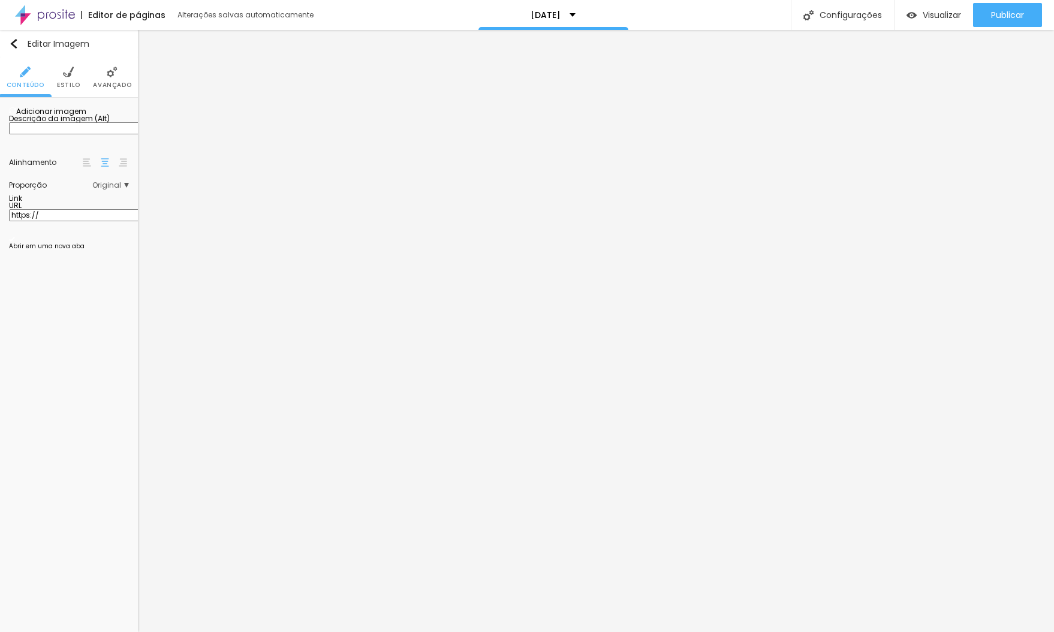
click at [65, 116] on span "Adicionar imagem" at bounding box center [47, 111] width 77 height 10
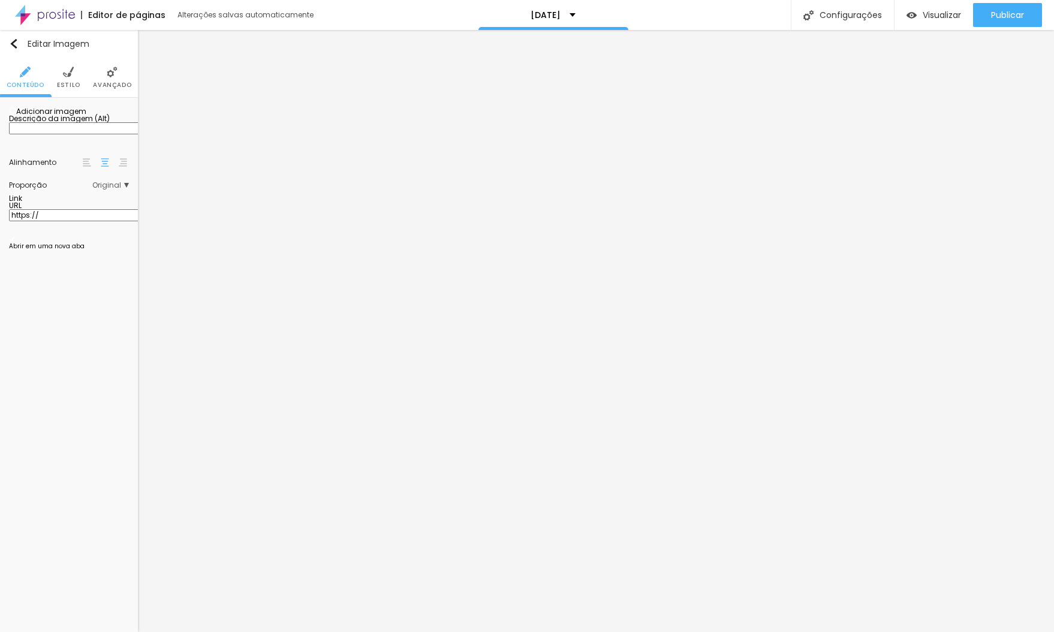
click at [125, 189] on span "Original" at bounding box center [110, 185] width 37 height 7
click at [68, 224] on span "Padrão" at bounding box center [77, 218] width 27 height 10
click at [68, 207] on span "Cinema" at bounding box center [79, 202] width 30 height 10
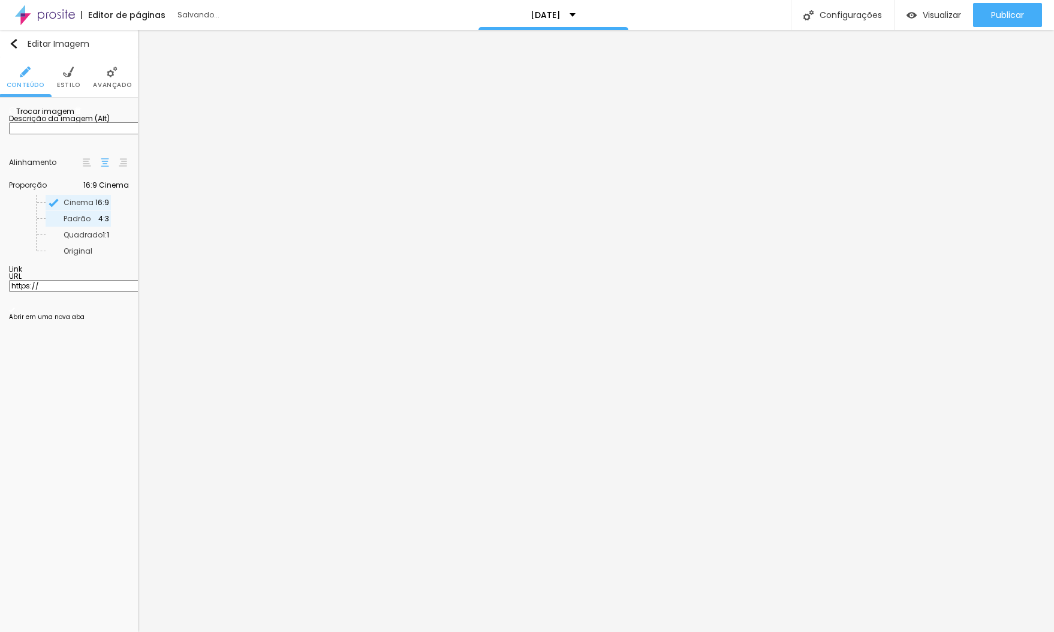
click at [67, 224] on span "Padrão" at bounding box center [77, 218] width 27 height 10
click at [70, 240] on span "Quadrado" at bounding box center [83, 235] width 39 height 10
click at [68, 256] on span "Original" at bounding box center [78, 251] width 29 height 10
click at [74, 83] on span "Estilo" at bounding box center [68, 85] width 23 height 6
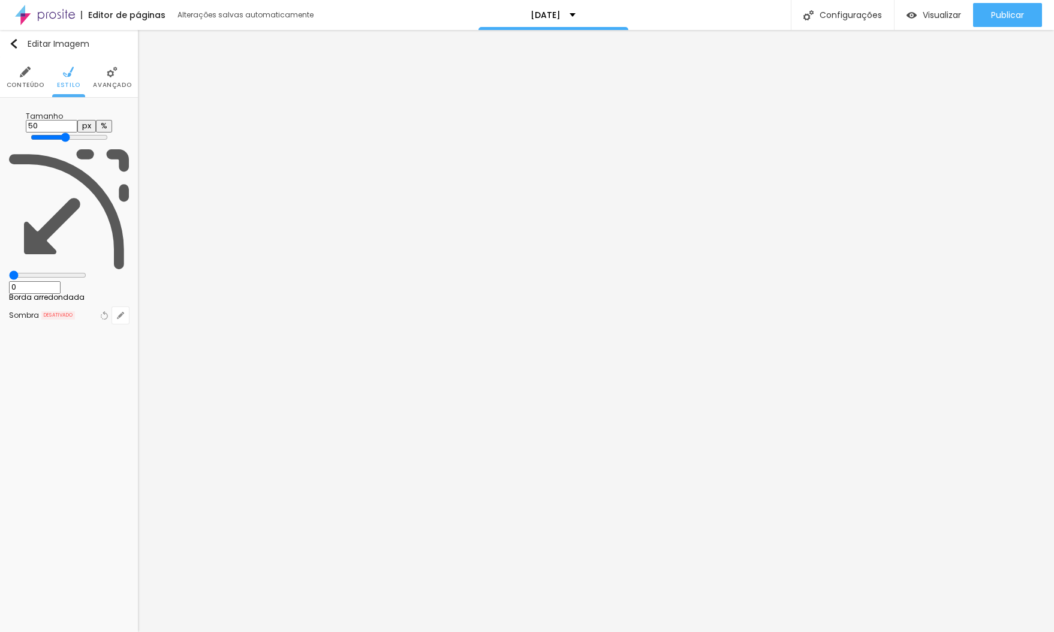
click at [111, 82] on span "Avançado" at bounding box center [112, 85] width 38 height 6
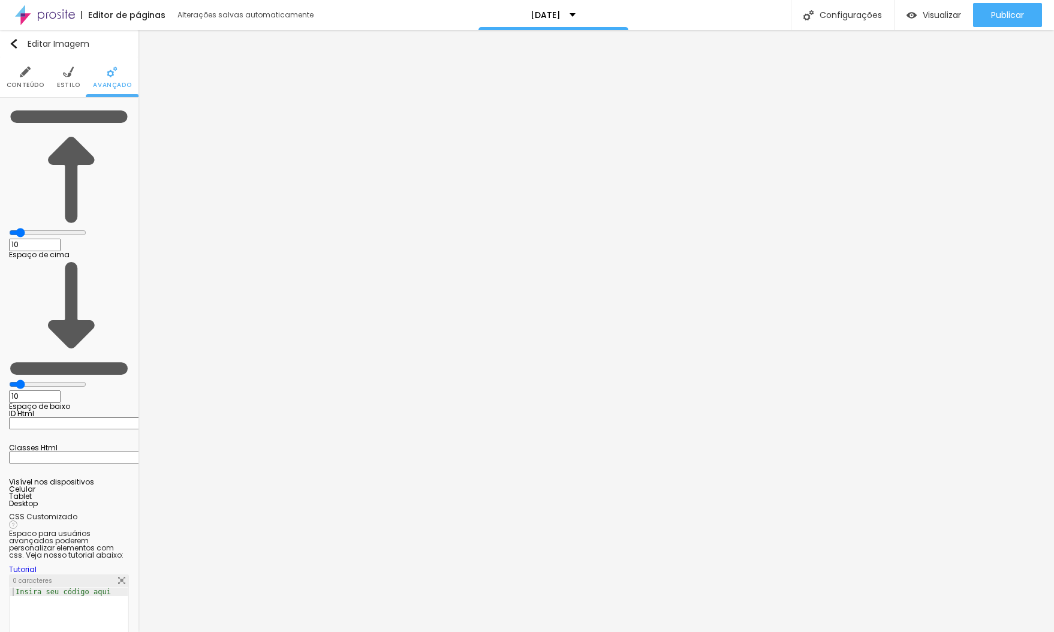
click at [26, 82] on span "Conteúdo" at bounding box center [26, 85] width 38 height 6
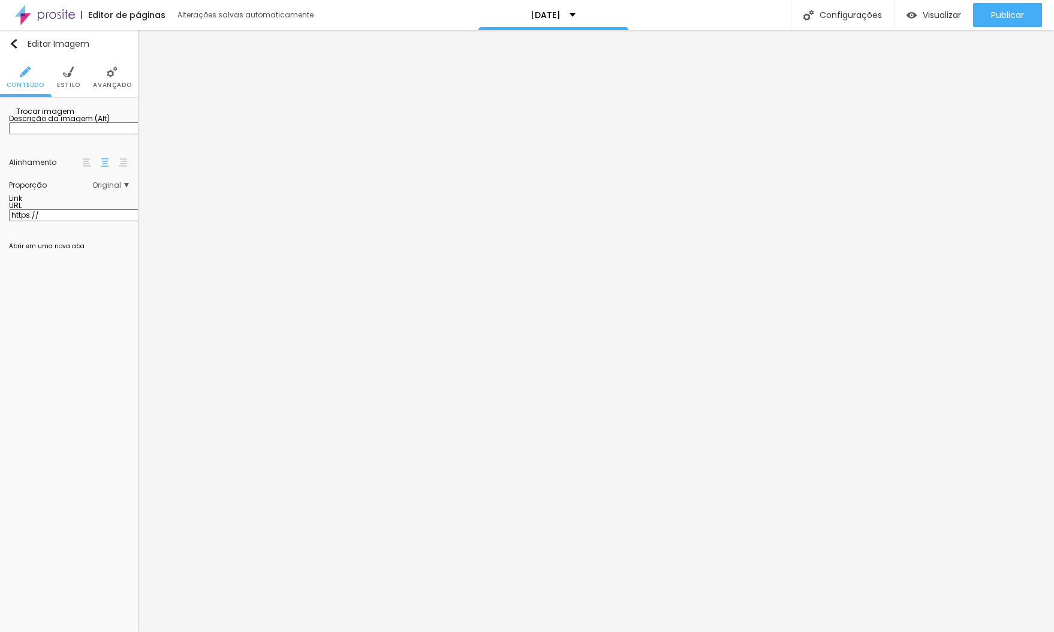
click at [56, 116] on span "Trocar imagem" at bounding box center [41, 111] width 65 height 10
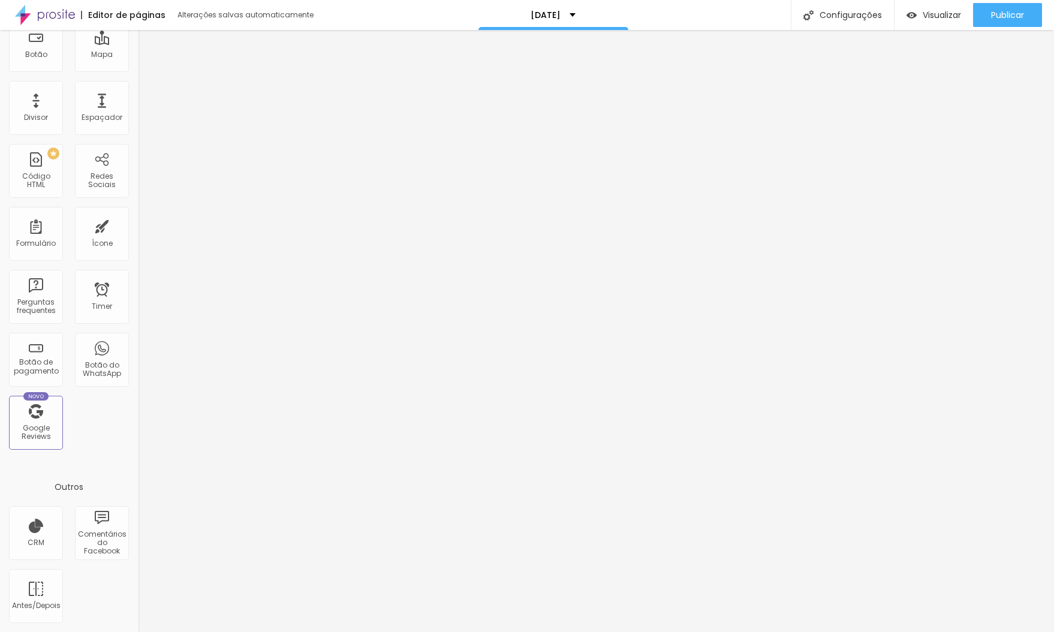
scroll to position [549, 0]
click at [942, 17] on span "Visualizar" at bounding box center [941, 15] width 38 height 10
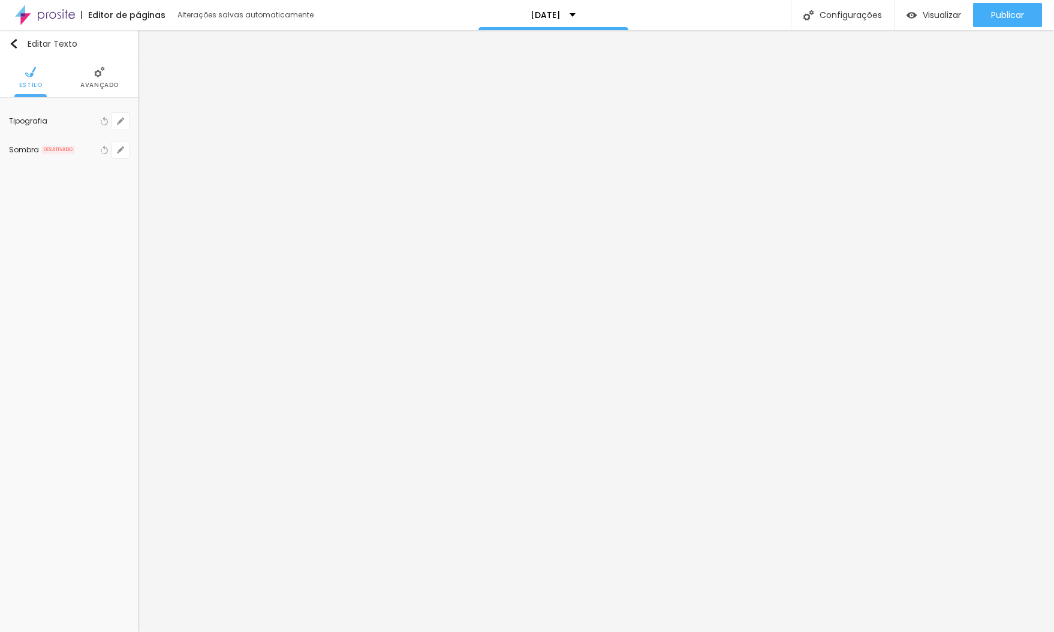
scroll to position [0, 0]
click at [925, 17] on span "Visualizar" at bounding box center [941, 15] width 38 height 10
click at [1017, 19] on span "Publicar" at bounding box center [1007, 15] width 33 height 10
